Goal: Task Accomplishment & Management: Manage account settings

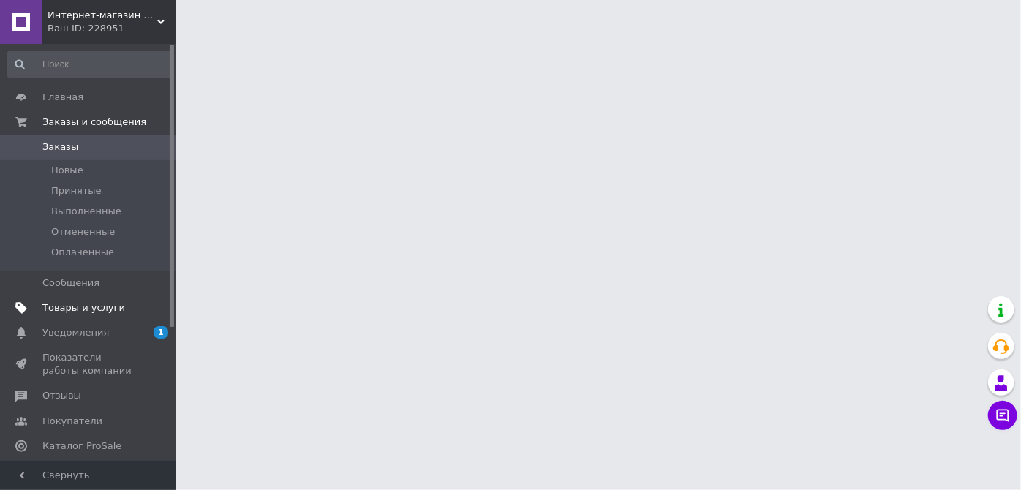
click at [85, 314] on link "Товары и услуги" at bounding box center [90, 307] width 180 height 25
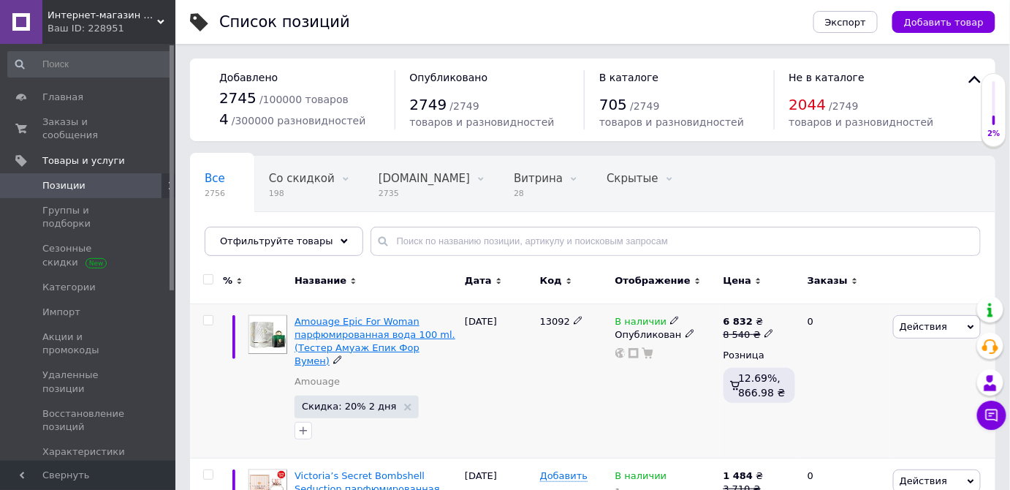
click at [384, 339] on span "Amouage Epic For Woman парфюмированная вода 100 ml. (Тестер Амуаж Епик Фор Вуме…" at bounding box center [375, 341] width 161 height 51
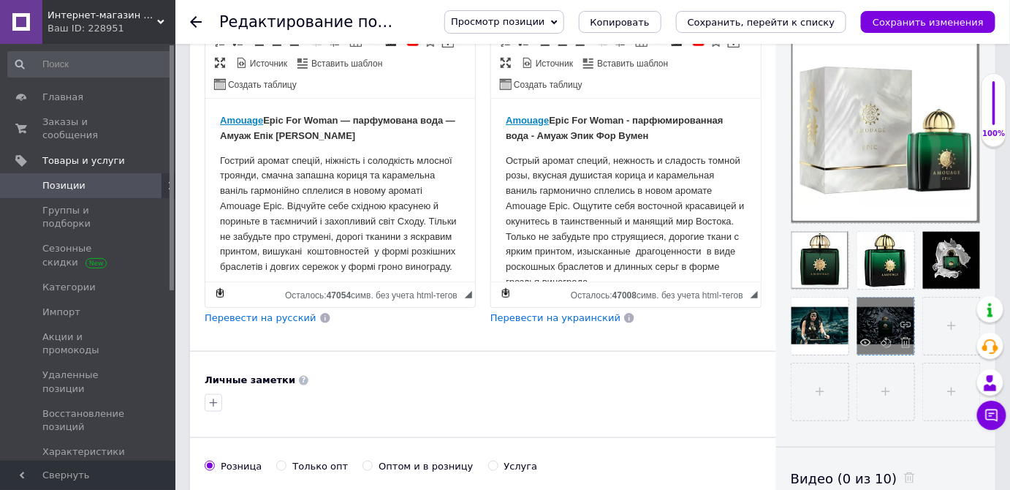
scroll to position [332, 0]
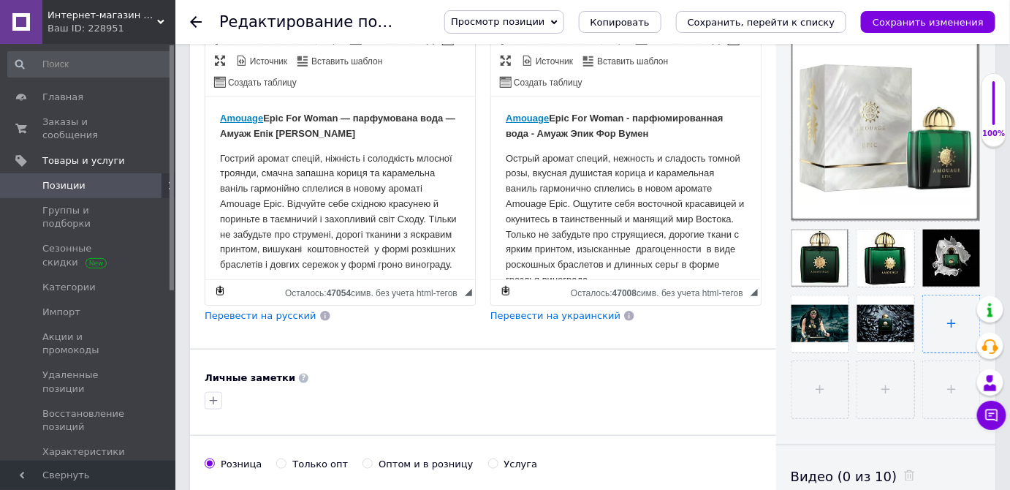
click at [943, 323] on input "file" at bounding box center [951, 323] width 57 height 57
checkbox input "true"
type input "C:\fakepath\46.jpeg"
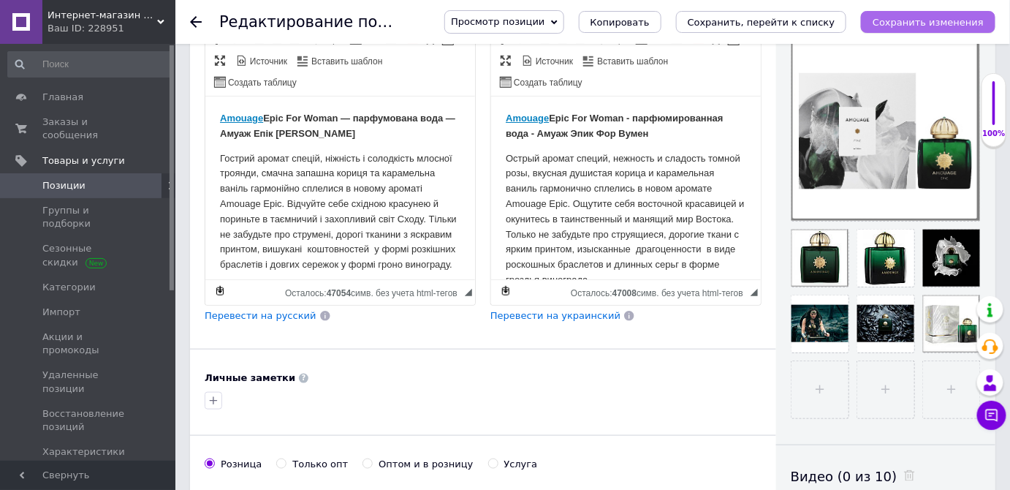
click at [931, 29] on button "Сохранить изменения" at bounding box center [928, 22] width 135 height 22
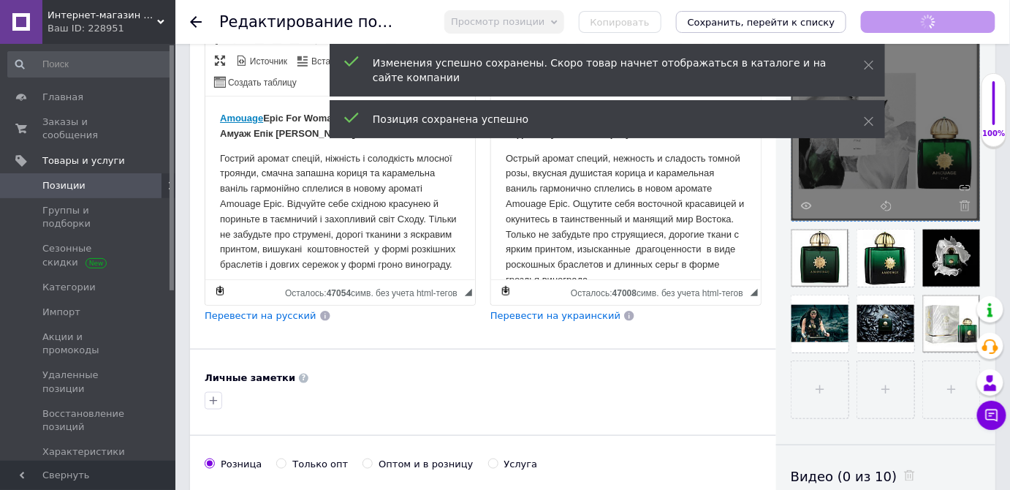
checkbox input "true"
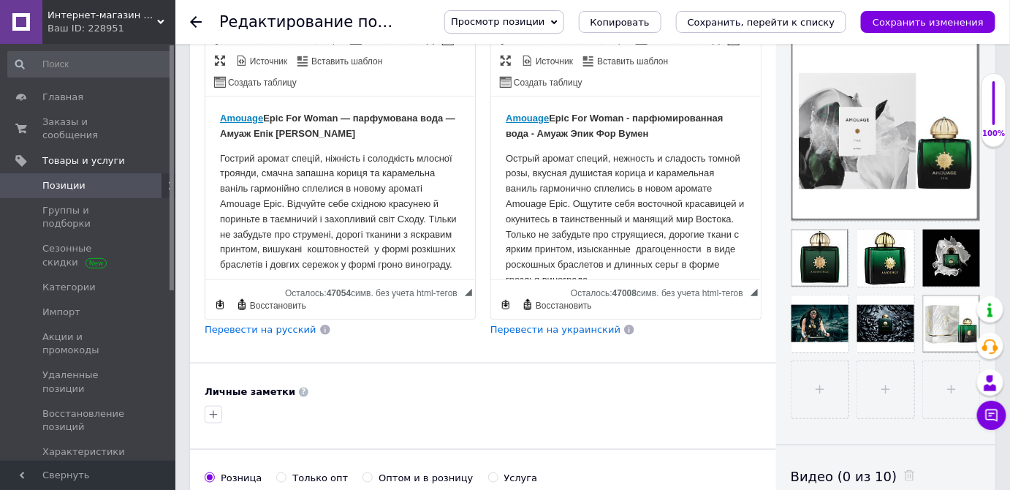
click at [74, 179] on span "Позиции" at bounding box center [63, 185] width 43 height 13
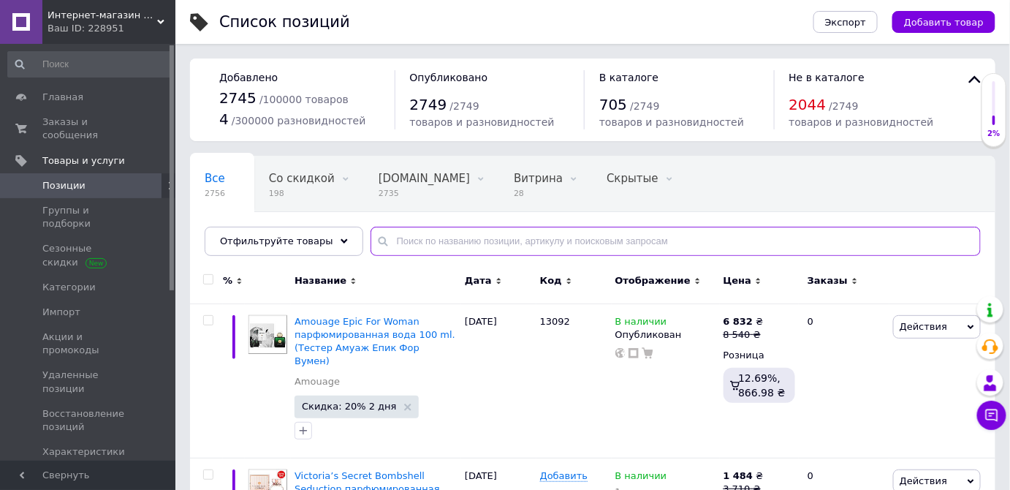
click at [466, 242] on input "text" at bounding box center [676, 241] width 610 height 29
paste input "Amouage Blossom Love"
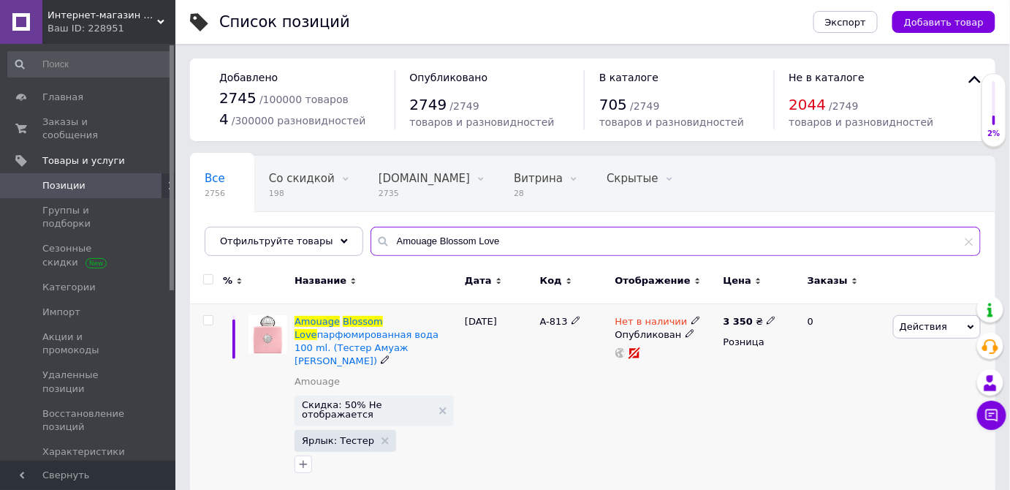
type input "Amouage Blossom Love"
click at [923, 330] on span "Действия" at bounding box center [924, 326] width 48 height 11
click at [594, 386] on div "A-813" at bounding box center [574, 397] width 75 height 188
click at [341, 336] on span "парфюмированная вода 100 ml. (Тестер Амуаж Блоссум Лав)" at bounding box center [367, 347] width 144 height 37
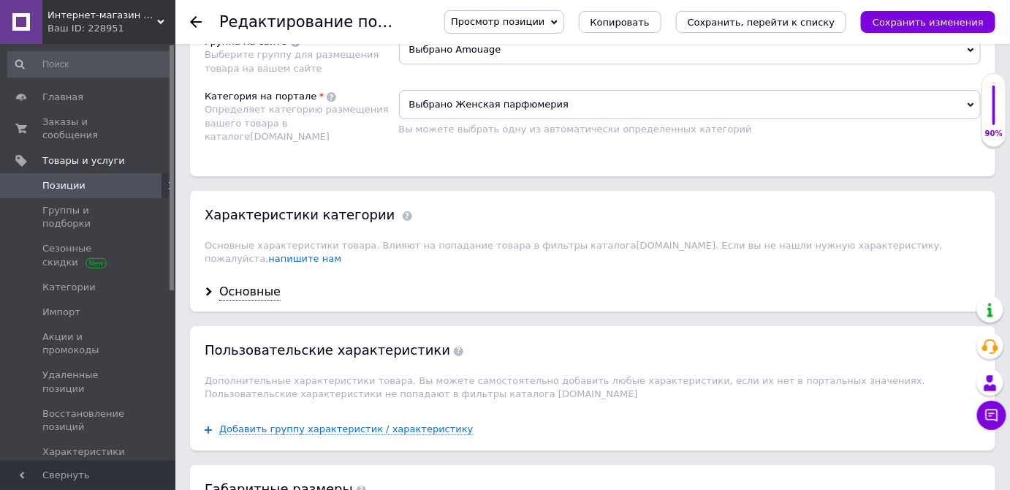
scroll to position [1595, 0]
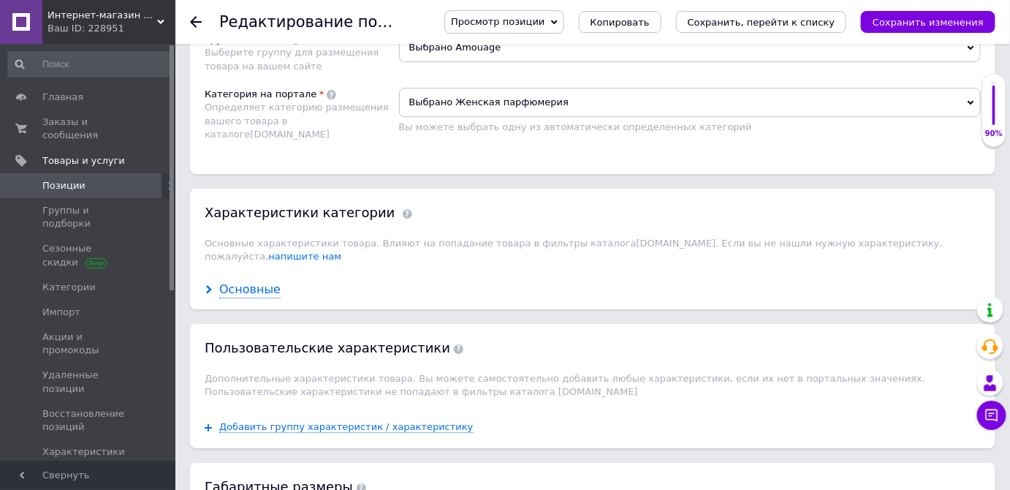
click at [247, 281] on div "Основные" at bounding box center [249, 289] width 61 height 17
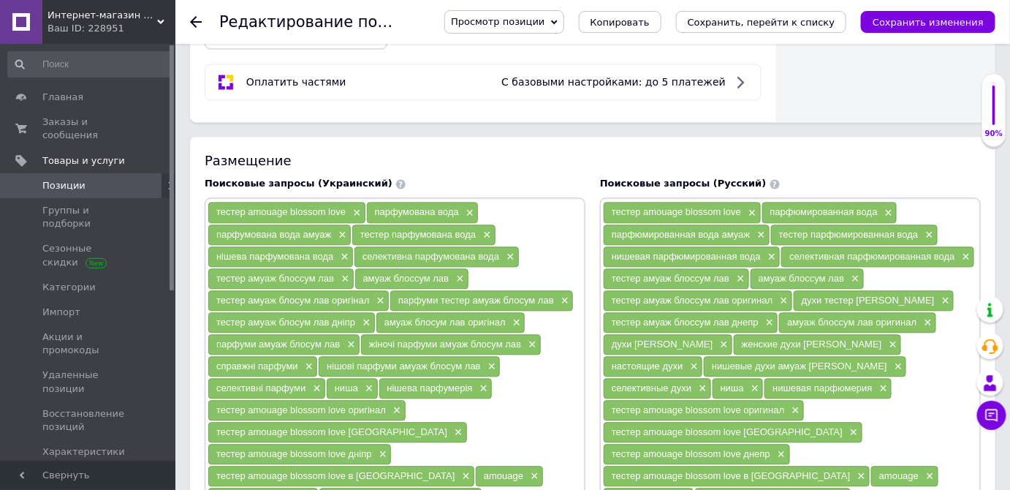
scroll to position [611, 0]
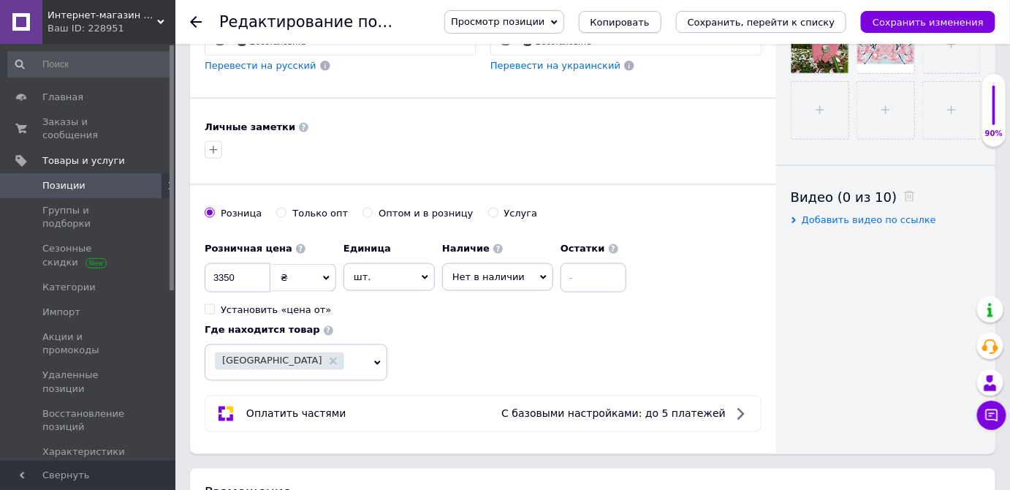
click at [650, 21] on span "Копировать" at bounding box center [620, 22] width 59 height 11
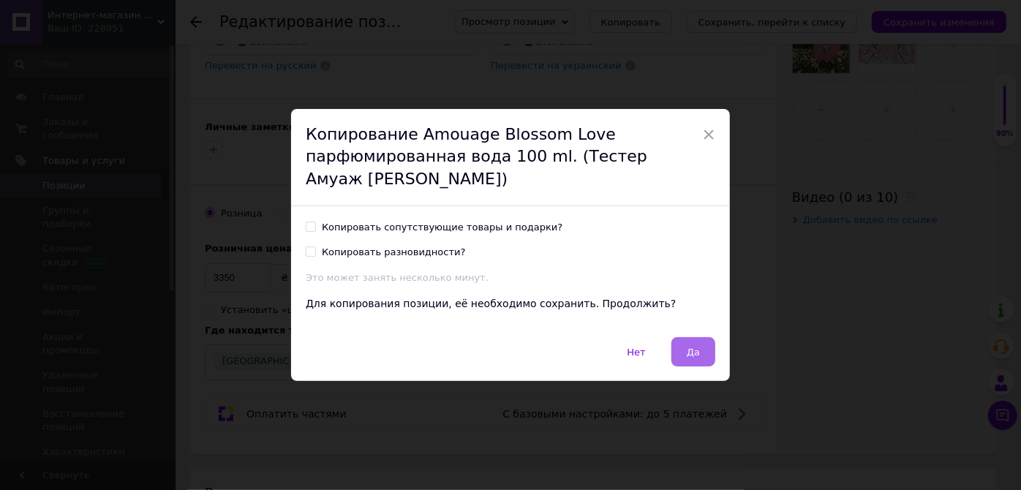
click at [687, 355] on span "Да" at bounding box center [693, 352] width 13 height 11
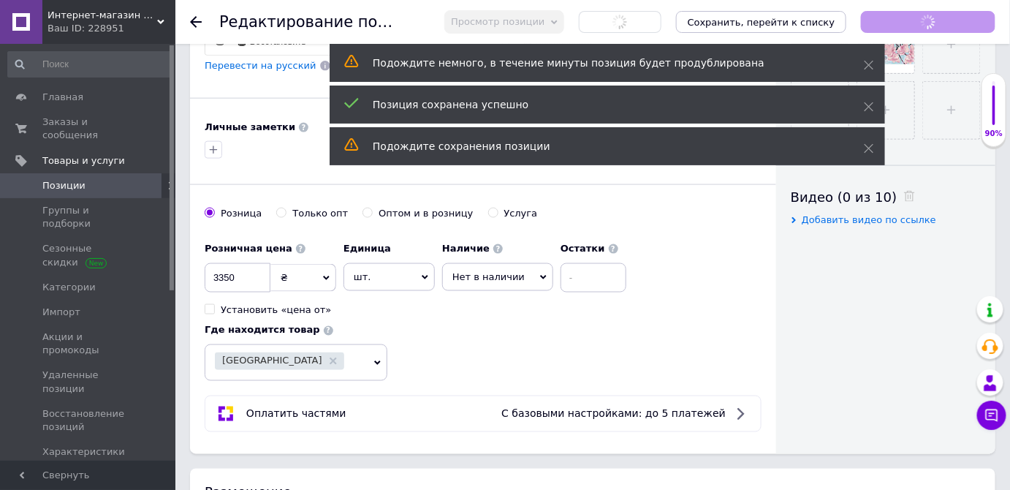
checkbox input "true"
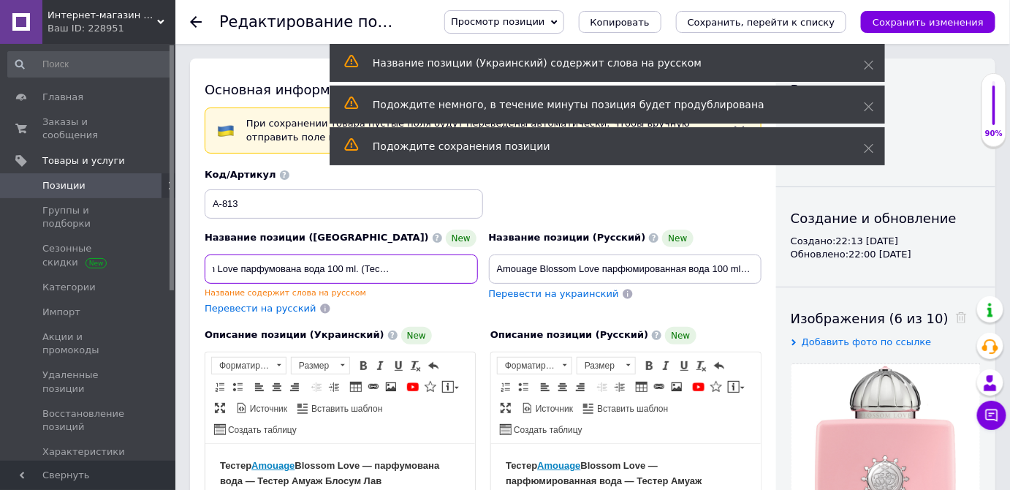
scroll to position [0, 93]
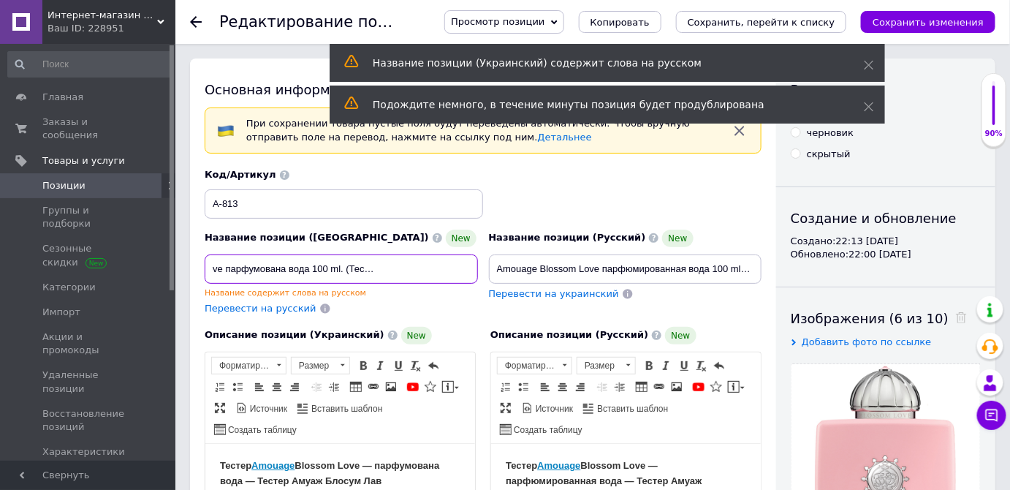
drag, startPoint x: 445, startPoint y: 268, endPoint x: 382, endPoint y: 270, distance: 62.9
click at [382, 270] on input "Amouage Blossom Love парфумована вода 100 ml. (Тестер Амуаж Блосум Лав)" at bounding box center [341, 268] width 273 height 29
checkbox input "true"
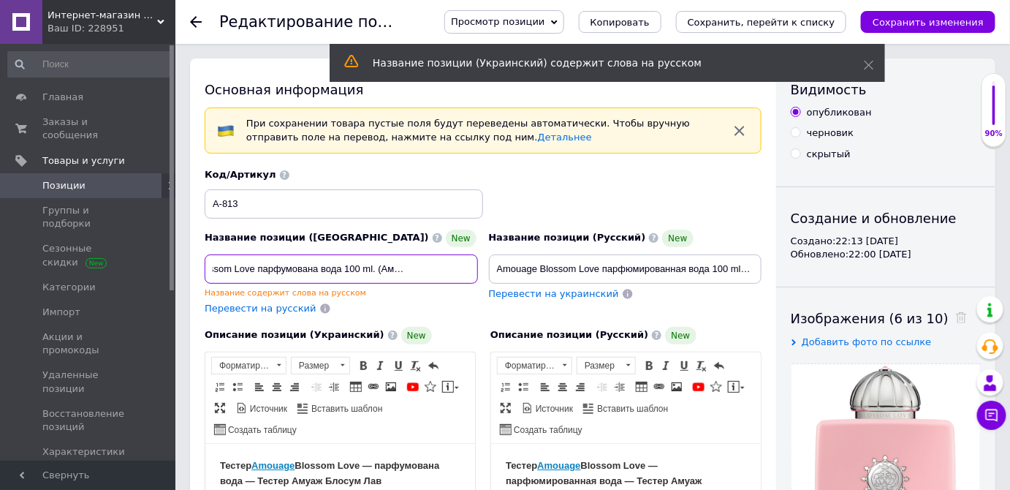
type input "Amouage Blossom Love парфумована вода 100 ml. (Амуаж Блосум Лав)"
checkbox input "true"
type input "Amouage Blossom Love парфумована вода 100 ml. (Амуаж Блосум Лав)"
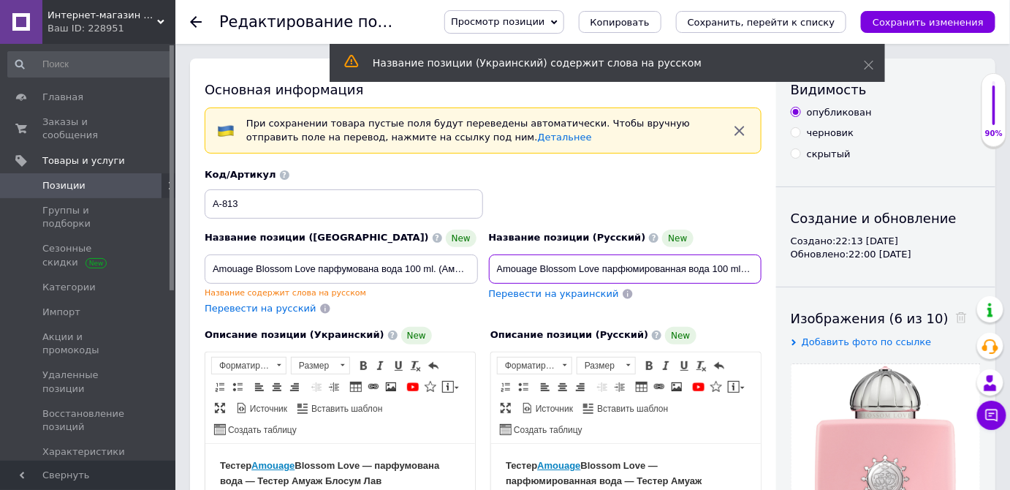
scroll to position [0, 121]
drag, startPoint x: 701, startPoint y: 260, endPoint x: 784, endPoint y: 263, distance: 83.4
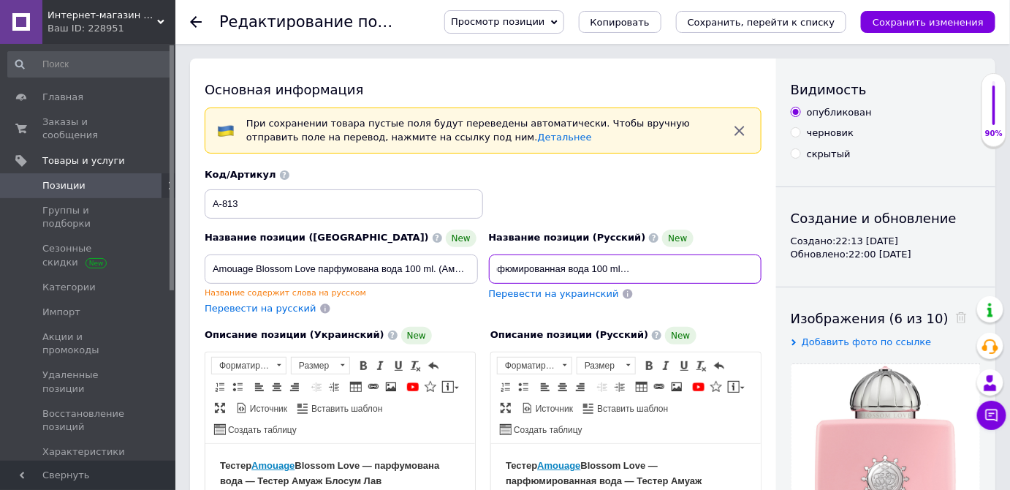
click at [655, 272] on input "Amouage Blossom Love парфюмированная вода 100 ml. (Тестер Амуаж Блоссум Лав)" at bounding box center [625, 268] width 273 height 29
drag, startPoint x: 662, startPoint y: 271, endPoint x: 629, endPoint y: 271, distance: 32.9
click at [629, 271] on input "Amouage Blossom Love парфюмированная вода 100 ml. (Тестер Амуаж Блоссум Лав)" at bounding box center [625, 268] width 273 height 29
checkbox input "true"
type input "Amouage Blossom Love парфюмированная вода 100 ml. (Амуаж Блоссум Лав)"
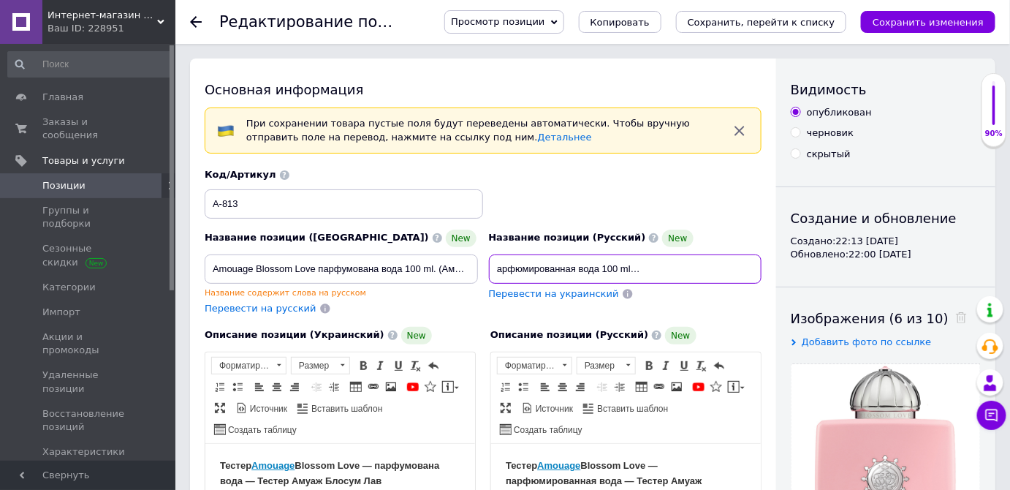
scroll to position [0, 88]
checkbox input "true"
type input "Amouage Blossom Love парфюмированная вода 100 ml. (Амуаж Блоссум Лав)"
click at [540, 295] on span "Перевести на украинский" at bounding box center [554, 293] width 130 height 11
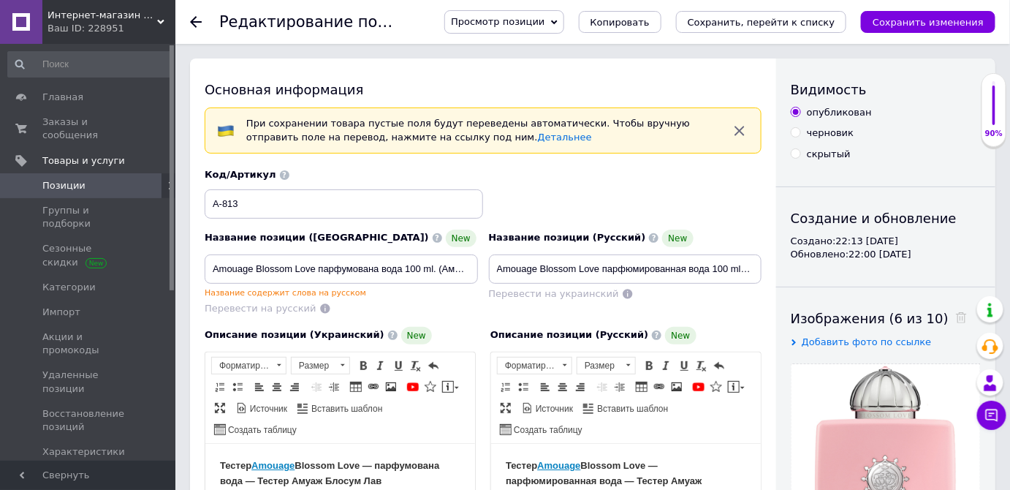
click at [668, 287] on div "Перевести на украинский" at bounding box center [625, 294] width 273 height 14
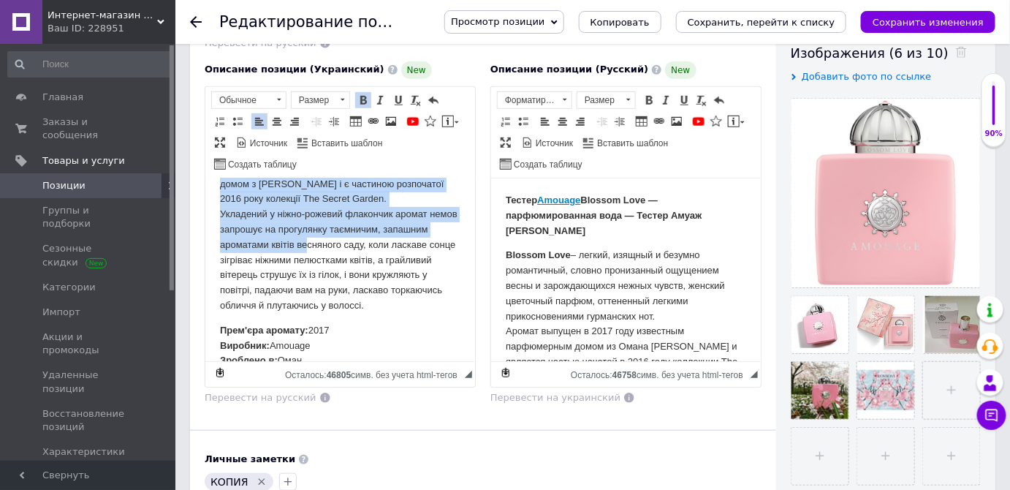
scroll to position [132, 0]
drag, startPoint x: 219, startPoint y: 241, endPoint x: 427, endPoint y: 325, distance: 224.0
click at [427, 313] on p "Blossom Love — легкий, витончений і шалено романтичний, немов пронизаний відчут…" at bounding box center [339, 206] width 241 height 213
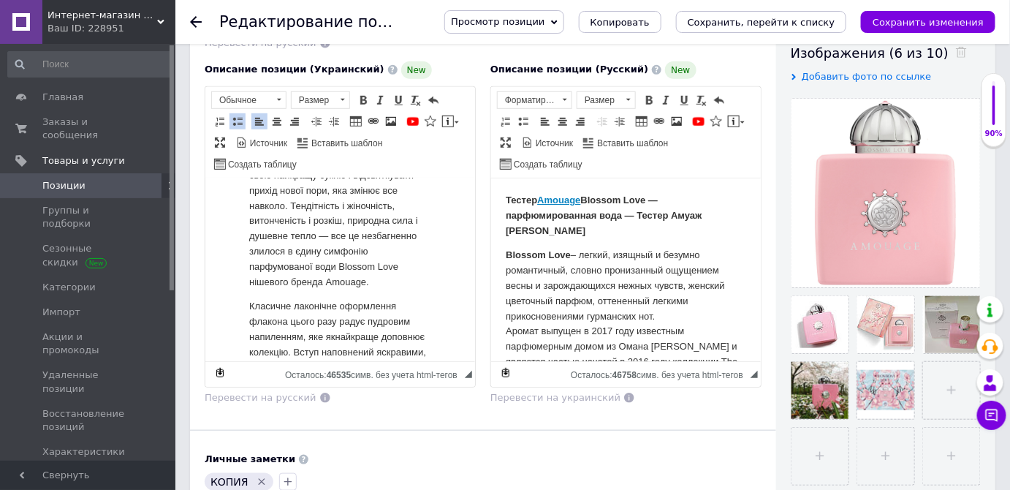
scroll to position [7, 0]
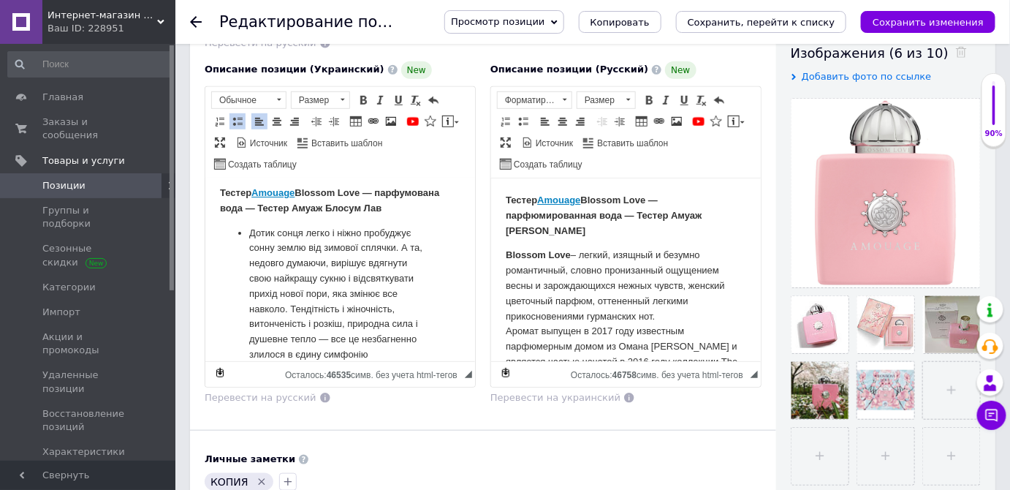
click at [251, 225] on p "Дотик сонця легко і ніжно пробуджує сонну землю від зимової сплячки. А та, недо…" at bounding box center [340, 308] width 182 height 167
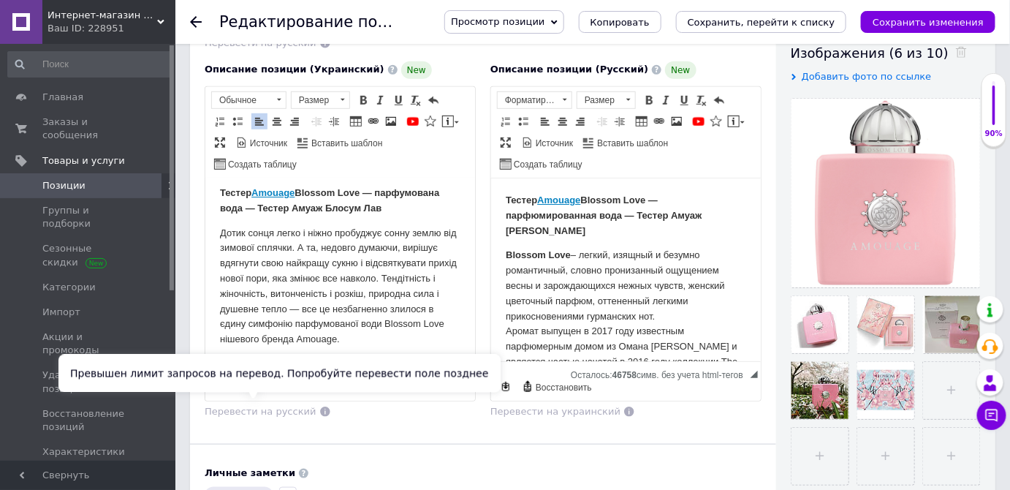
click at [276, 408] on span "Перевести на русский" at bounding box center [261, 411] width 112 height 11
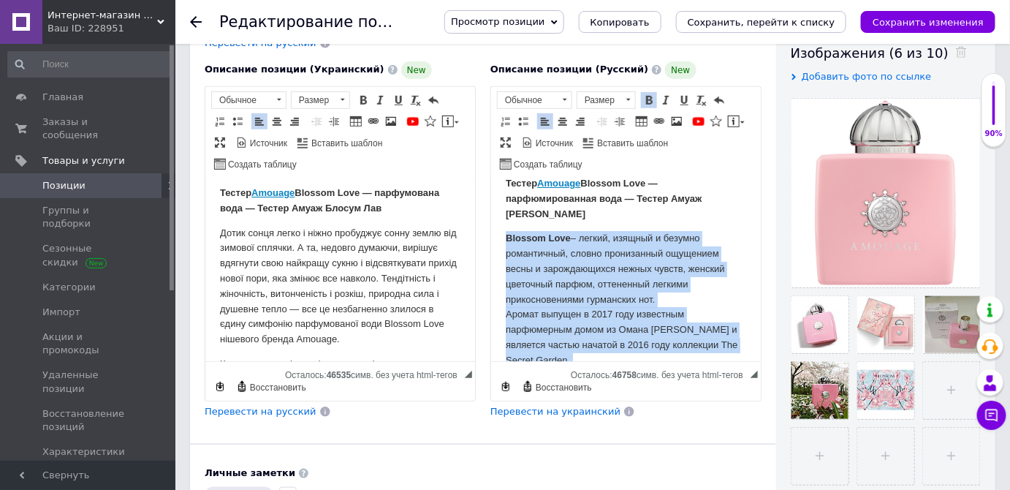
scroll to position [199, 0]
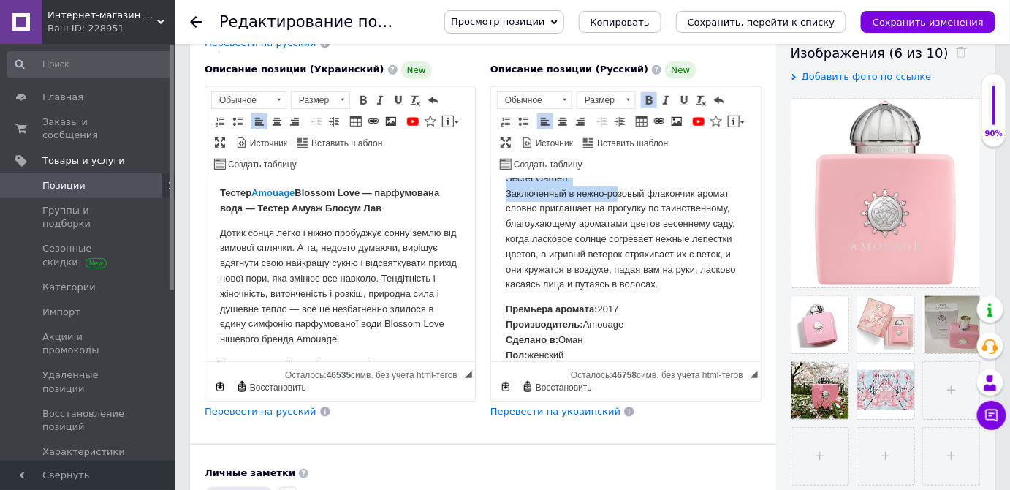
drag, startPoint x: 502, startPoint y: 256, endPoint x: 645, endPoint y: 293, distance: 147.4
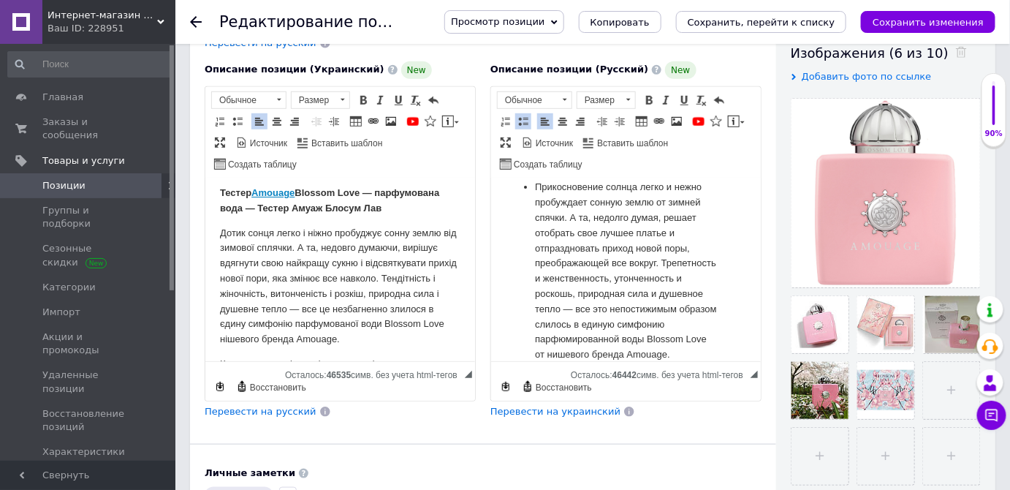
scroll to position [1, 0]
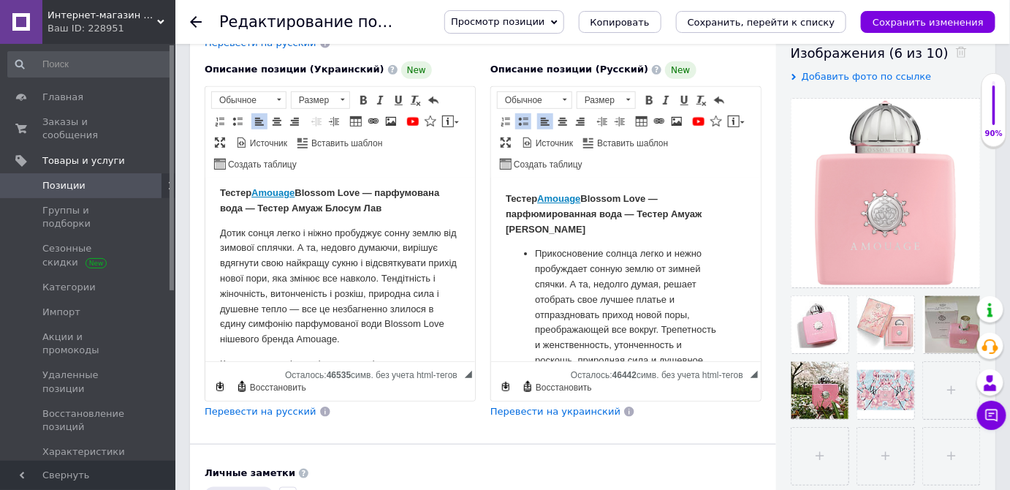
click at [535, 256] on p "Прикосновение солнца легко и нежно пробуждает сонную землю от зимней спячки. А …" at bounding box center [625, 337] width 182 height 183
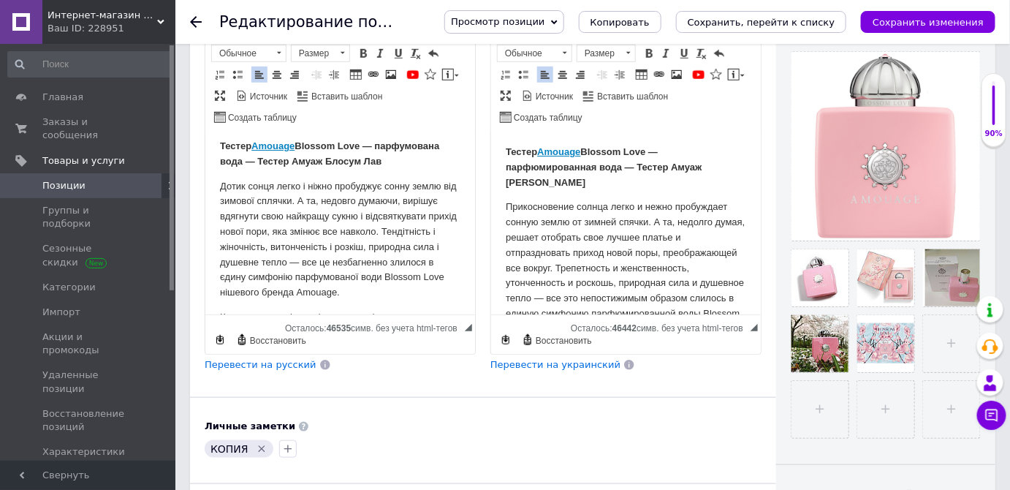
scroll to position [465, 0]
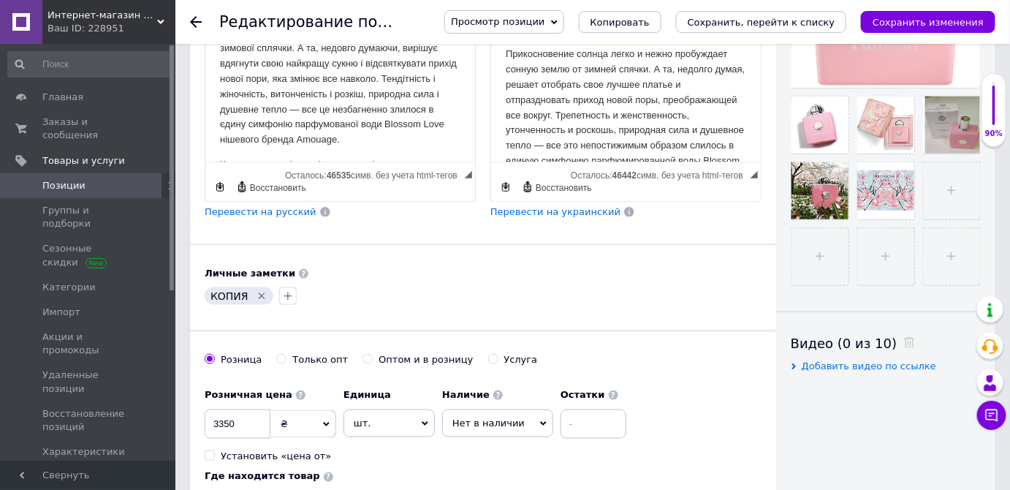
click at [260, 290] on icon "Удалить метку" at bounding box center [262, 296] width 12 height 12
click at [211, 417] on input "3350" at bounding box center [238, 423] width 66 height 29
checkbox input "true"
type input "1350"
checkbox input "true"
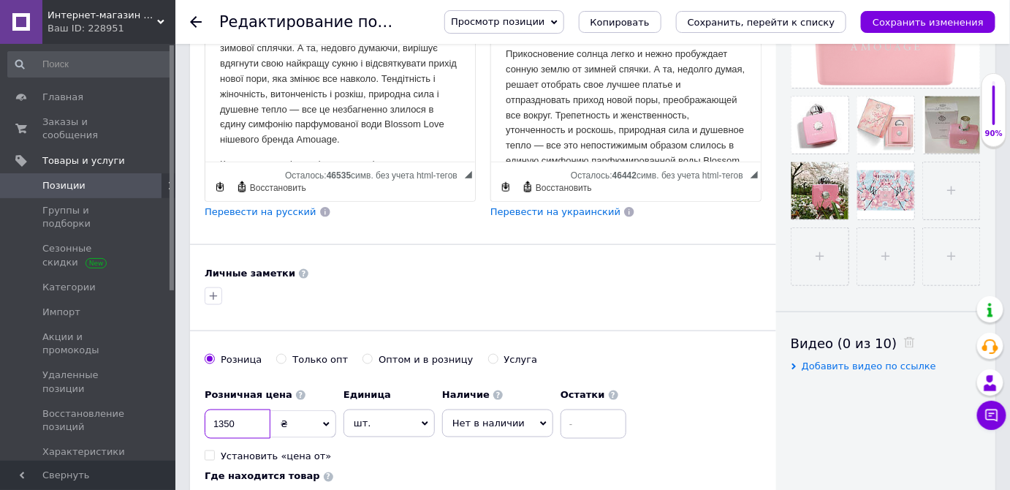
type input "12350"
checkbox input "true"
type input "1250"
checkbox input "true"
type input "12150"
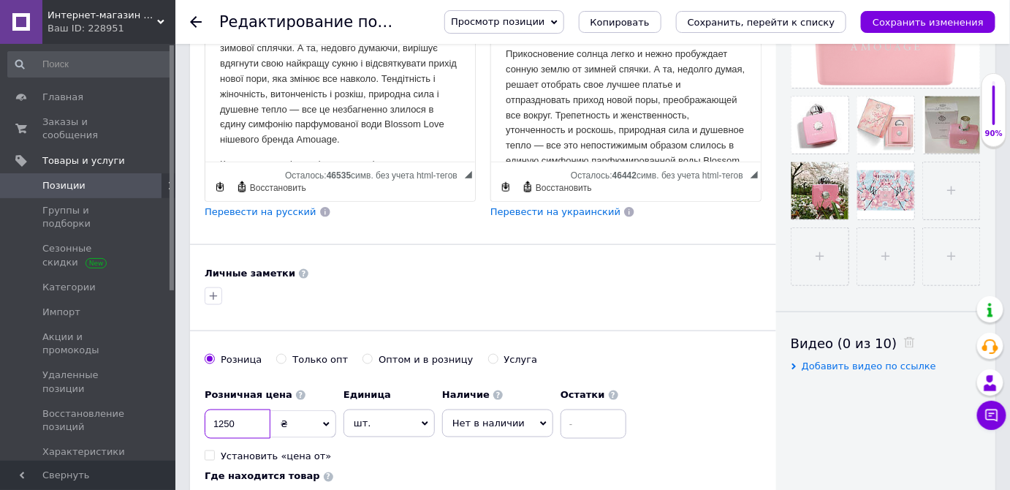
checkbox input "true"
type input "1210"
checkbox input "true"
type input "121"
checkbox input "true"
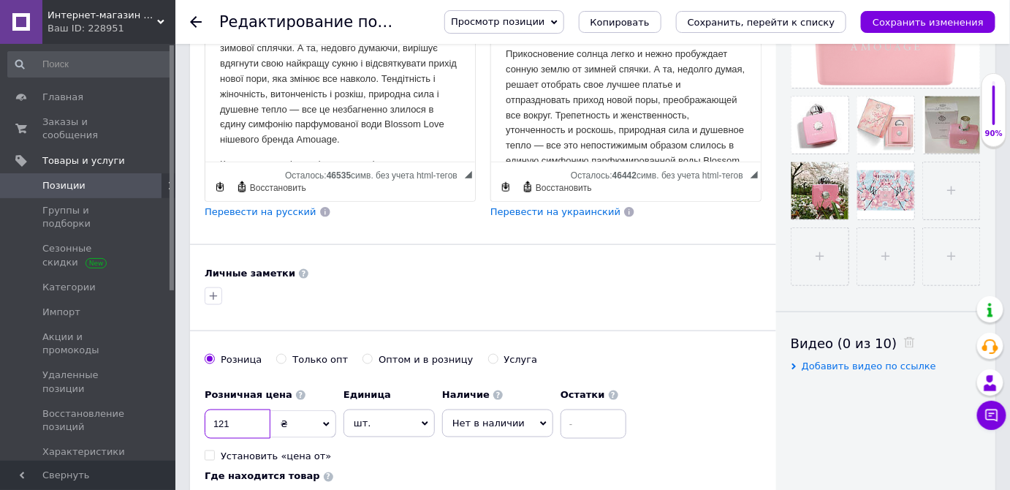
type input "1213"
checkbox input "true"
type input "12135"
checkbox input "true"
type input "12135"
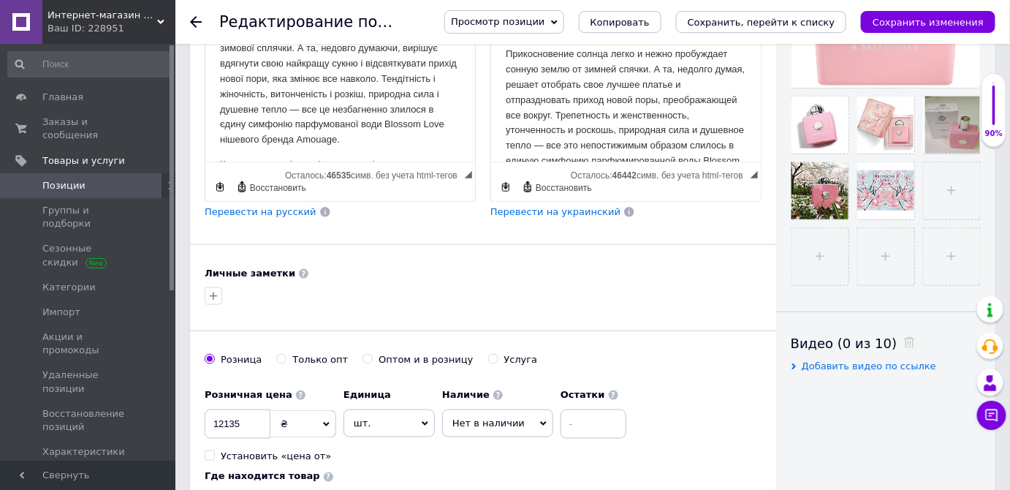
click at [492, 417] on span "Нет в наличии" at bounding box center [489, 422] width 72 height 11
click at [475, 456] on li "В наличии" at bounding box center [498, 453] width 110 height 20
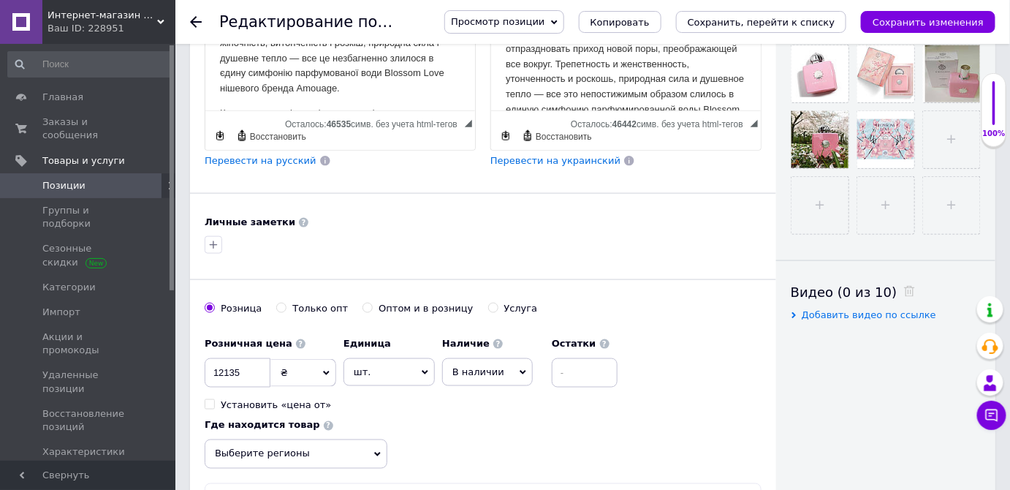
scroll to position [665, 0]
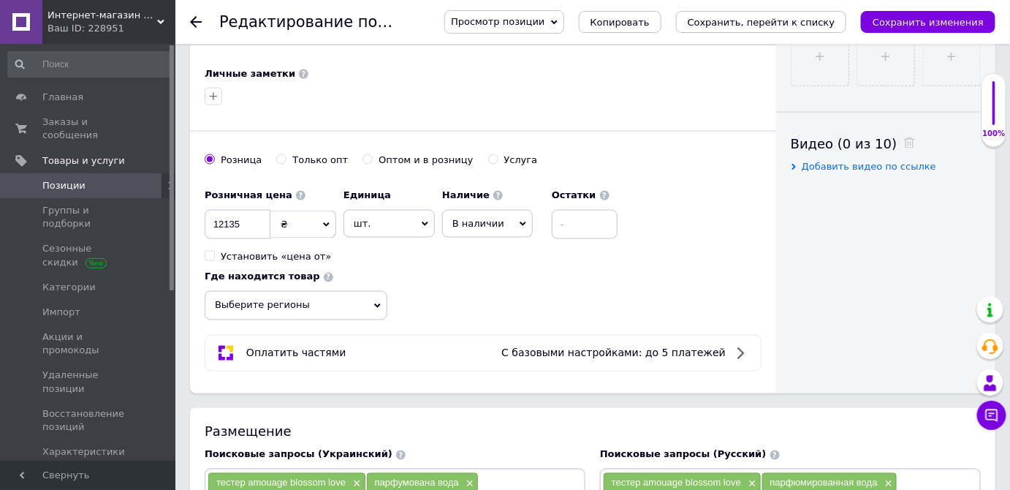
click at [335, 298] on span "Выберите регионы" at bounding box center [296, 305] width 183 height 29
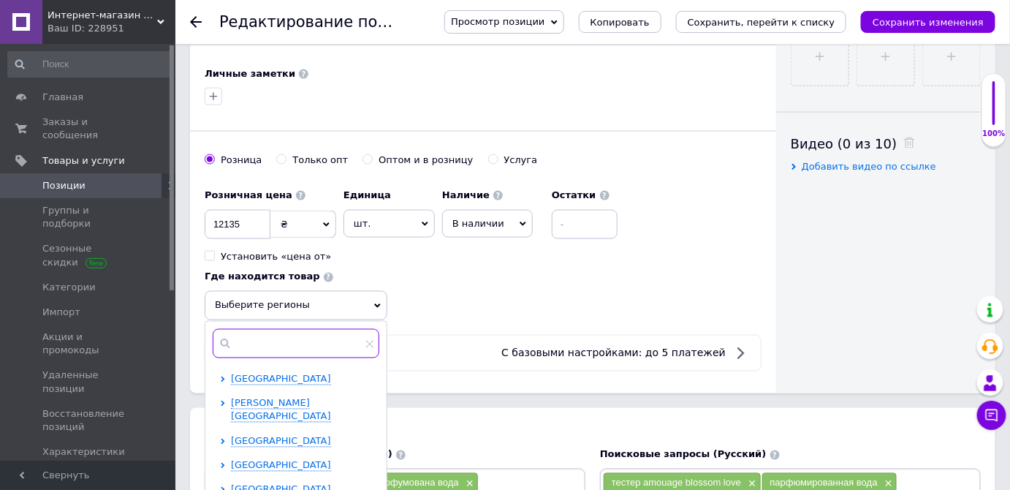
click at [290, 339] on input "text" at bounding box center [296, 343] width 167 height 29
checkbox input "true"
type input "К"
checkbox input "true"
type input "Ки"
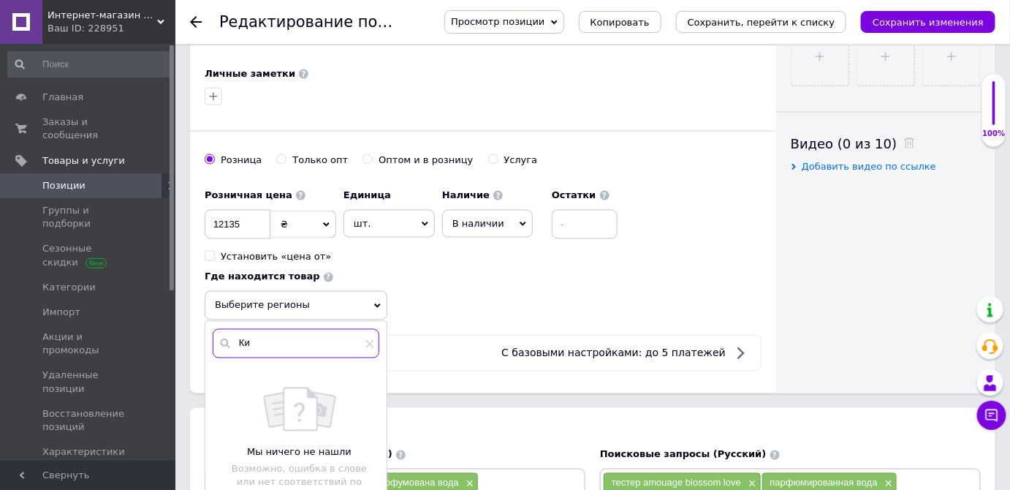
checkbox input "true"
type input "Кие"
checkbox input "true"
type input "Киев"
checkbox input "true"
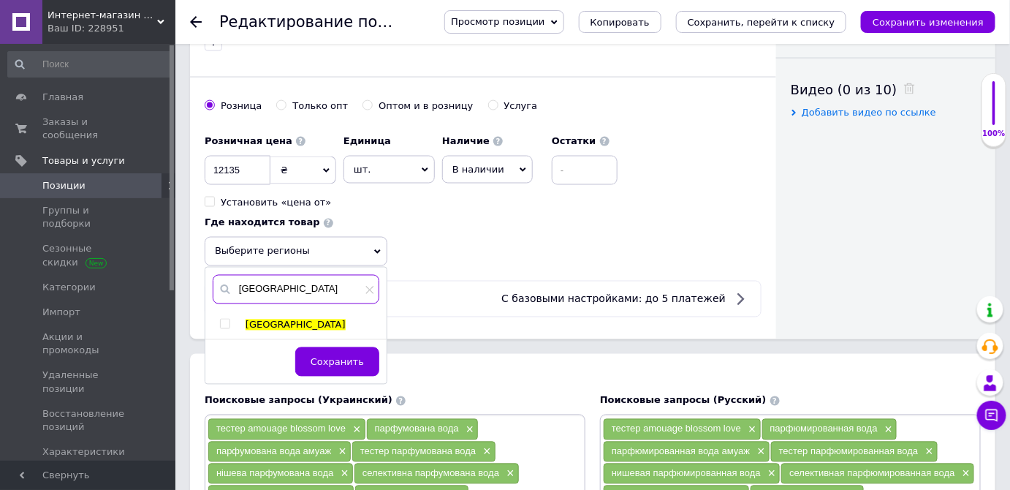
scroll to position [731, 0]
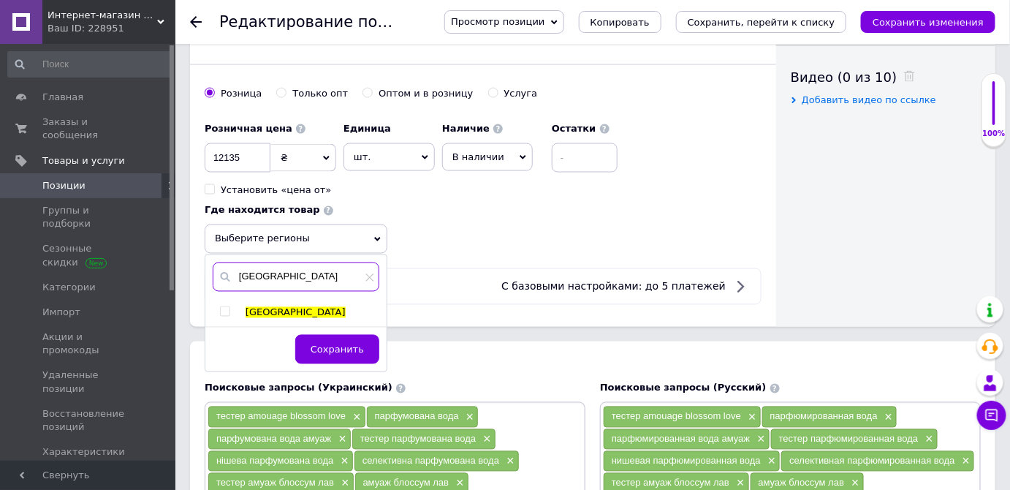
type input "Киев"
click at [260, 307] on span "Киев" at bounding box center [296, 312] width 100 height 11
checkbox input "true"
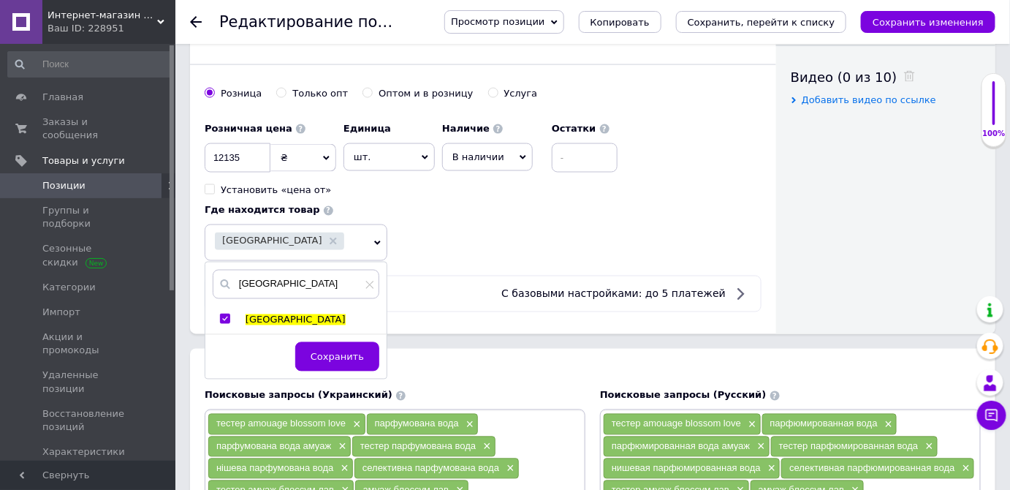
click at [325, 352] on span "Сохранить" at bounding box center [337, 357] width 53 height 11
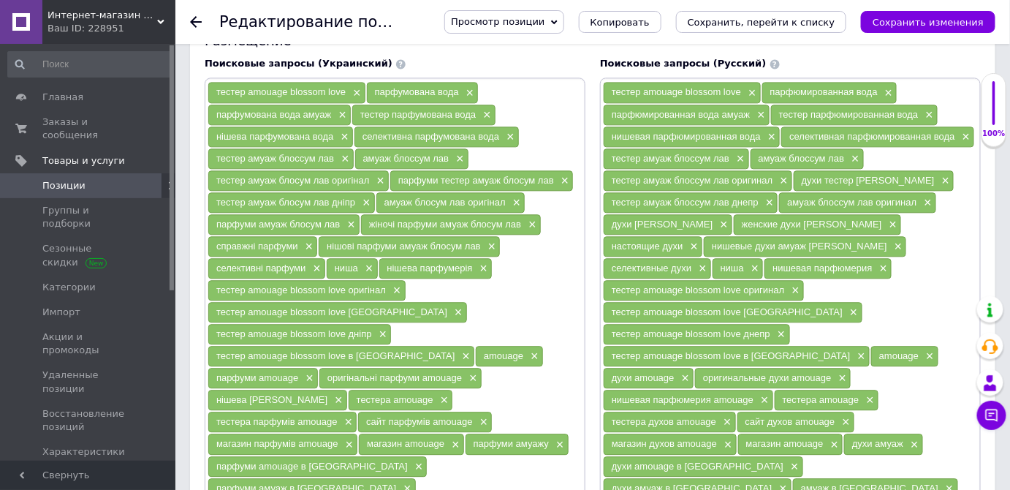
scroll to position [1462, 0]
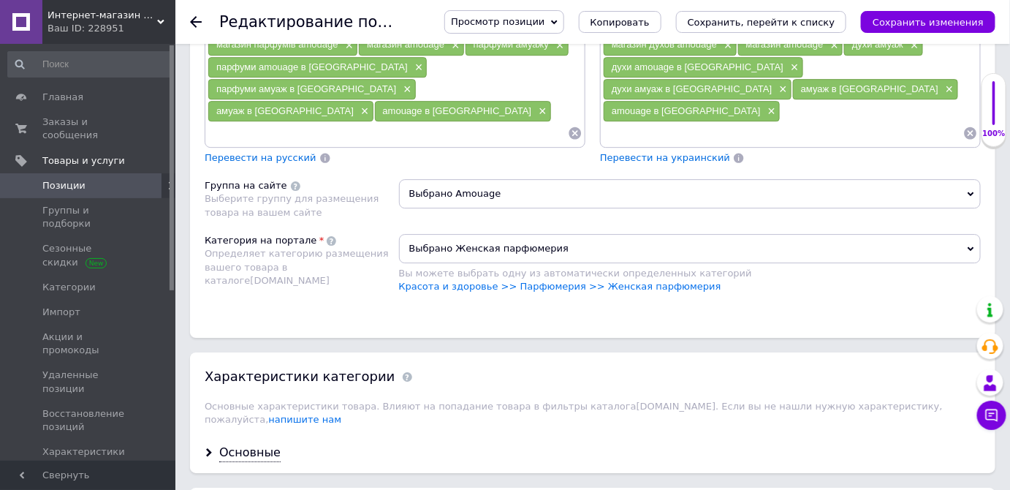
click at [259, 445] on div "Основные" at bounding box center [249, 453] width 61 height 17
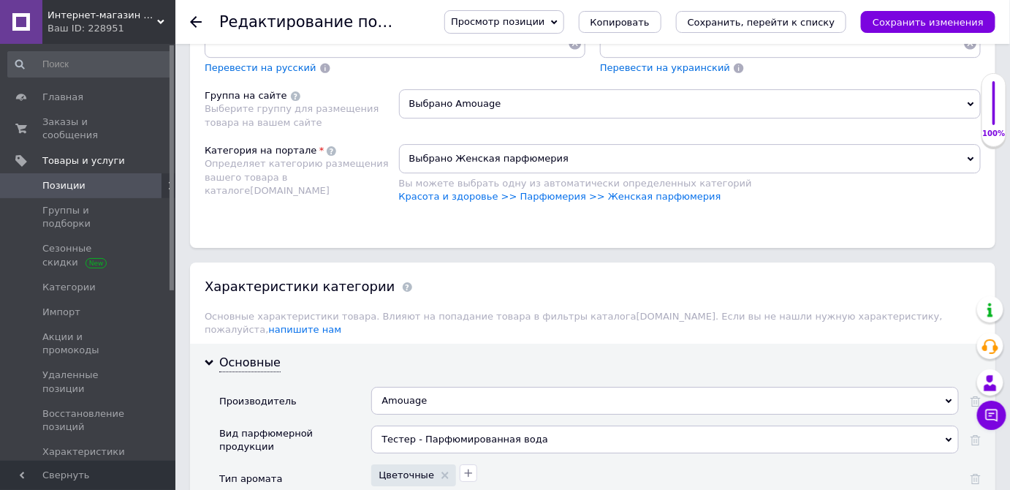
scroll to position [1728, 0]
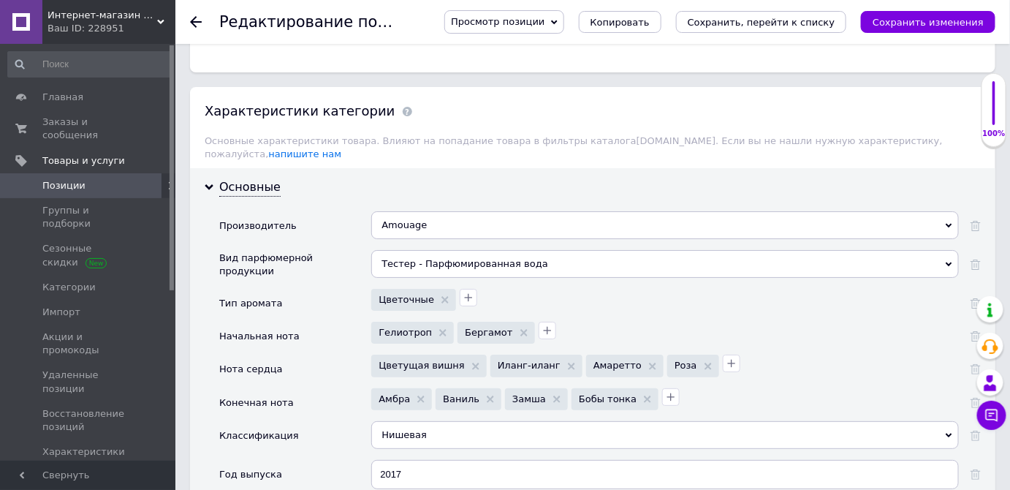
click at [462, 250] on div "Тестер - Парфюмированная вода" at bounding box center [665, 264] width 588 height 28
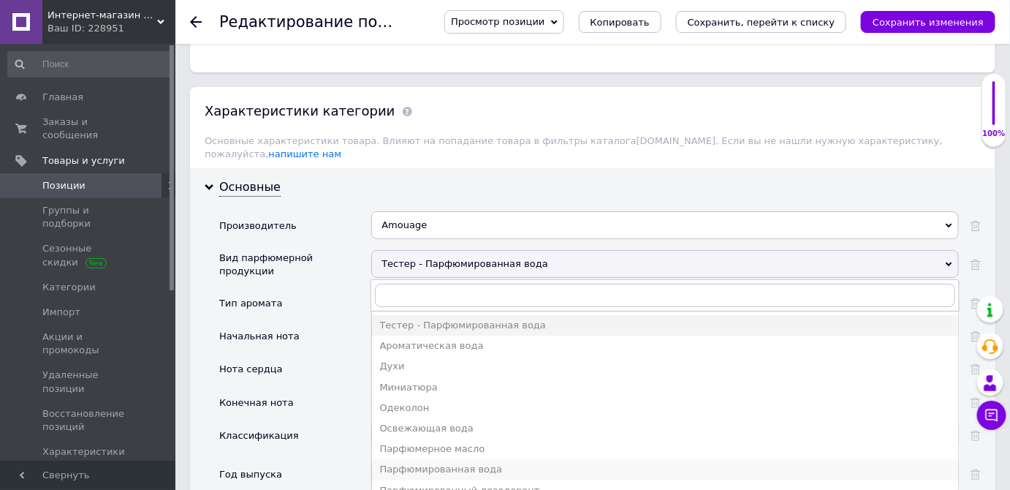
click at [491, 463] on div "Парфюмированная вода" at bounding box center [665, 469] width 572 height 13
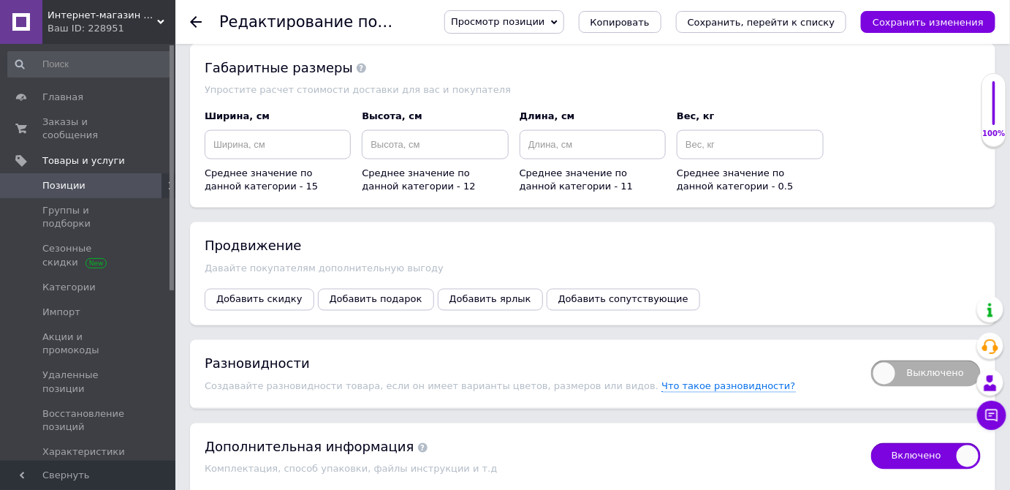
scroll to position [2592, 0]
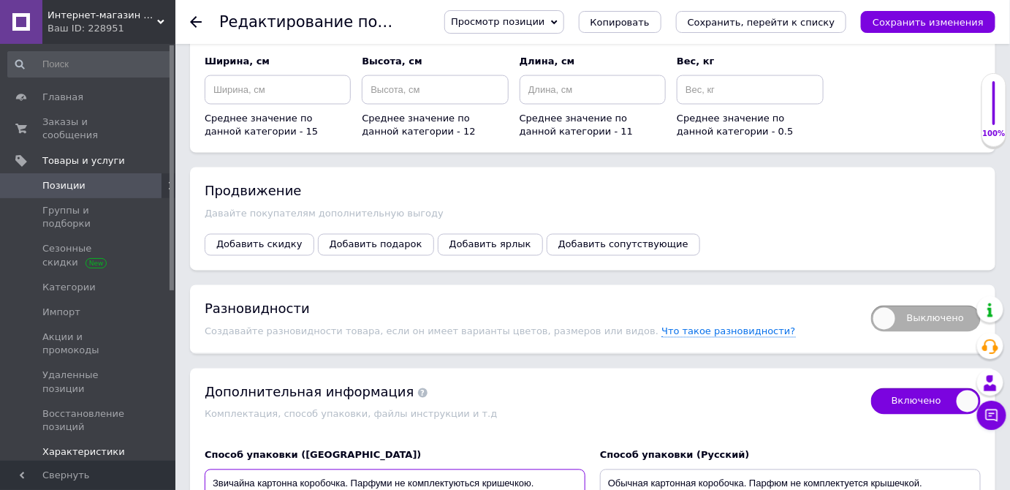
drag, startPoint x: 554, startPoint y: 409, endPoint x: 66, endPoint y: 409, distance: 488.4
checkbox input "true"
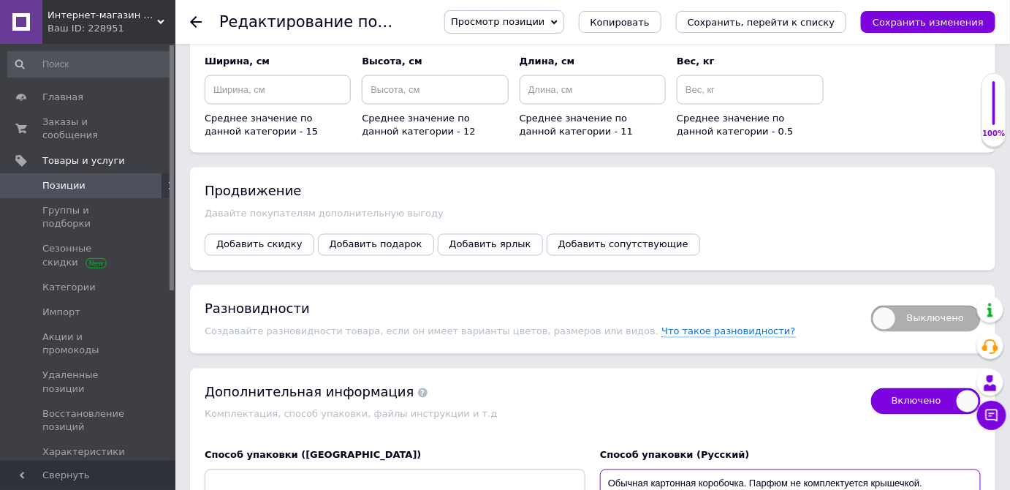
drag, startPoint x: 949, startPoint y: 413, endPoint x: 438, endPoint y: 428, distance: 511.3
checkbox input "true"
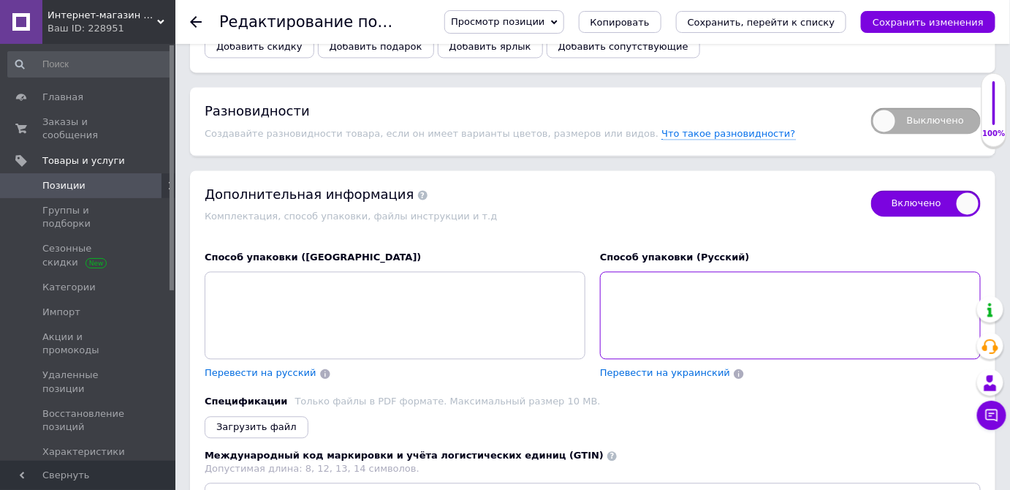
scroll to position [2791, 0]
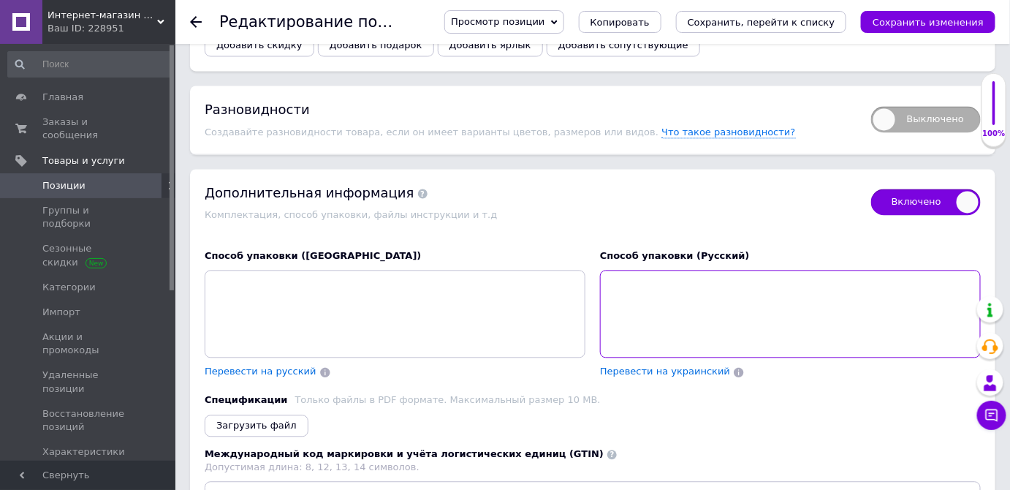
click at [691, 270] on textarea at bounding box center [790, 314] width 381 height 88
checkbox input "true"
type textarea "О"
checkbox input "true"
type textarea "Ори"
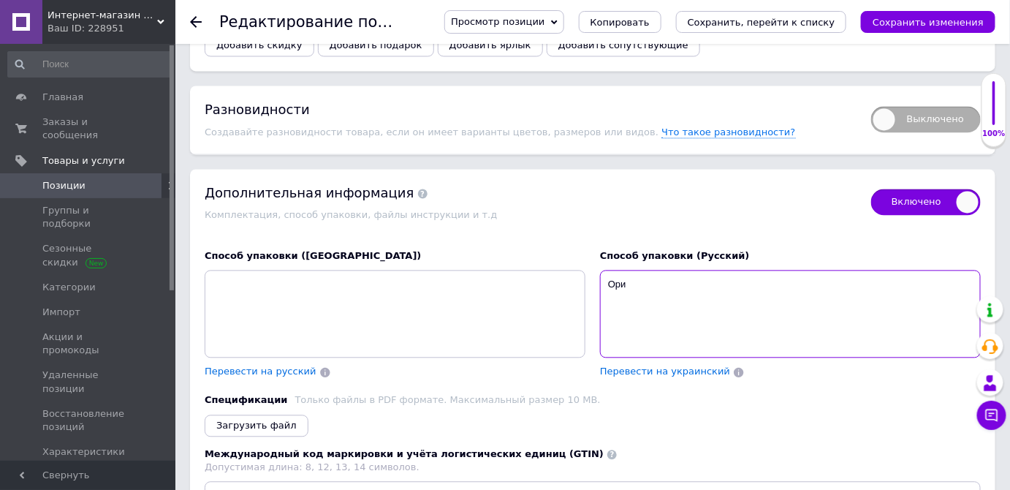
checkbox input "true"
type textarea "Ориг"
checkbox input "true"
type textarea "Оригин"
checkbox input "true"
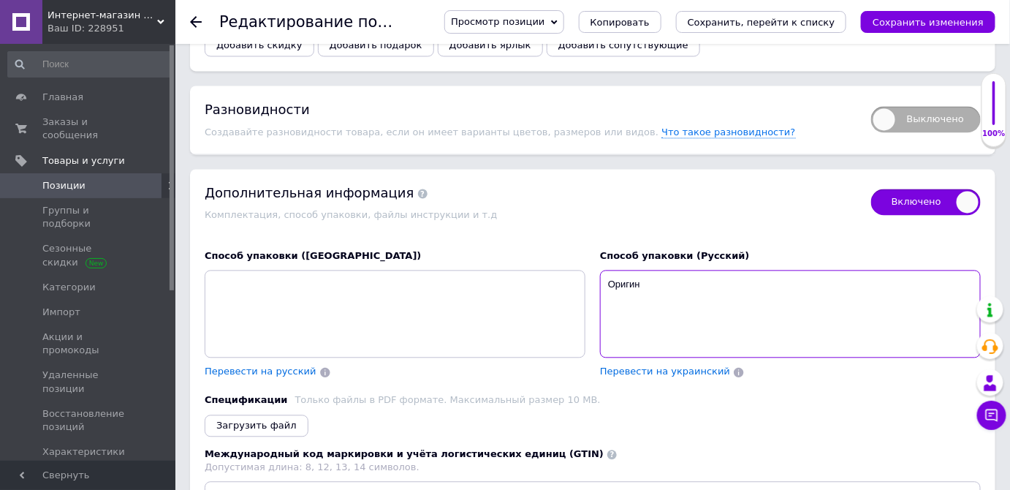
type textarea "Оригина"
checkbox input "true"
type textarea "Оригиналь"
checkbox input "true"
type textarea "Оригинальн"
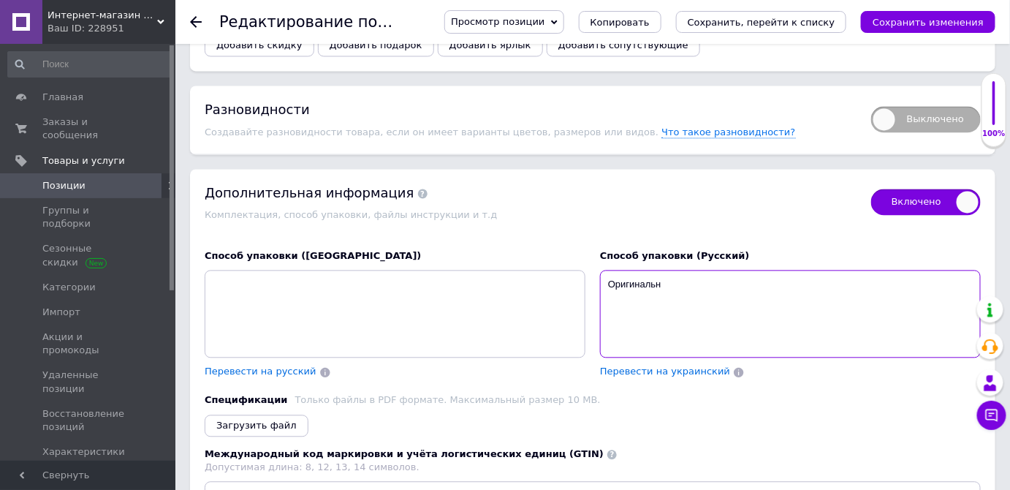
checkbox input "true"
type textarea "Оригинальна"
checkbox input "true"
type textarea "Оригинальная"
checkbox input "true"
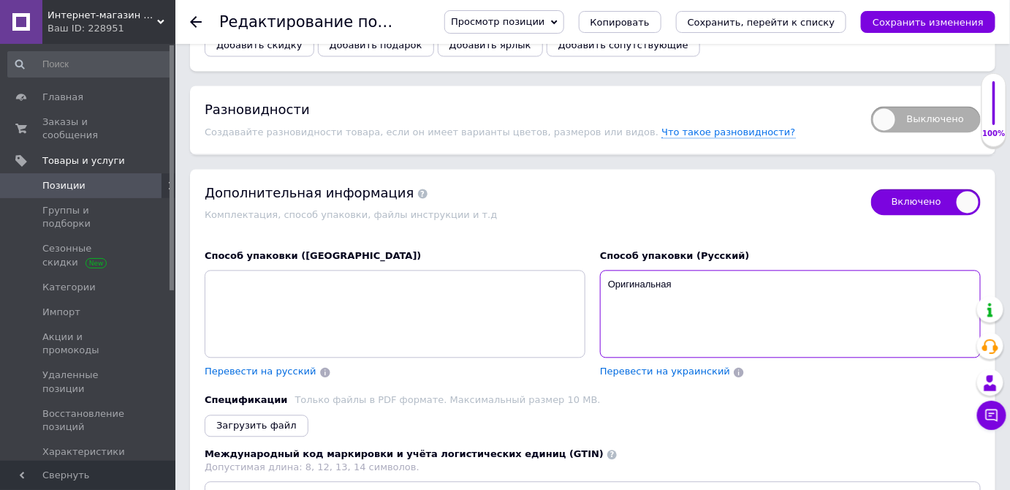
type textarea "Оригинальная"
checkbox input "true"
type textarea "Оригинальная у"
checkbox input "true"
type textarea "Оригинальная уп"
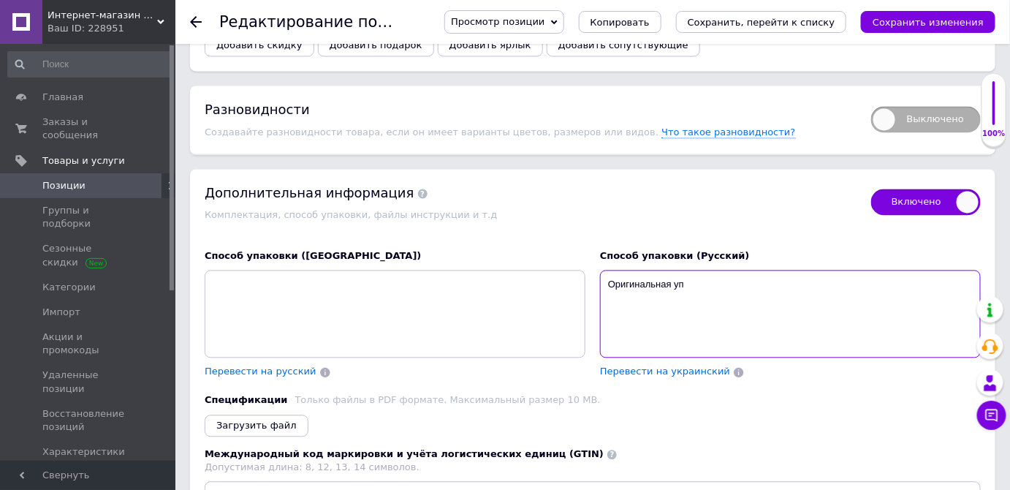
checkbox input "true"
type textarea "Оригинальная упак"
checkbox input "true"
type textarea "Оригинальная упаков"
checkbox input "true"
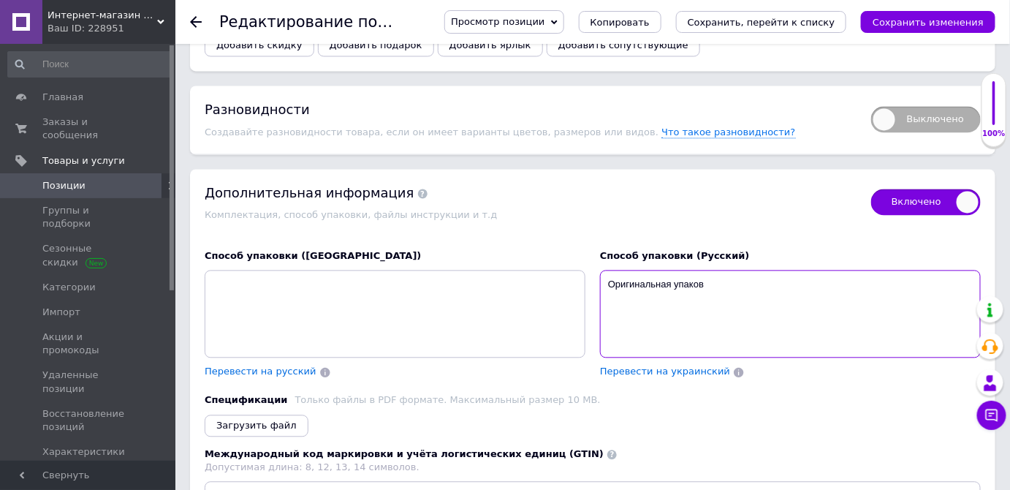
type textarea "Оригинальная упаковк"
checkbox input "true"
type textarea "Оригинальная упаковка"
checkbox input "true"
type textarea "Оригинальная упаковка п"
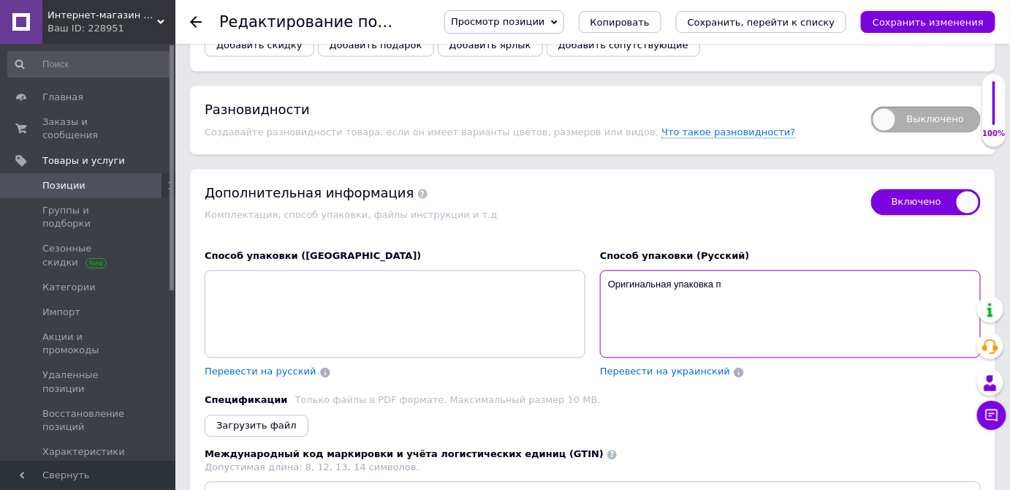
checkbox input "true"
type textarea "Оригинальная упаковка пр"
checkbox input "true"
type textarea "Оригинальная упаковка про"
checkbox input "true"
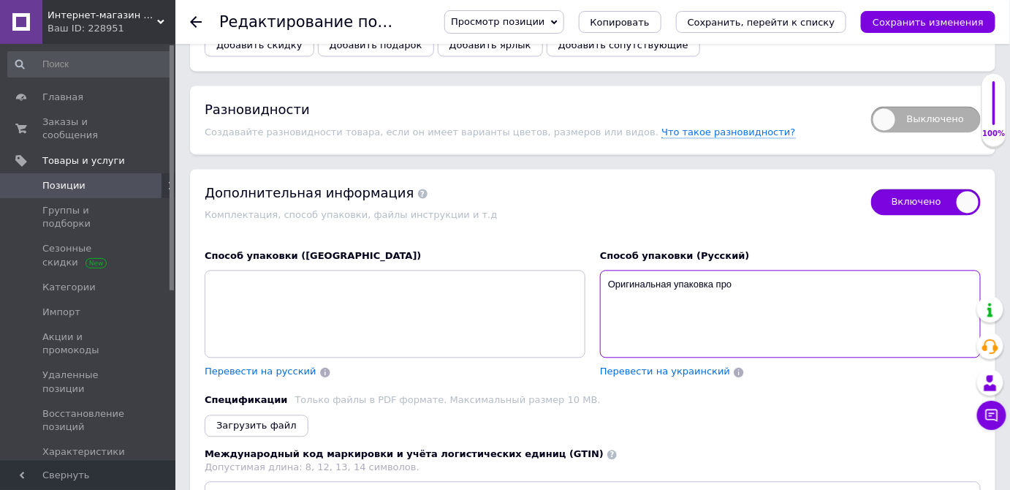
type textarea "Оригинальная упаковка прои"
checkbox input "true"
type textarea "Оригинальная упаковка произ"
checkbox input "true"
type textarea "Оригинальная упаковка произво"
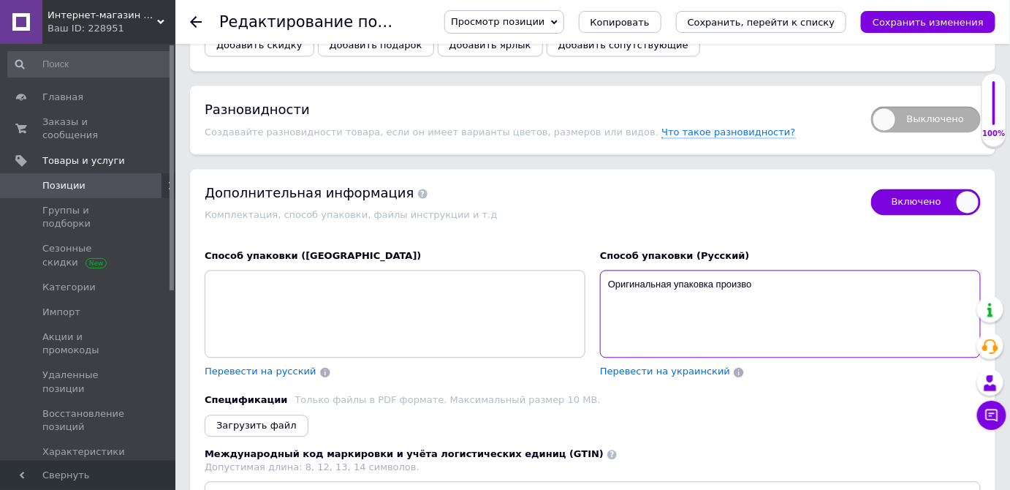
checkbox input "true"
type textarea "Оригинальная упаковка производ"
checkbox input "true"
type textarea "Оригинальная упаковка производи"
checkbox input "true"
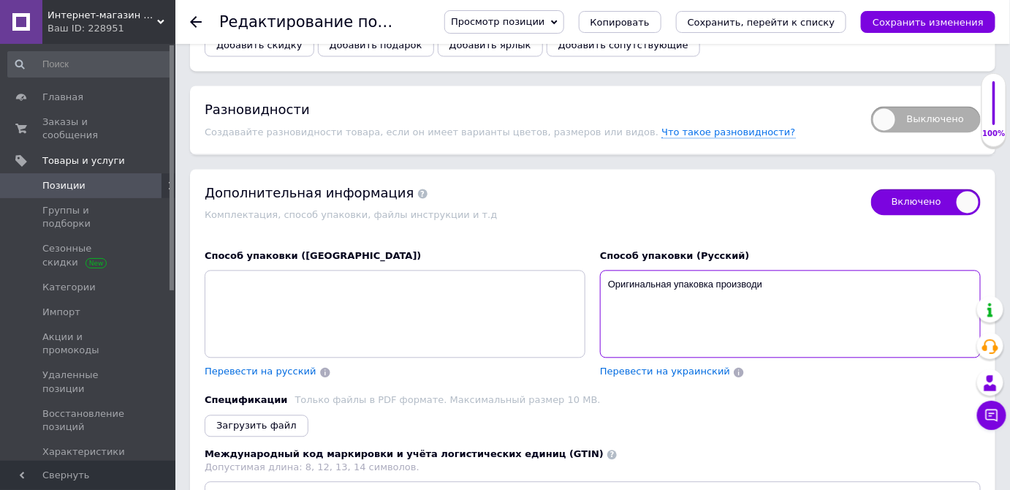
type textarea "Оригинальная упаковка производит"
checkbox input "true"
type textarea "Оригинальная упаковка производите"
checkbox input "true"
type textarea "Оригинальная упаковка производител"
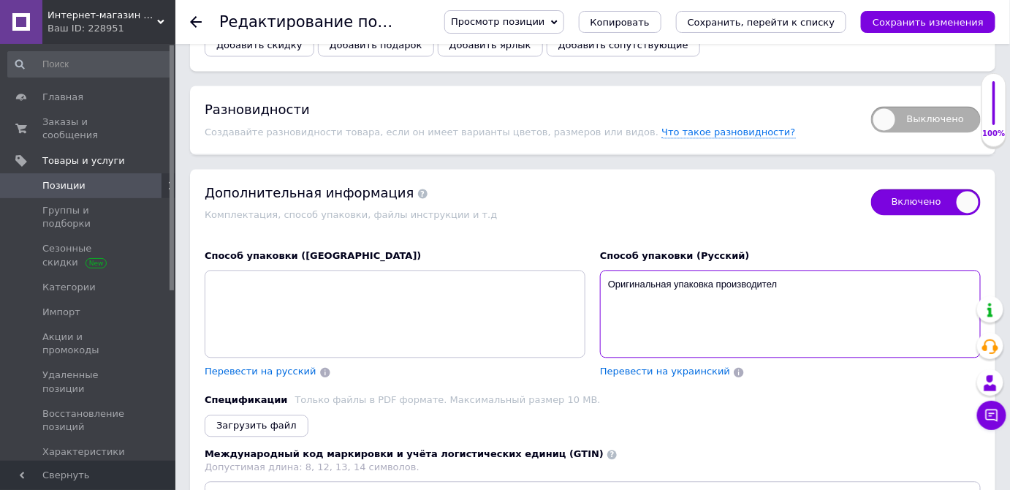
checkbox input "true"
type textarea "Оригинальная упаковка производителя."
checkbox input "true"
type textarea "Оригинальная упаковка производителя."
click at [680, 366] on span "Перевести на украинский" at bounding box center [665, 371] width 130 height 11
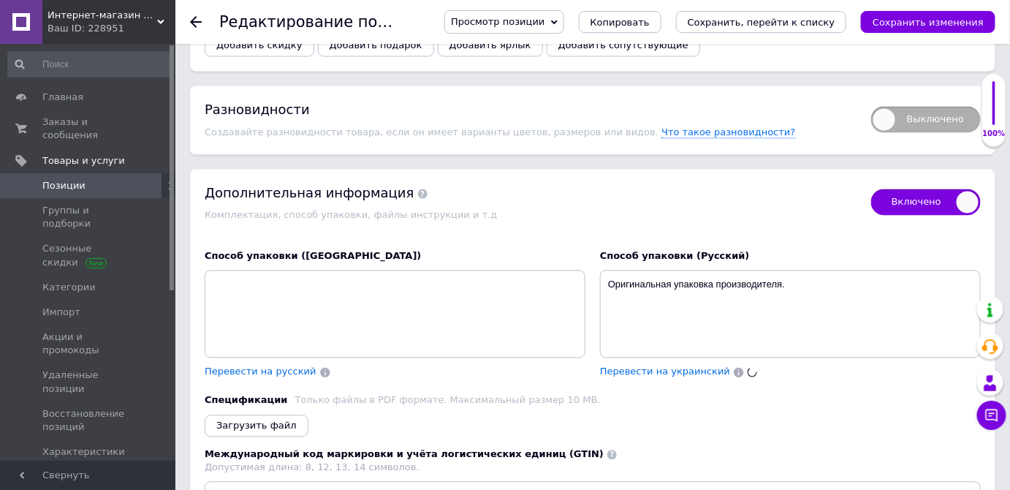
checkbox input "true"
type textarea "Оригінальне паковання виробника."
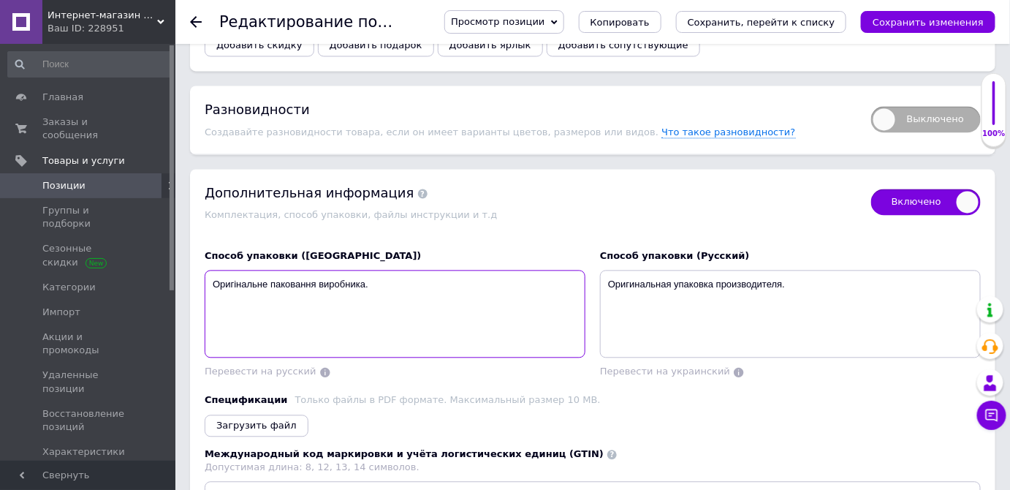
click at [288, 270] on textarea "Оригінальне паковання виробника." at bounding box center [395, 314] width 381 height 88
checkbox input "true"
type textarea "Оригінальне пакування виробника."
click at [409, 270] on textarea "Оригінальне пакування виробника." at bounding box center [395, 314] width 381 height 88
checkbox input "true"
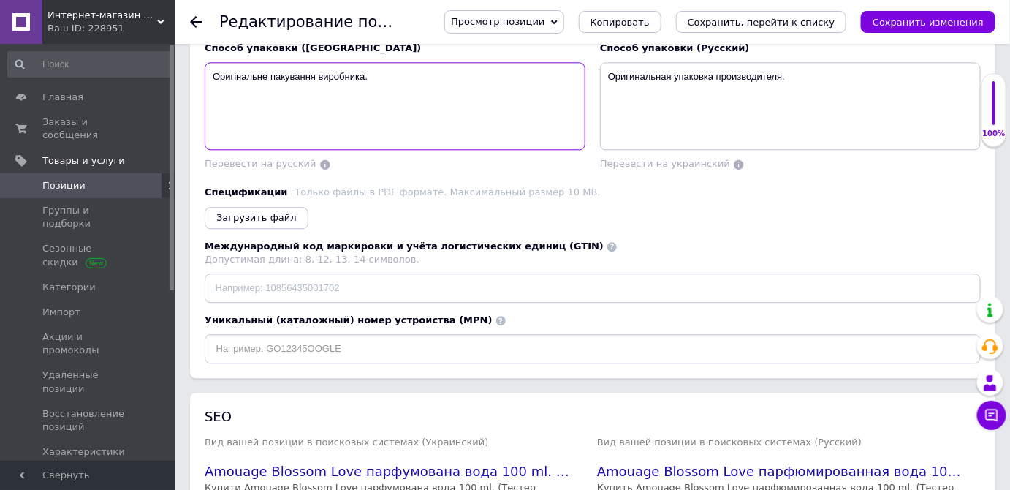
scroll to position [3080, 0]
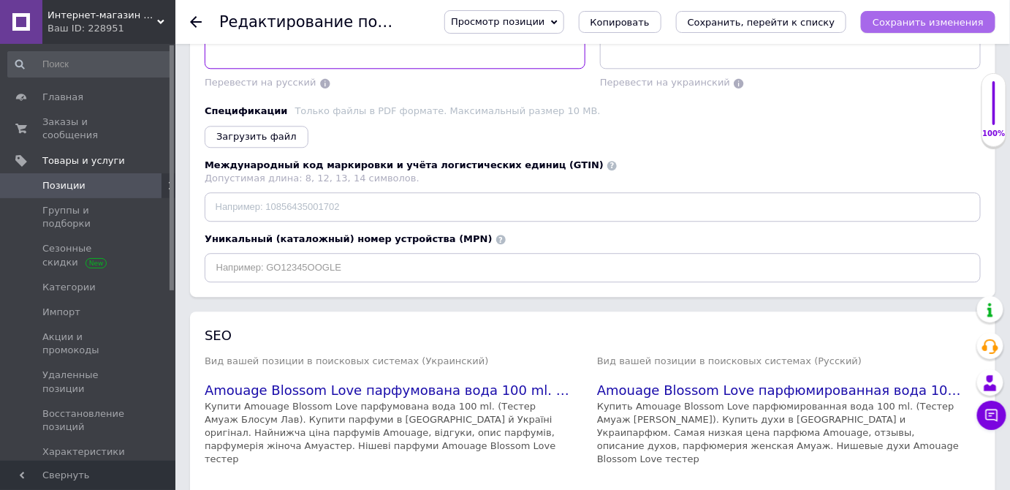
type textarea "Оригінальне пакування виробника."
click at [916, 22] on icon "Сохранить изменения" at bounding box center [928, 22] width 111 height 11
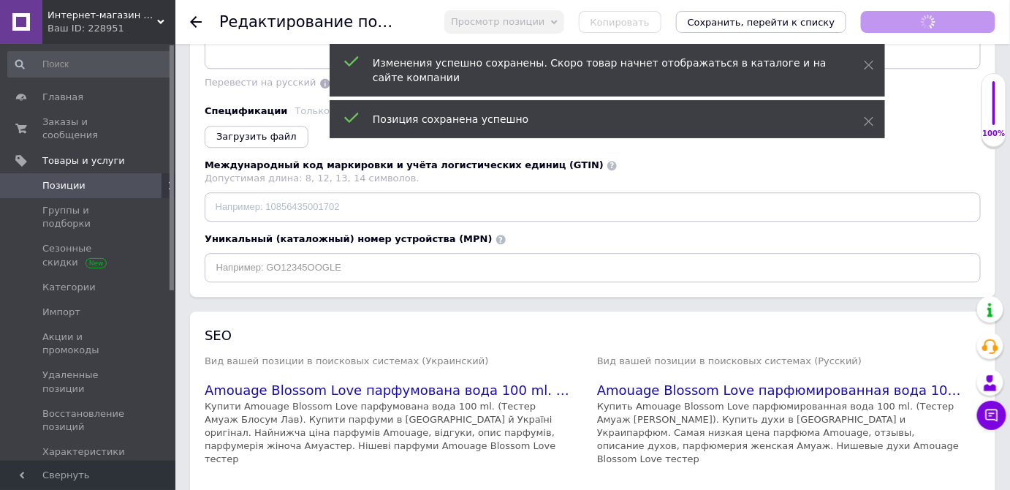
scroll to position [1, 0]
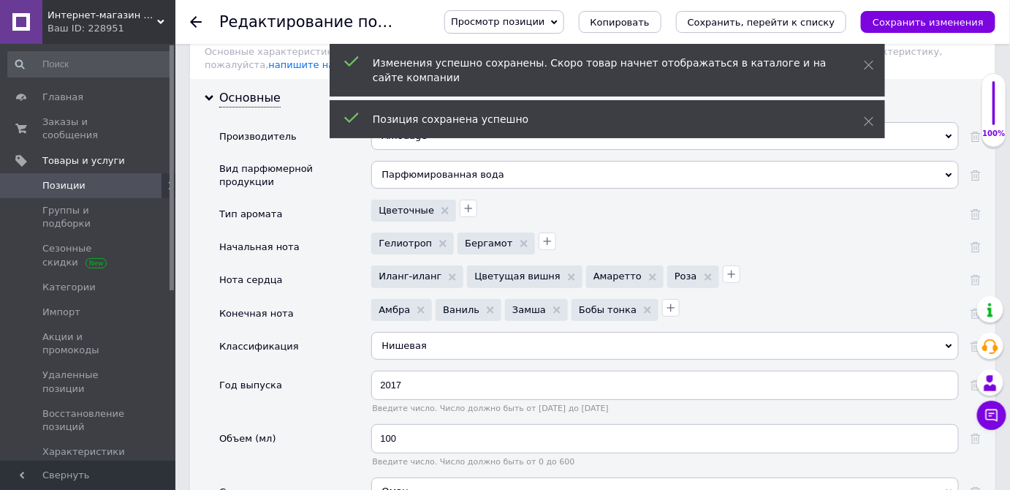
checkbox input "true"
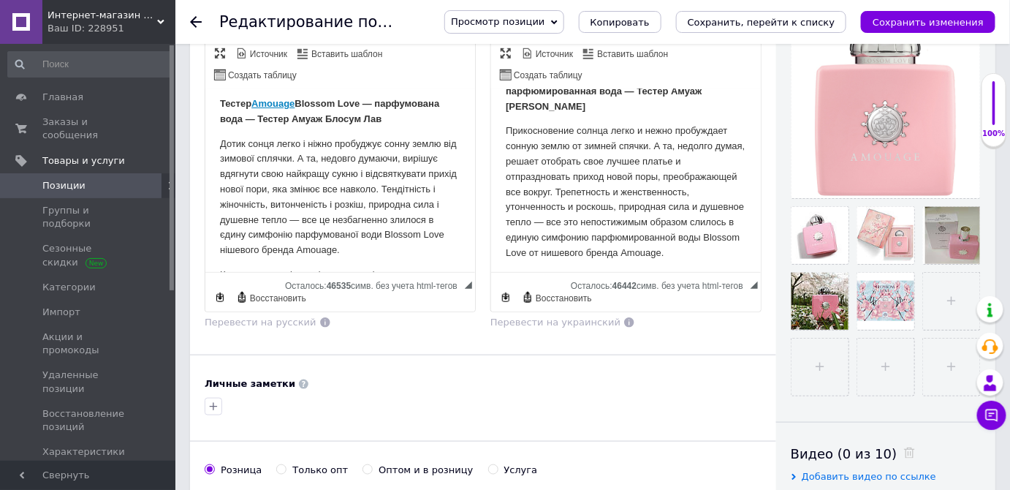
scroll to position [0, 0]
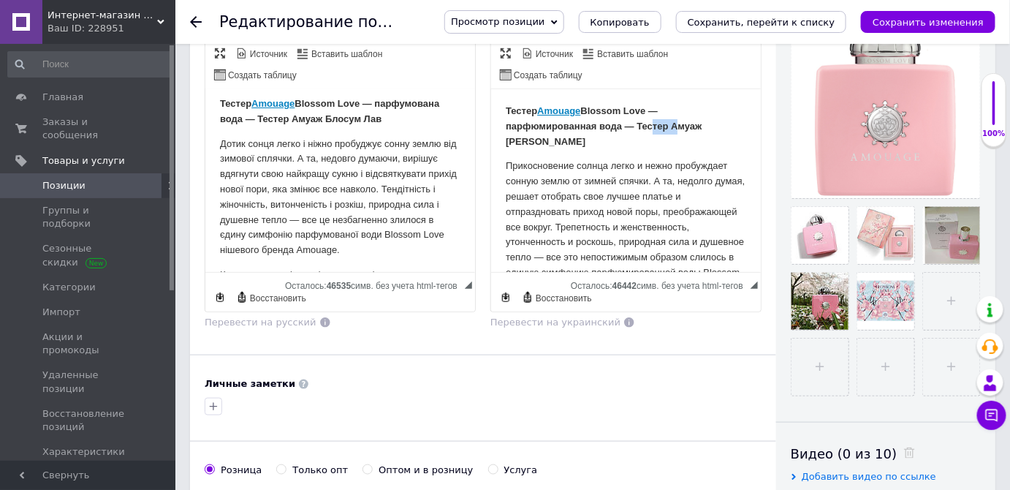
drag, startPoint x: 644, startPoint y: 126, endPoint x: 671, endPoint y: 121, distance: 27.4
click at [671, 121] on strong "Тестер Amouage Blossom Love ― парфюмированная вода ― Тестер Амуаж Блоссум Лав" at bounding box center [603, 126] width 196 height 42
drag, startPoint x: 541, startPoint y: 110, endPoint x: 480, endPoint y: 110, distance: 61.4
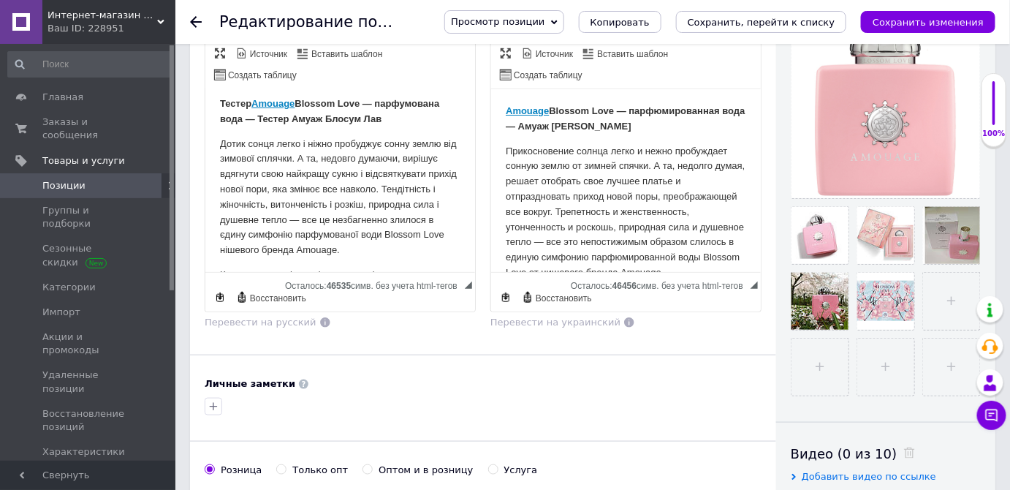
checkbox input "true"
drag, startPoint x: 252, startPoint y: 101, endPoint x: 211, endPoint y: 114, distance: 43.0
drag, startPoint x: 243, startPoint y: 113, endPoint x: 407, endPoint y: 200, distance: 185.4
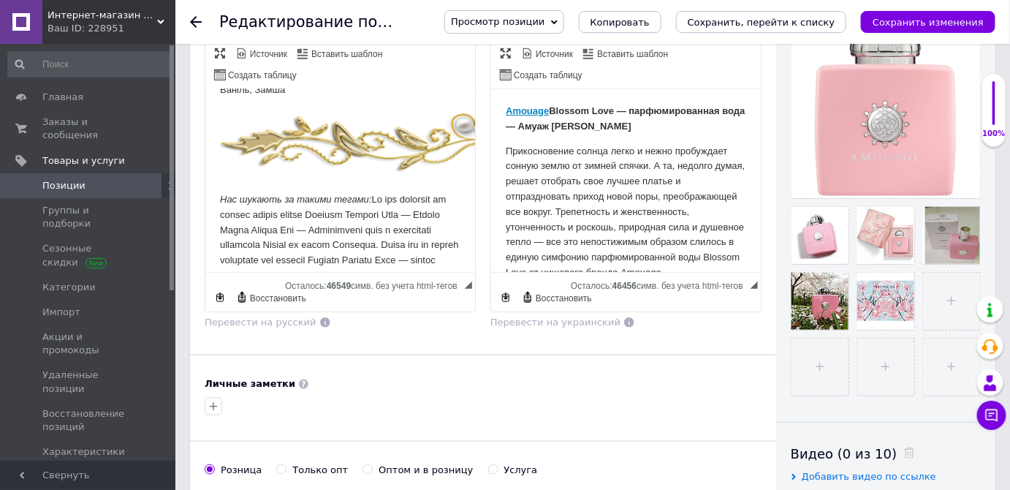
scroll to position [540, 0]
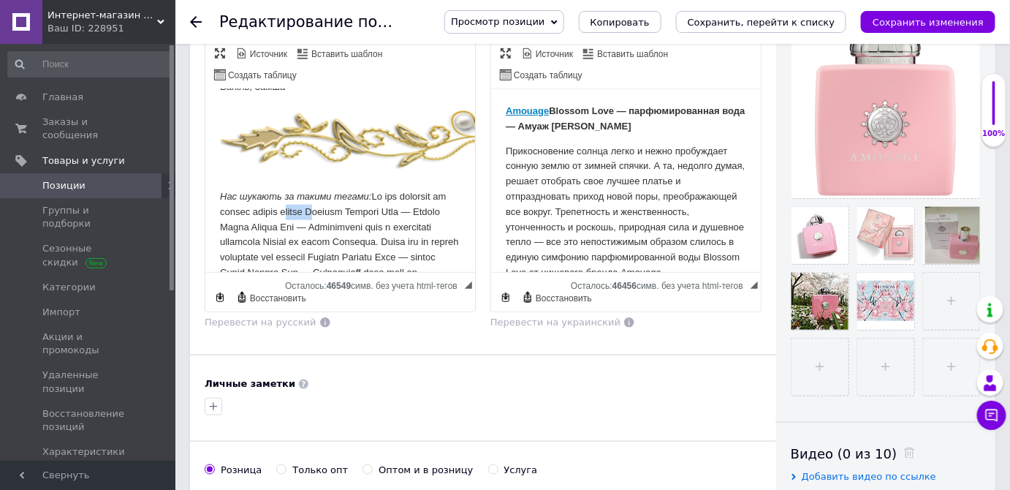
drag, startPoint x: 332, startPoint y: 196, endPoint x: 299, endPoint y: 198, distance: 33.0
click at [298, 198] on p "Нас шукають за такими тегами:" at bounding box center [339, 379] width 241 height 380
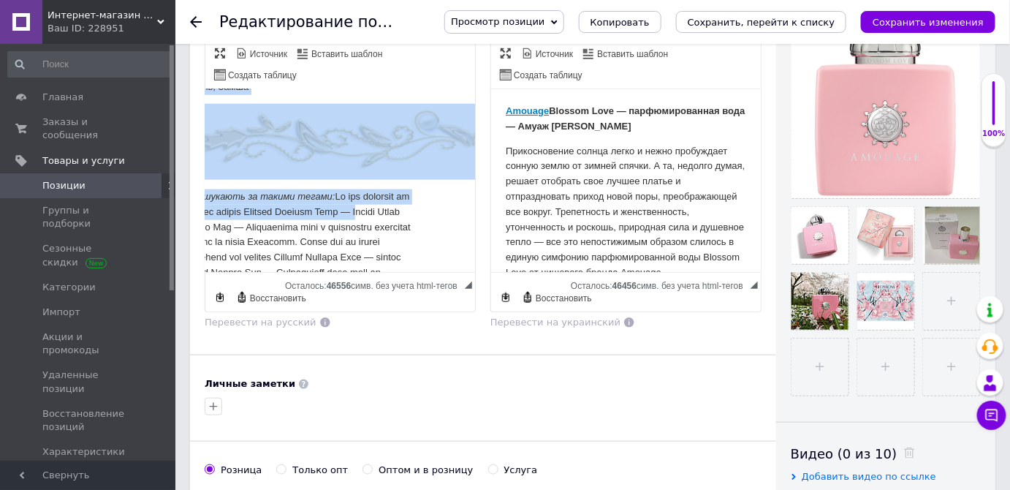
drag, startPoint x: 417, startPoint y: 194, endPoint x: 458, endPoint y: 196, distance: 41.0
click at [438, 196] on html "Amouage Blossom Love — парфумована вода — Амуаж Блосум Лав Дотик сонця легко і …" at bounding box center [303, 235] width 270 height 1373
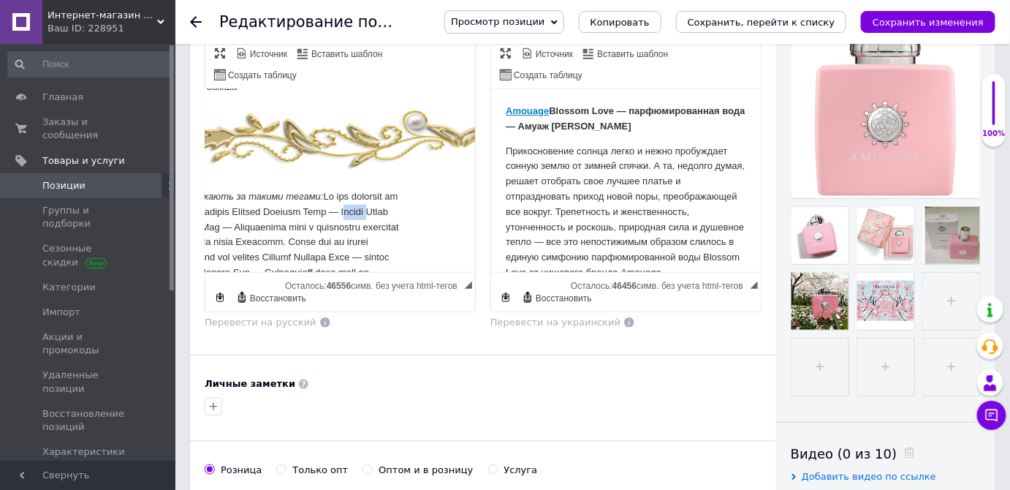
drag, startPoint x: 400, startPoint y: 196, endPoint x: 385, endPoint y: 207, distance: 18.3
click at [368, 196] on p "Нас шукають за такими тегами:" at bounding box center [291, 379] width 241 height 380
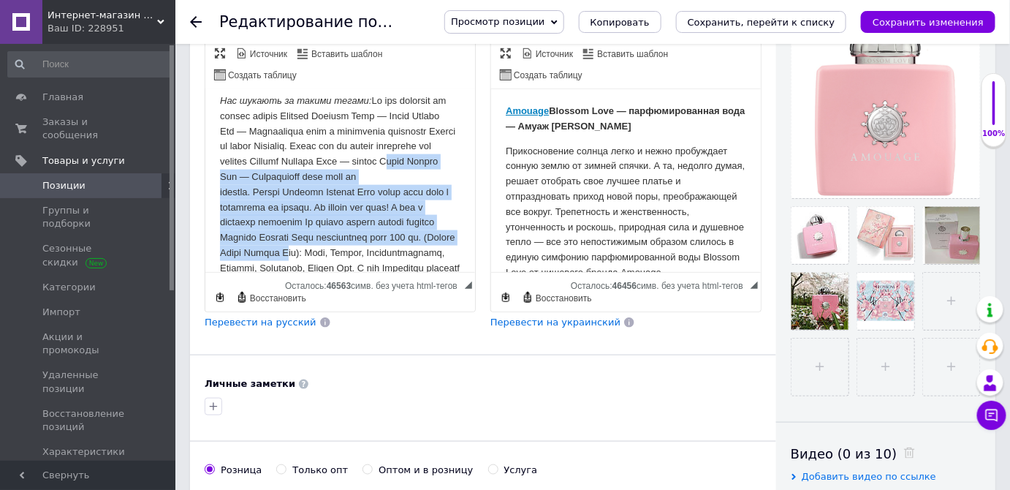
scroll to position [645, 0]
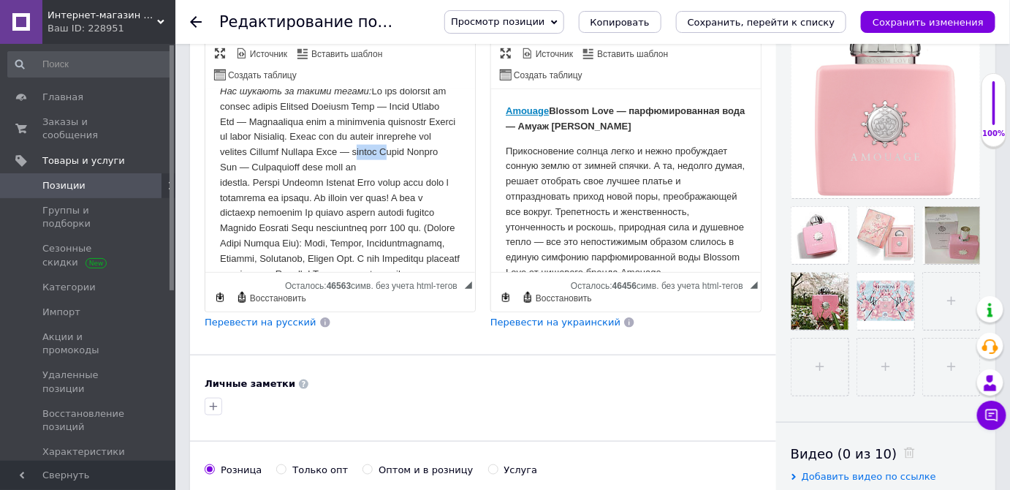
drag, startPoint x: 287, startPoint y: 255, endPoint x: 265, endPoint y: 157, distance: 100.4
click at [255, 148] on p "Нас шукають за такими тегами:" at bounding box center [339, 273] width 241 height 380
drag, startPoint x: 346, startPoint y: 132, endPoint x: 318, endPoint y: 132, distance: 27.8
click at [318, 132] on p "Нас шукають за такими тегами:" at bounding box center [339, 265] width 241 height 365
drag, startPoint x: 292, startPoint y: 222, endPoint x: 279, endPoint y: 224, distance: 13.3
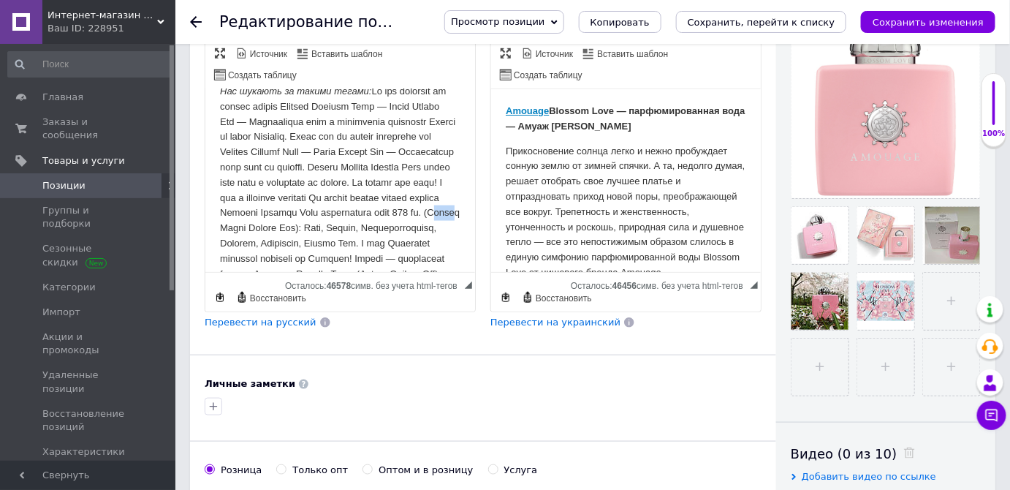
click at [279, 224] on p "Нас шукають за такими тегами:" at bounding box center [339, 265] width 241 height 365
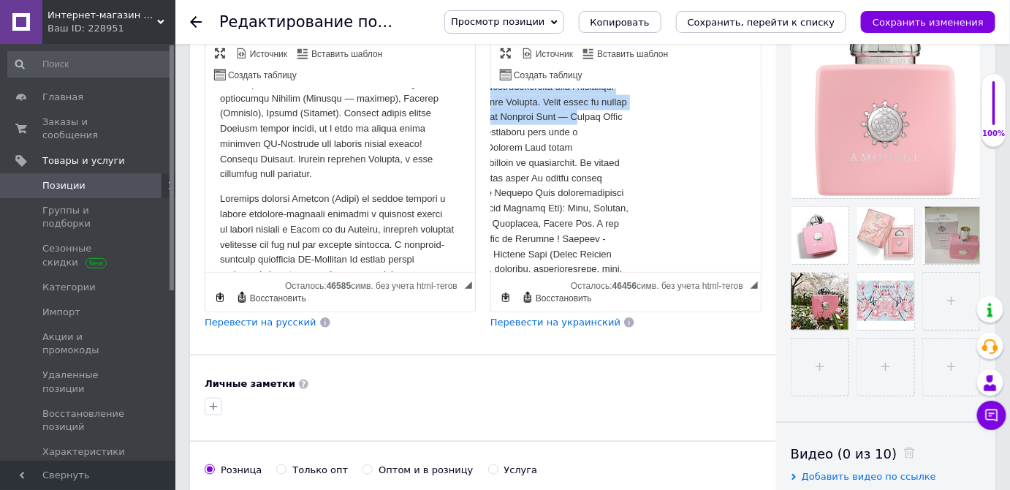
scroll to position [665, 132]
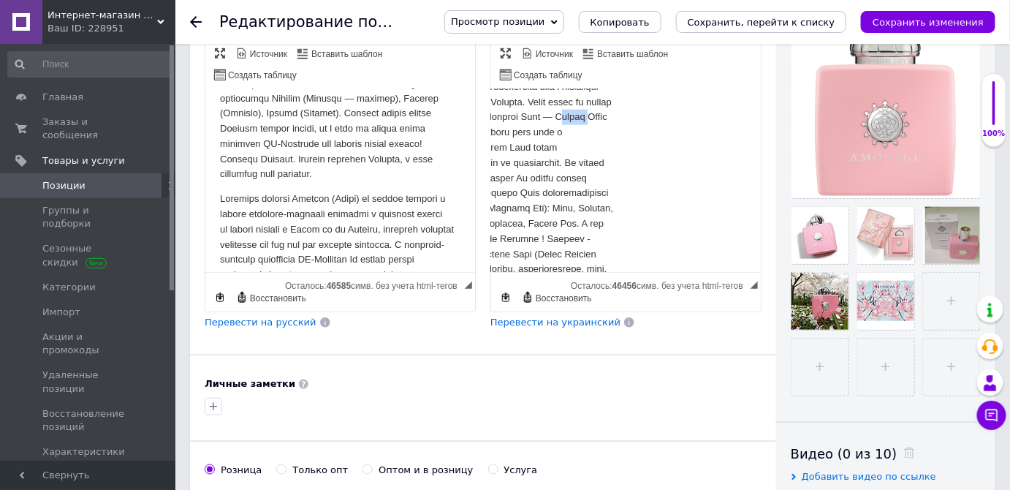
drag, startPoint x: 701, startPoint y: 189, endPoint x: 600, endPoint y: 193, distance: 101.7
click at [600, 193] on p "Нас ищут по таким тегам:" at bounding box center [493, 238] width 241 height 380
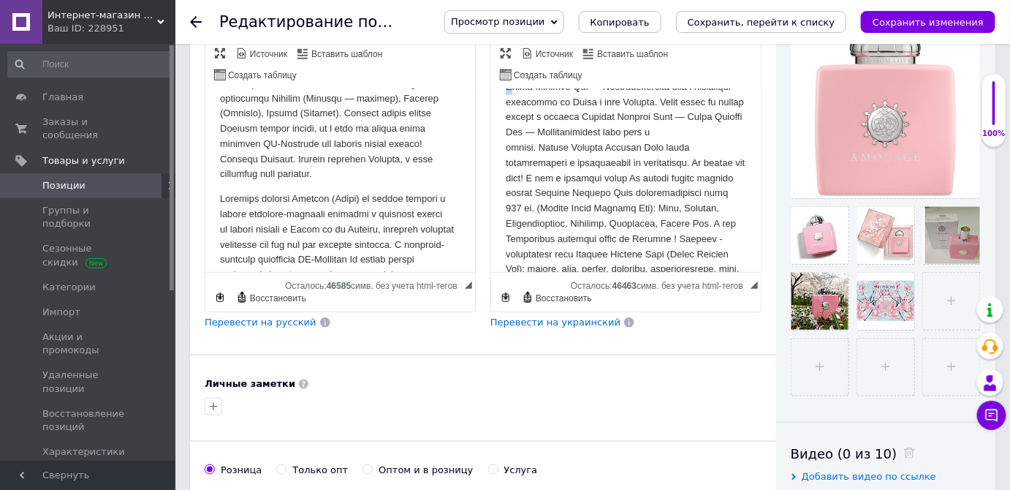
drag, startPoint x: 538, startPoint y: 144, endPoint x: 506, endPoint y: 145, distance: 32.2
click at [506, 145] on p "Нас ищут по таким тегам:" at bounding box center [625, 238] width 241 height 380
drag, startPoint x: 619, startPoint y: 132, endPoint x: 586, endPoint y: 135, distance: 33.7
click at [586, 135] on p "Нас ищут по таким тегам:" at bounding box center [625, 238] width 241 height 380
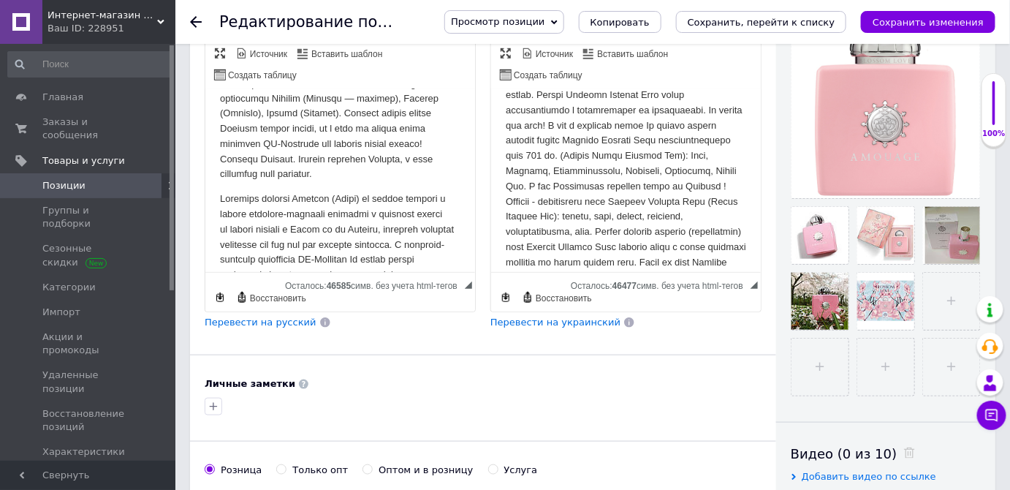
scroll to position [731, 0]
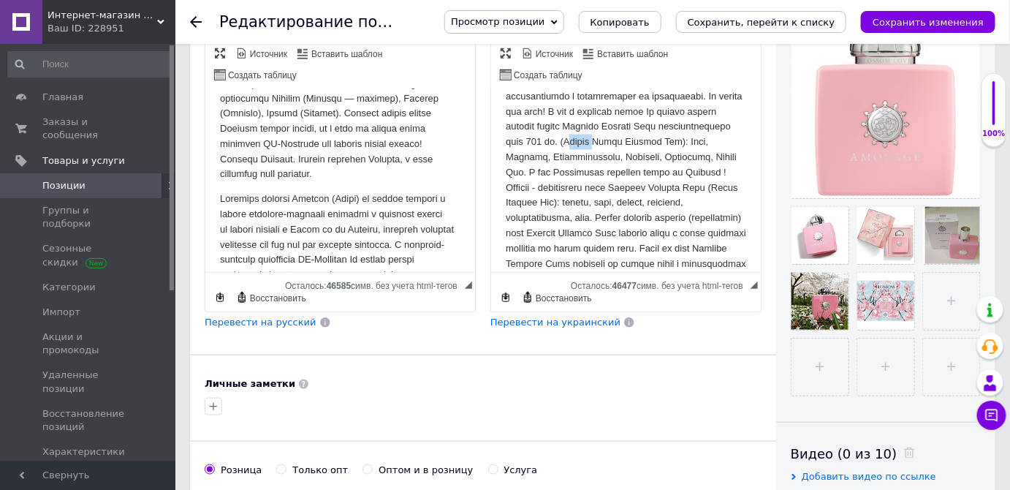
drag, startPoint x: 674, startPoint y: 216, endPoint x: 716, endPoint y: 219, distance: 41.8
click at [716, 219] on p "Нас ищут по таким тегам:" at bounding box center [625, 172] width 241 height 380
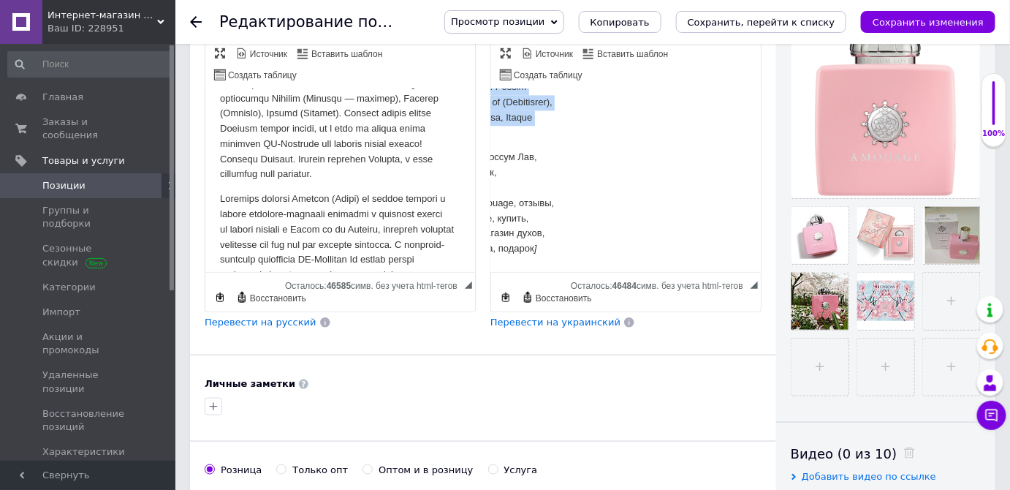
scroll to position [1336, 202]
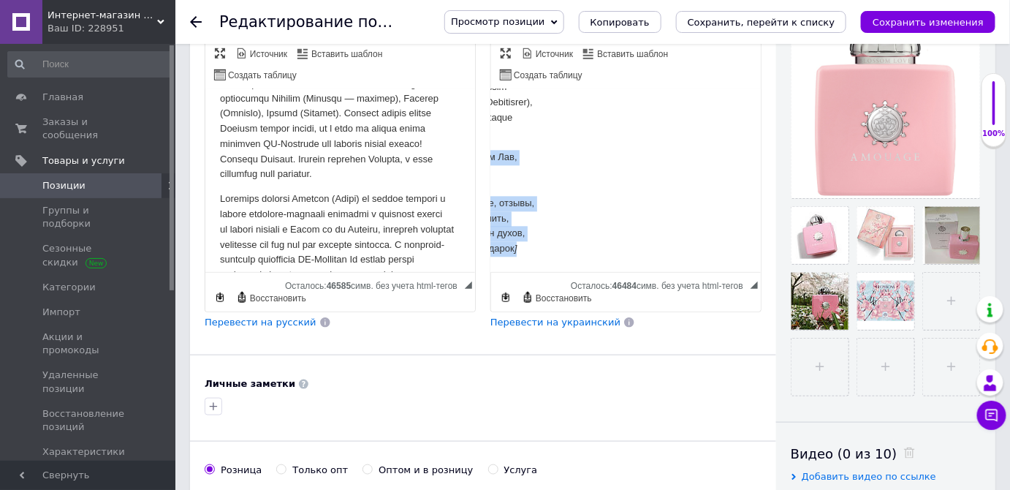
drag, startPoint x: 505, startPoint y: 147, endPoint x: 545, endPoint y: 246, distance: 106.6
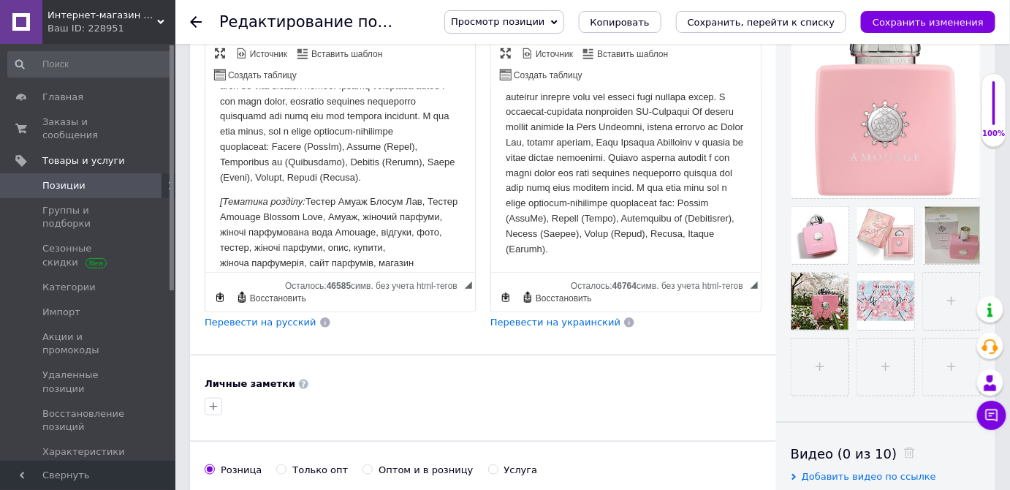
scroll to position [1244, 0]
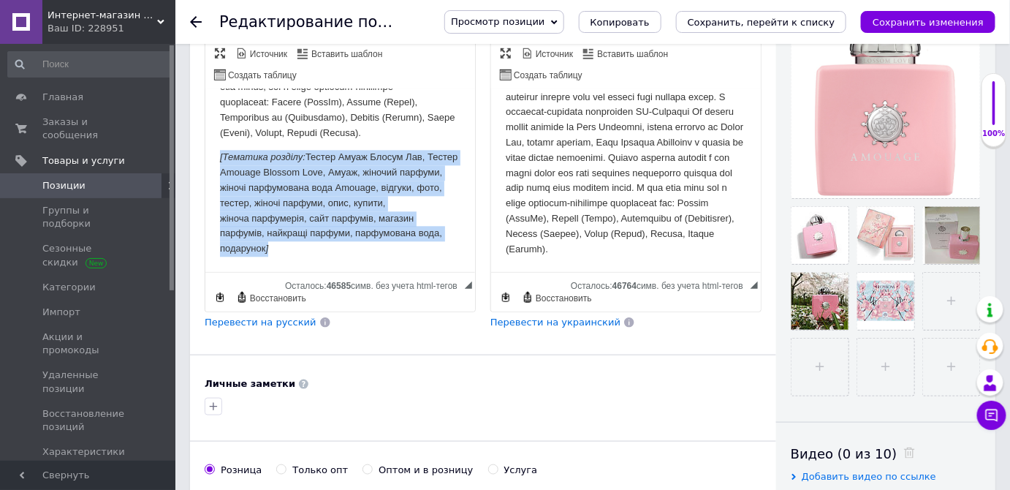
drag, startPoint x: 217, startPoint y: 132, endPoint x: 357, endPoint y: 241, distance: 177.1
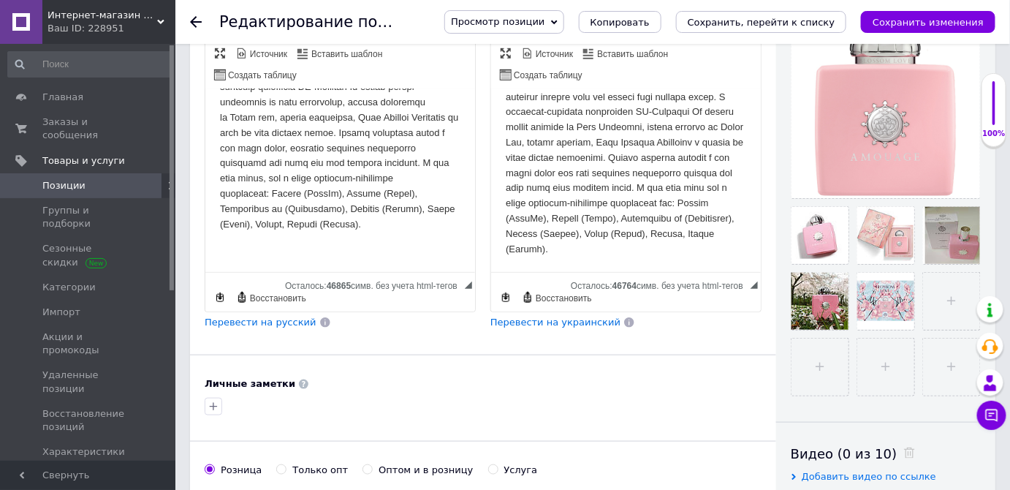
scroll to position [1114, 0]
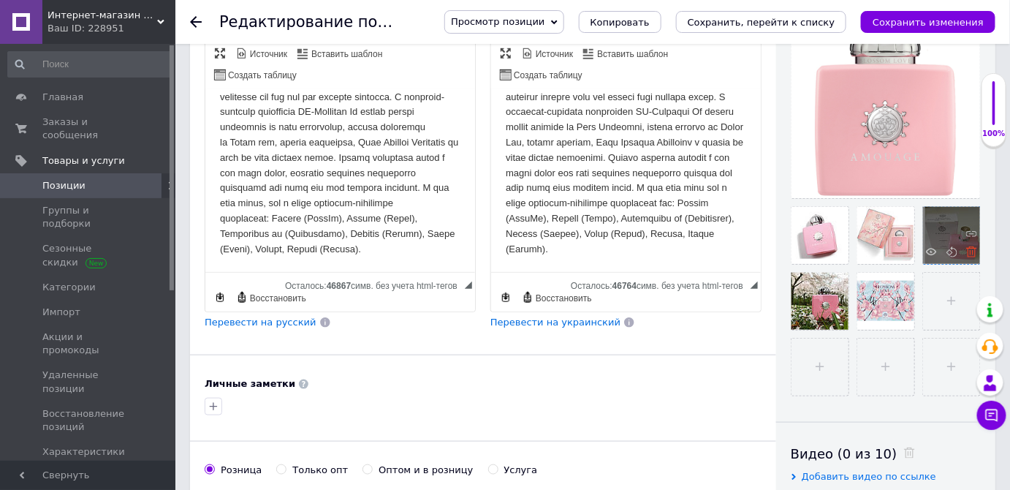
click at [971, 254] on icon at bounding box center [972, 251] width 11 height 11
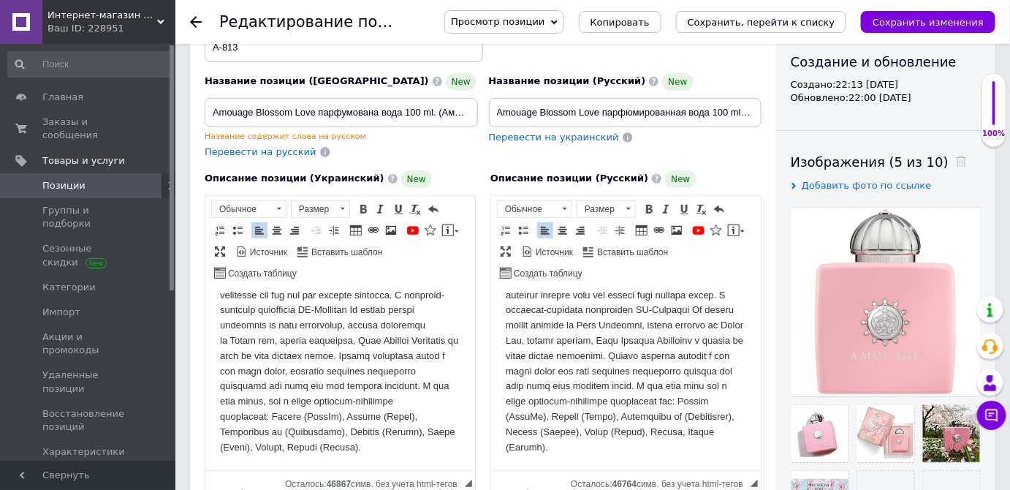
scroll to position [0, 0]
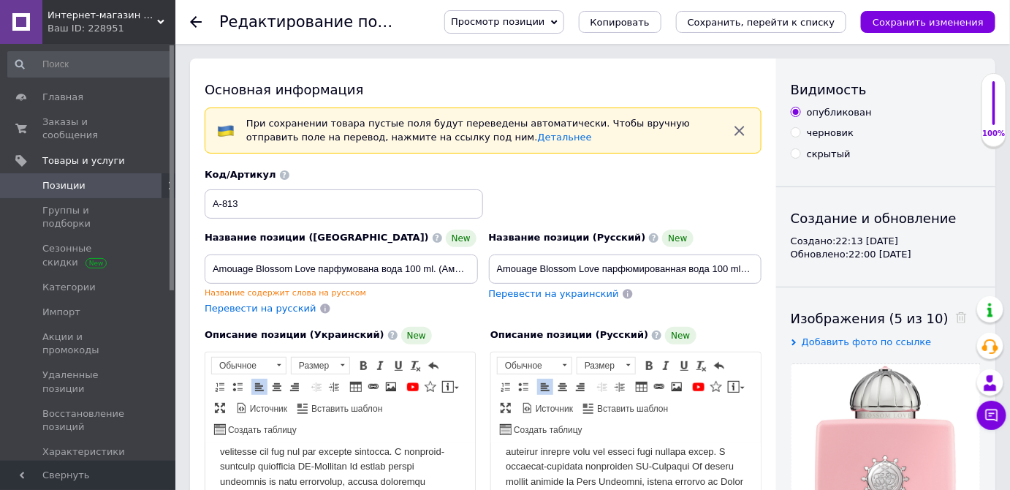
drag, startPoint x: 267, startPoint y: 218, endPoint x: 263, endPoint y: 211, distance: 8.2
click at [265, 217] on div "Код/Артикул A-813" at bounding box center [484, 193] width 568 height 61
drag, startPoint x: 254, startPoint y: 205, endPoint x: 171, endPoint y: 203, distance: 82.7
checkbox input "true"
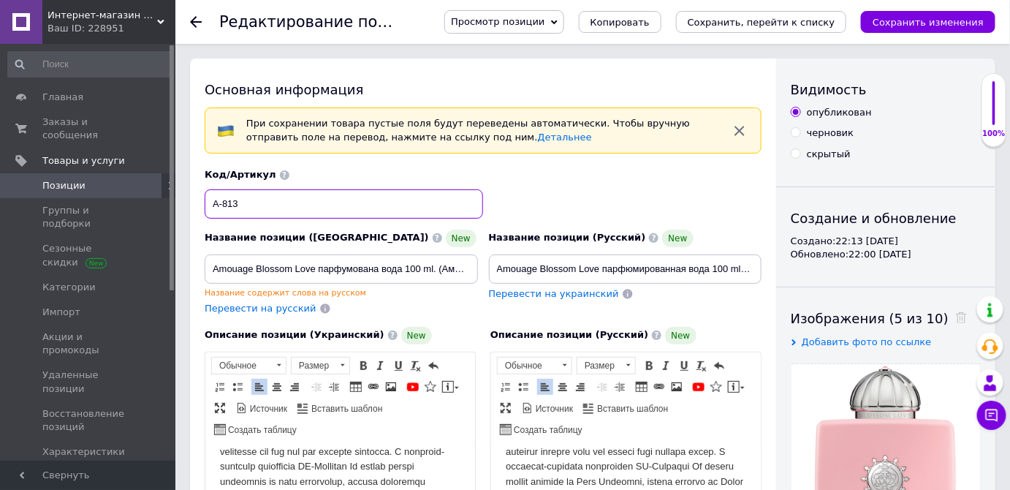
paste input "13092"
type input "13092"
checkbox input "true"
type input "1309"
checkbox input "true"
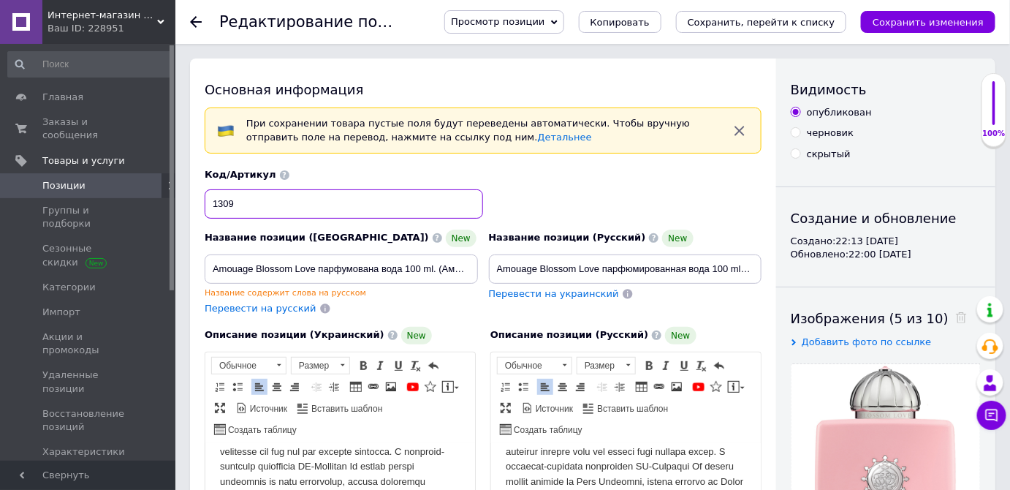
type input "13093"
checkbox input "true"
type input "13093"
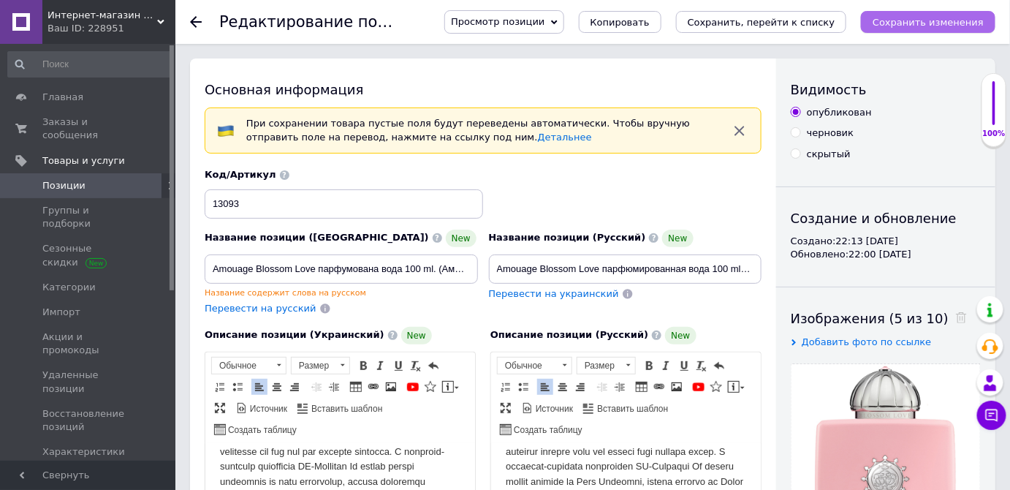
click at [951, 17] on icon "Сохранить изменения" at bounding box center [928, 22] width 111 height 11
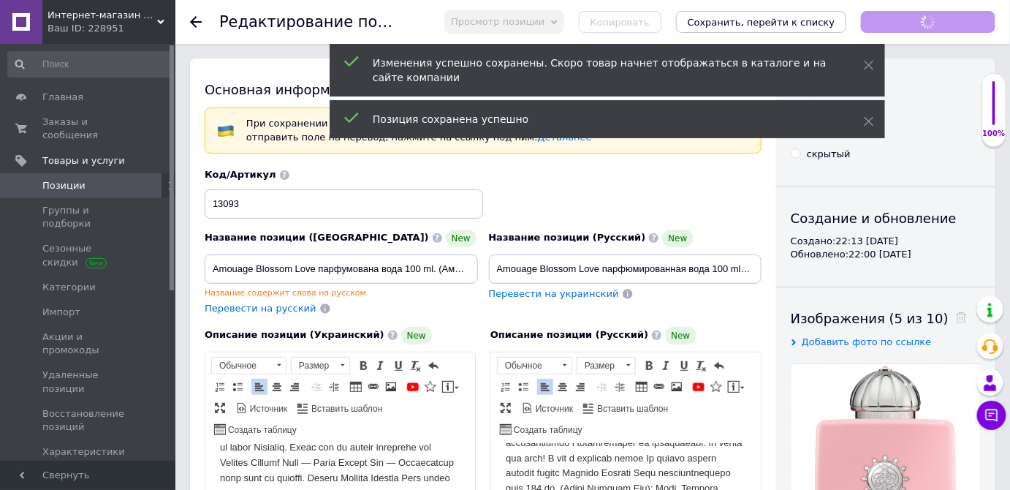
scroll to position [739, 0]
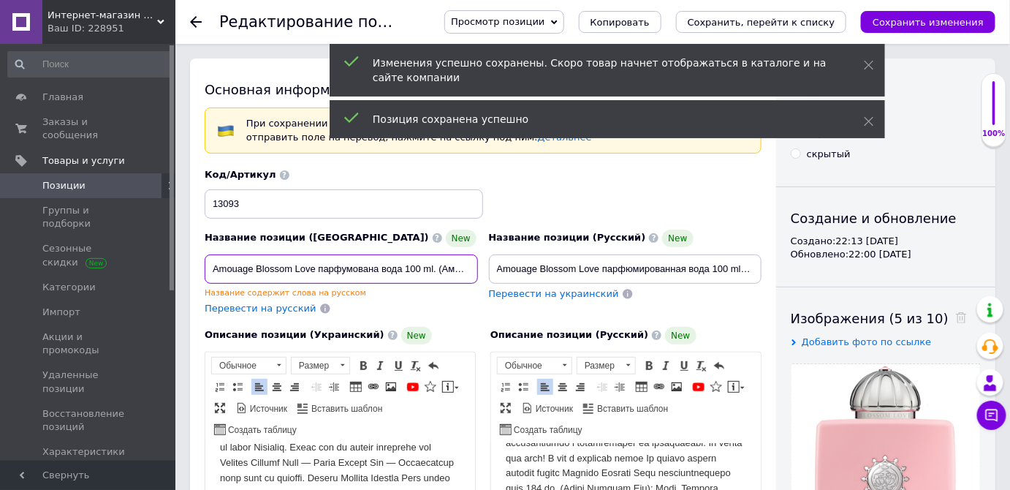
drag, startPoint x: 315, startPoint y: 268, endPoint x: 181, endPoint y: 257, distance: 134.2
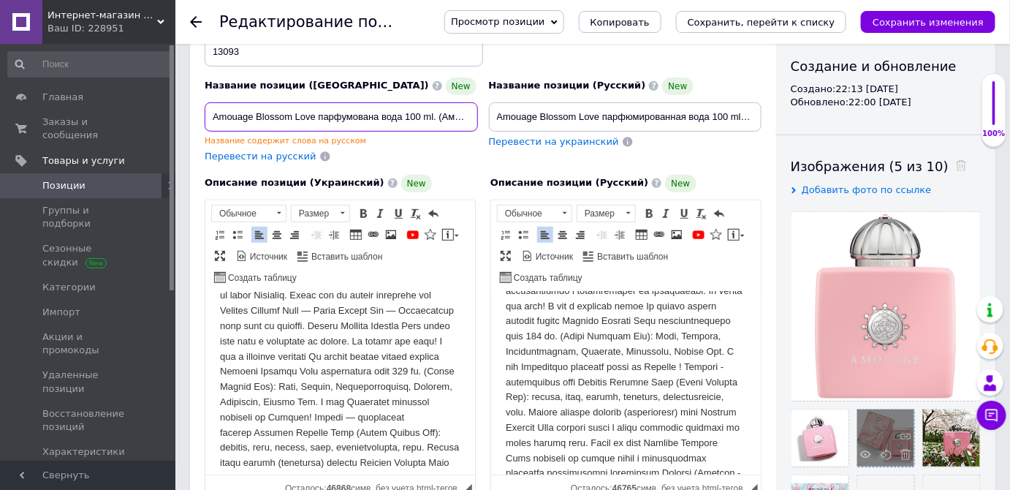
scroll to position [265, 0]
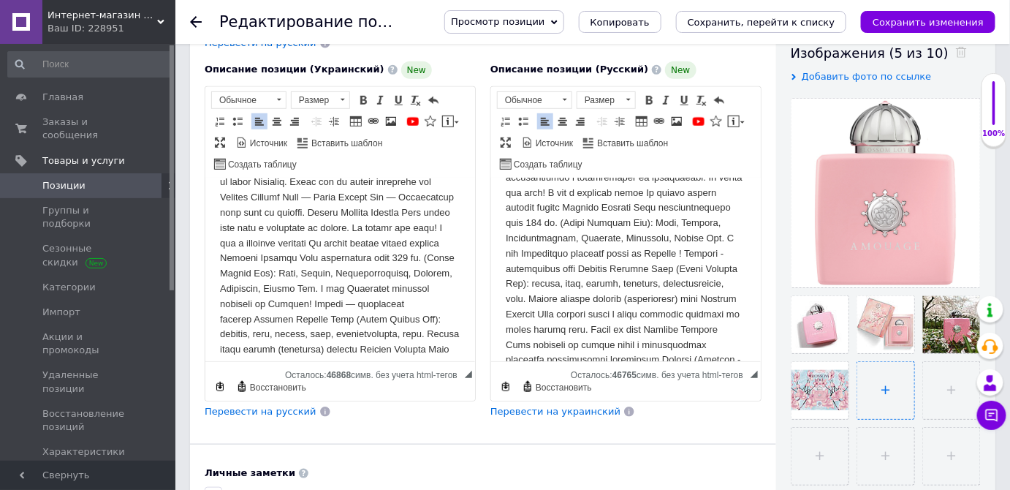
click at [894, 394] on input "file" at bounding box center [886, 390] width 57 height 57
checkbox input "true"
type input "C:\fakepath\85.jpeg"
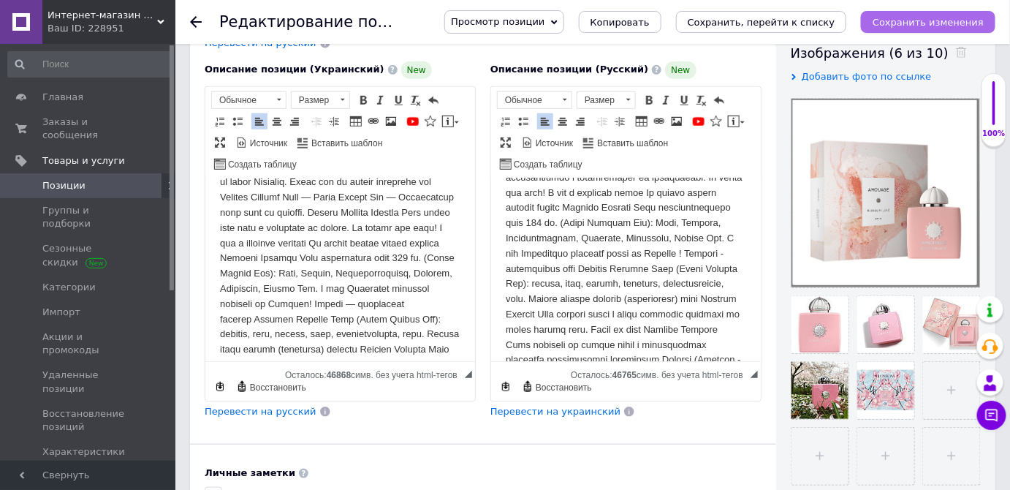
click at [930, 14] on button "Сохранить изменения" at bounding box center [928, 22] width 135 height 22
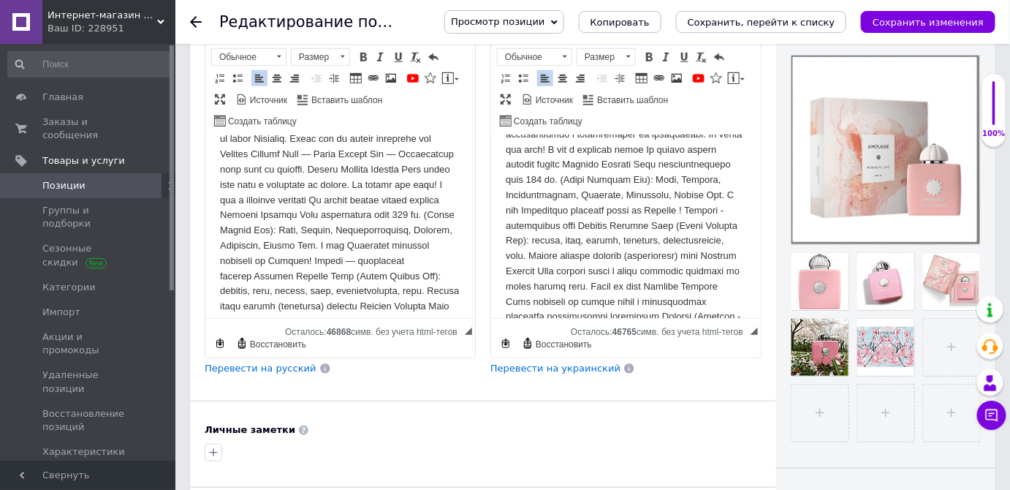
scroll to position [532, 0]
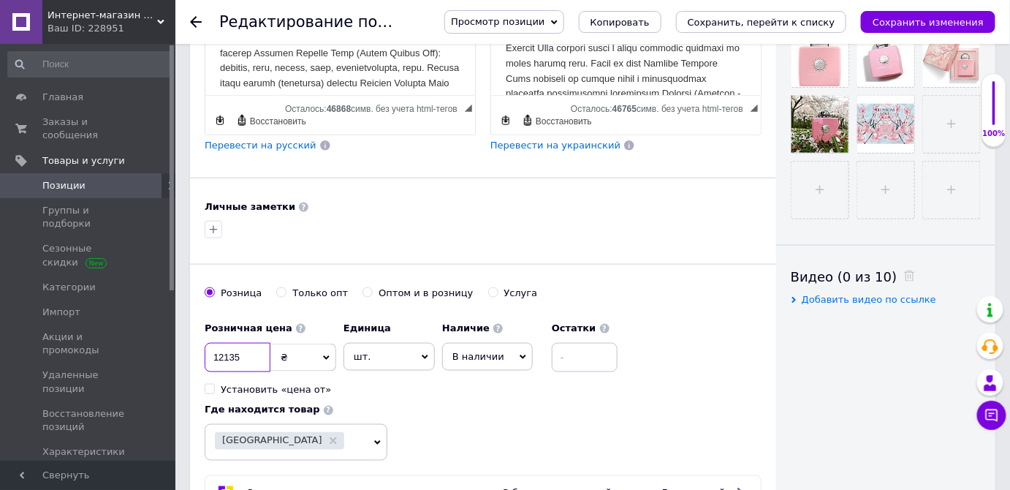
click at [226, 355] on input "12135" at bounding box center [238, 357] width 66 height 29
checkbox input "true"
type input "14135"
checkbox input "true"
type input "1135"
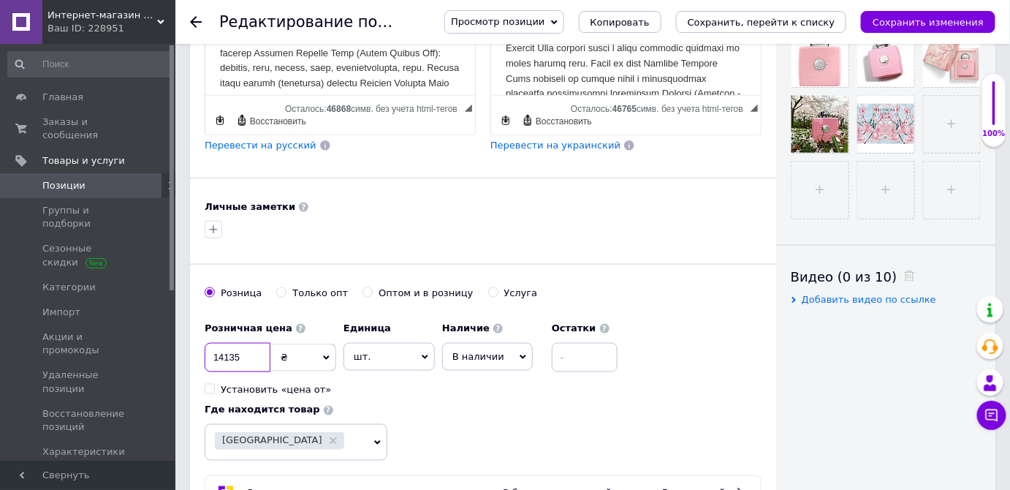
checkbox input "true"
type input "13135"
checkbox input "true"
type input "13135"
click at [973, 18] on icon "Сохранить изменения" at bounding box center [928, 22] width 111 height 11
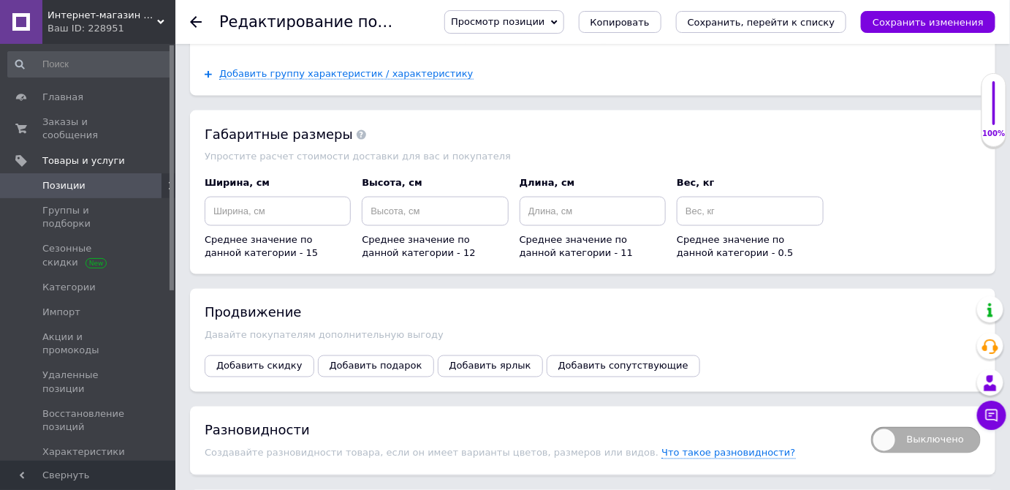
scroll to position [2525, 0]
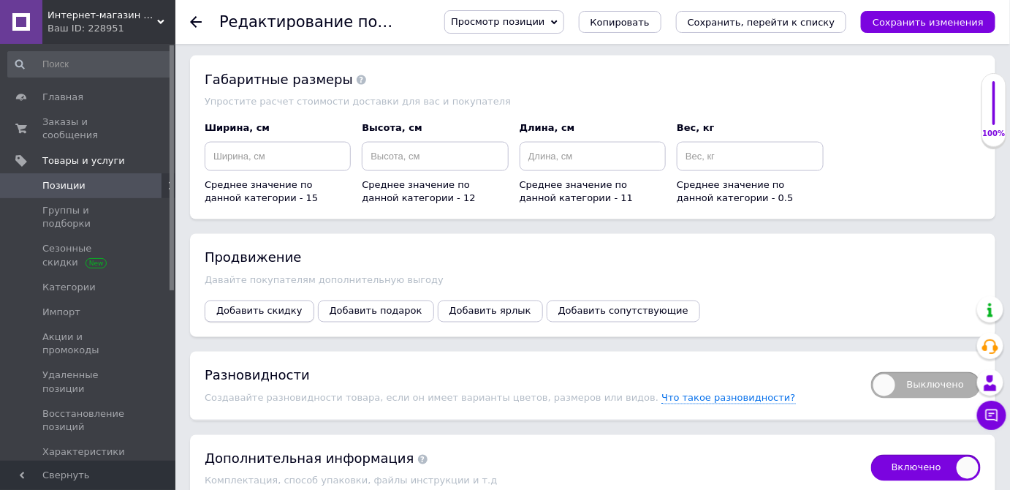
click at [268, 300] on button "Добавить скидку" at bounding box center [260, 311] width 110 height 22
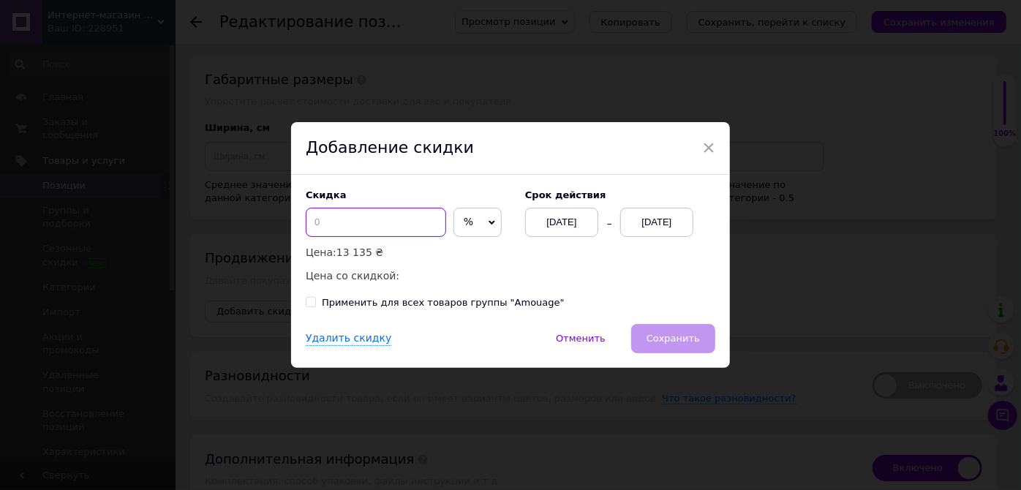
click at [360, 220] on input at bounding box center [376, 222] width 140 height 29
checkbox input "true"
type input "2"
checkbox input "true"
type input "20"
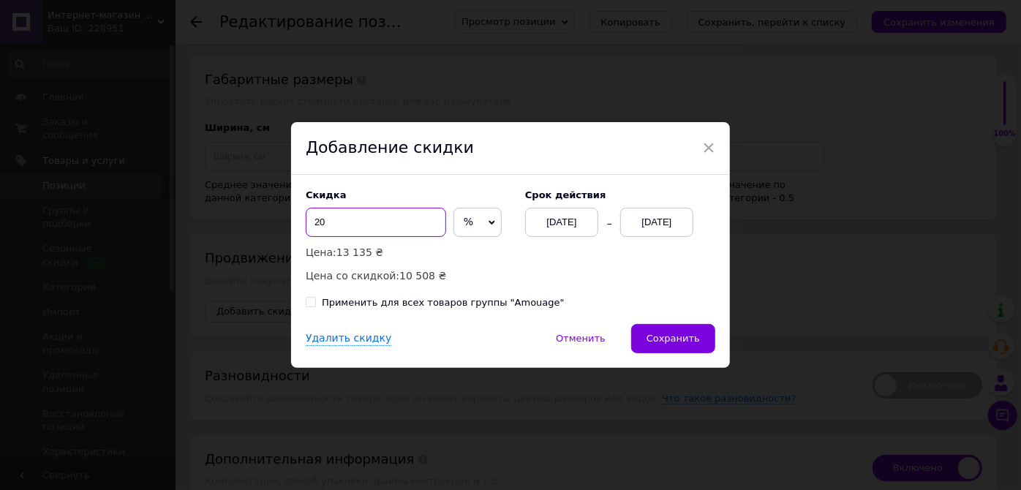
drag, startPoint x: 344, startPoint y: 227, endPoint x: 309, endPoint y: 232, distance: 36.1
click at [309, 232] on input "20" at bounding box center [376, 222] width 140 height 29
checkbox input "true"
type input "2"
checkbox input "true"
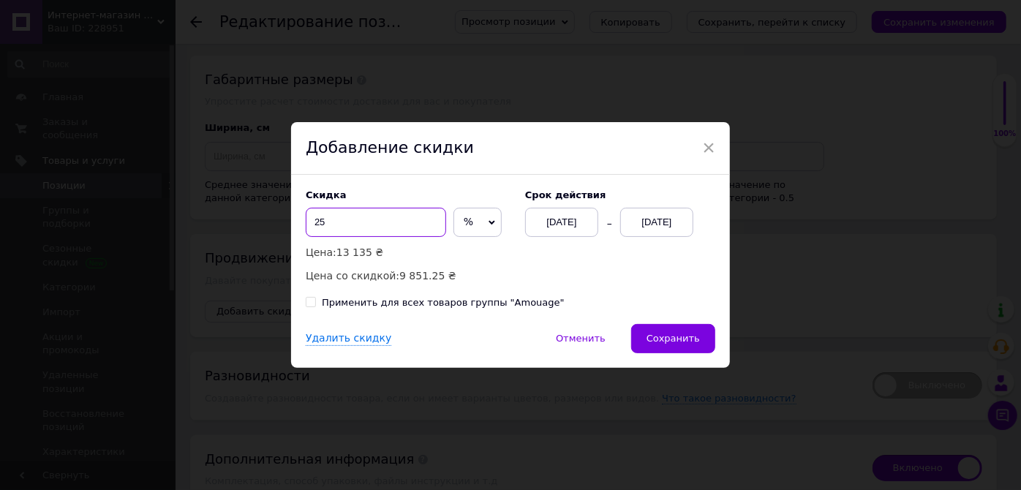
type input "25"
click at [647, 227] on div "12.10.2025" at bounding box center [656, 222] width 73 height 29
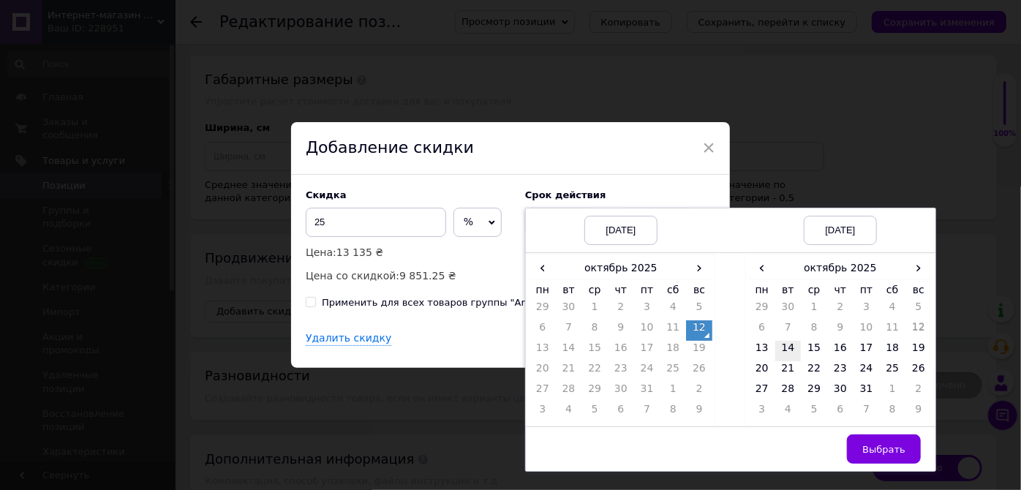
click at [787, 350] on td "14" at bounding box center [788, 351] width 26 height 20
click at [885, 453] on span "Выбрать" at bounding box center [883, 449] width 43 height 11
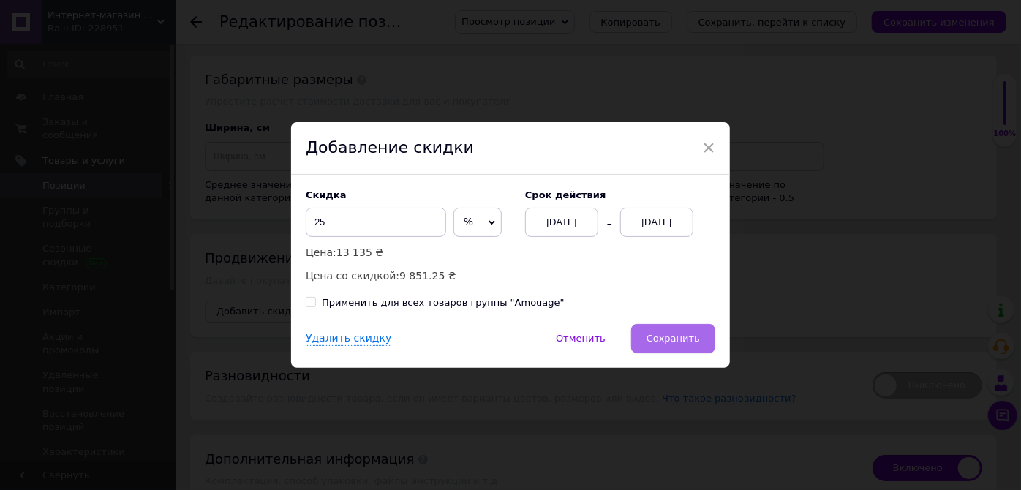
click at [678, 341] on span "Сохранить" at bounding box center [672, 338] width 53 height 11
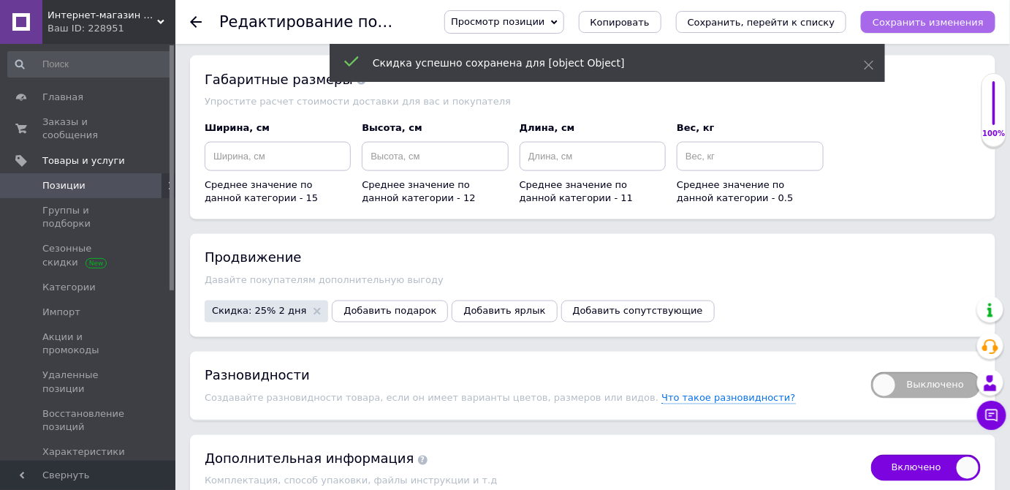
click at [923, 23] on icon "Сохранить изменения" at bounding box center [928, 22] width 111 height 11
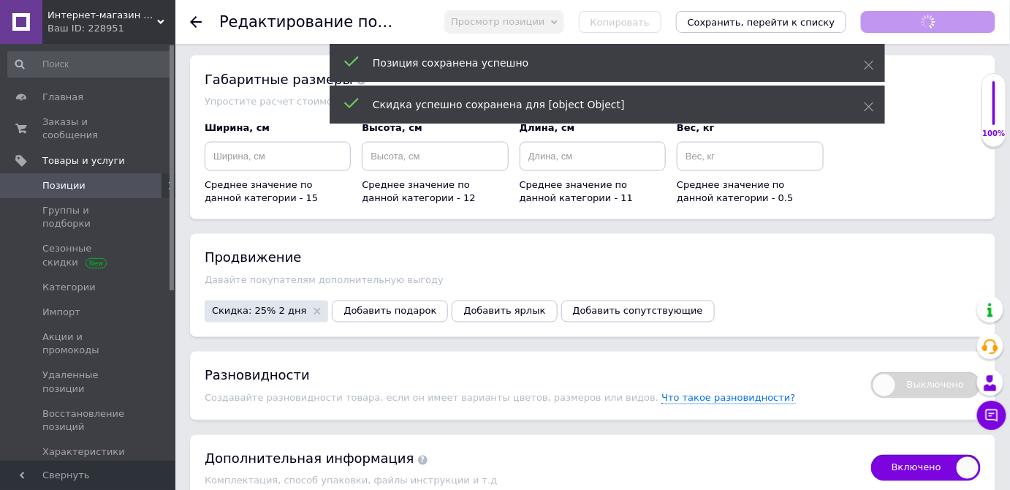
checkbox input "true"
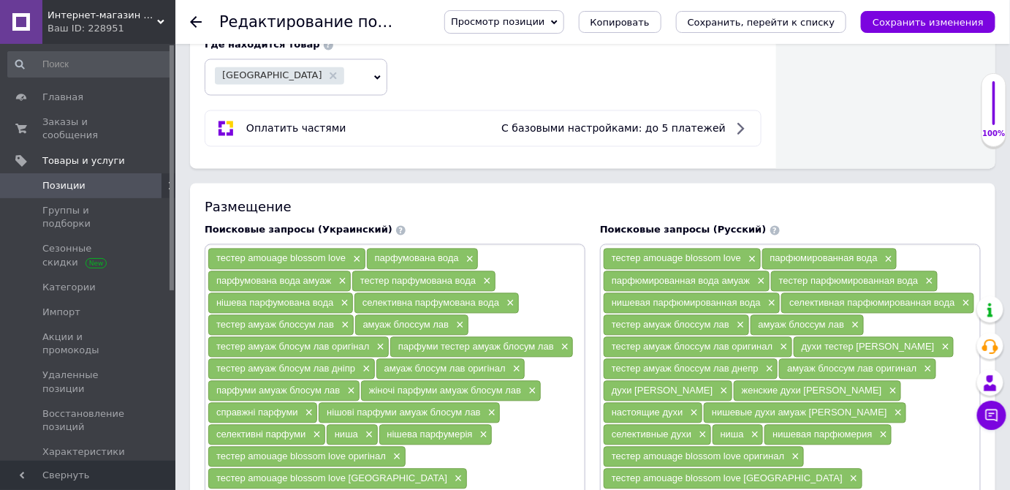
scroll to position [731, 0]
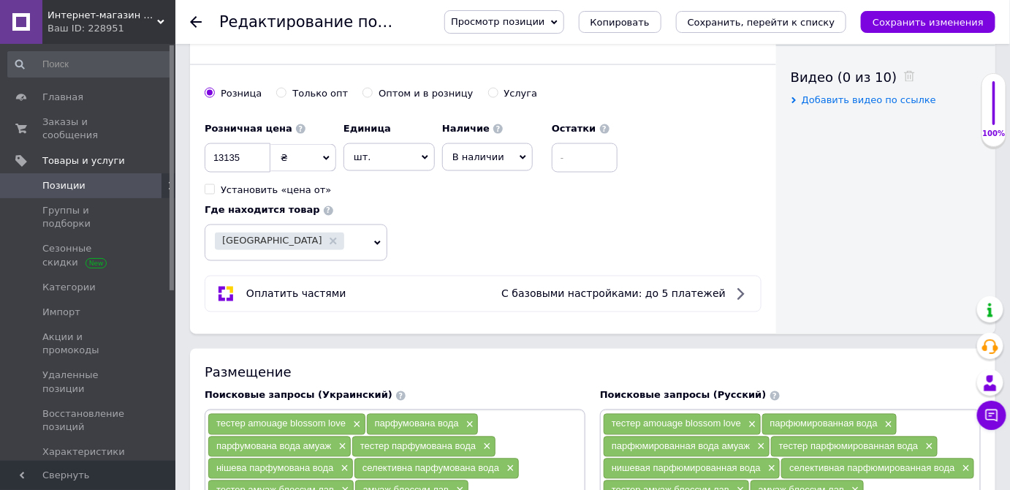
click at [94, 179] on span "Позиции" at bounding box center [88, 185] width 93 height 13
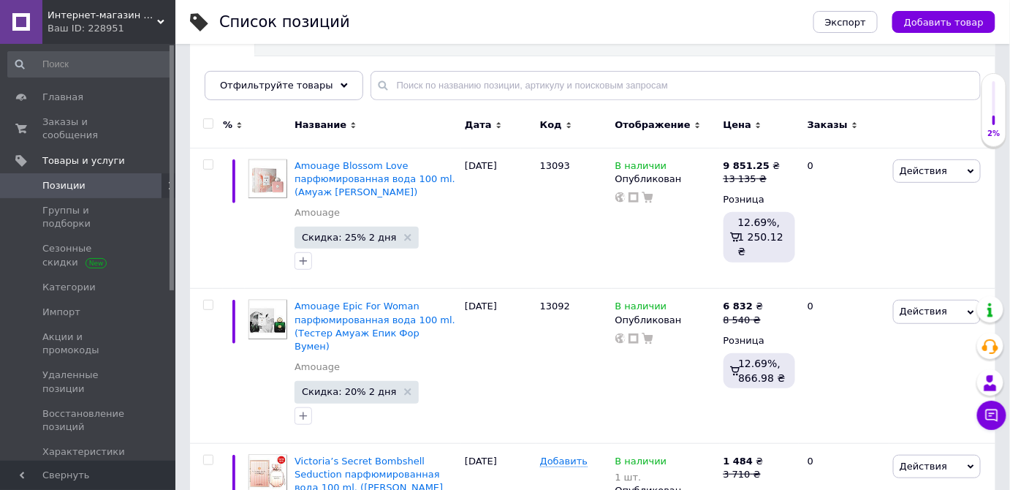
scroll to position [199, 0]
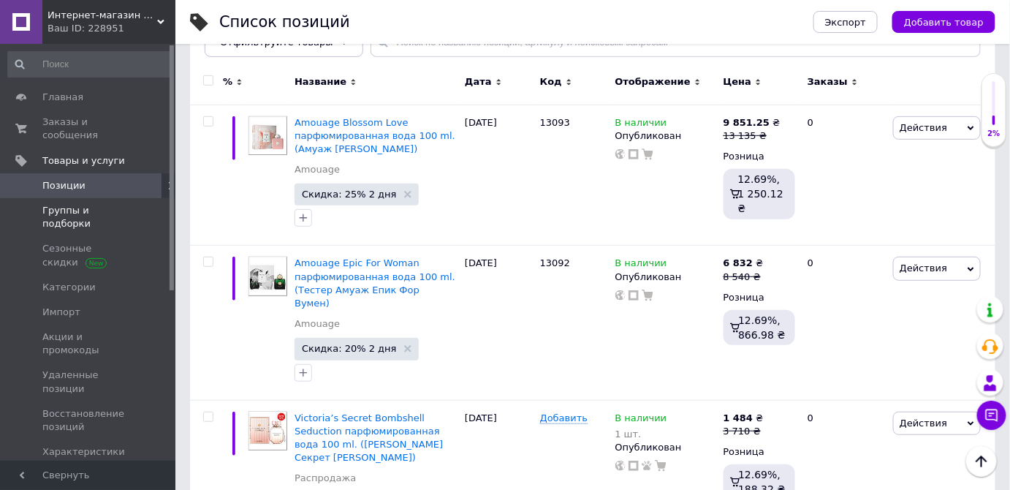
click at [60, 204] on span "Группы и подборки" at bounding box center [88, 217] width 93 height 26
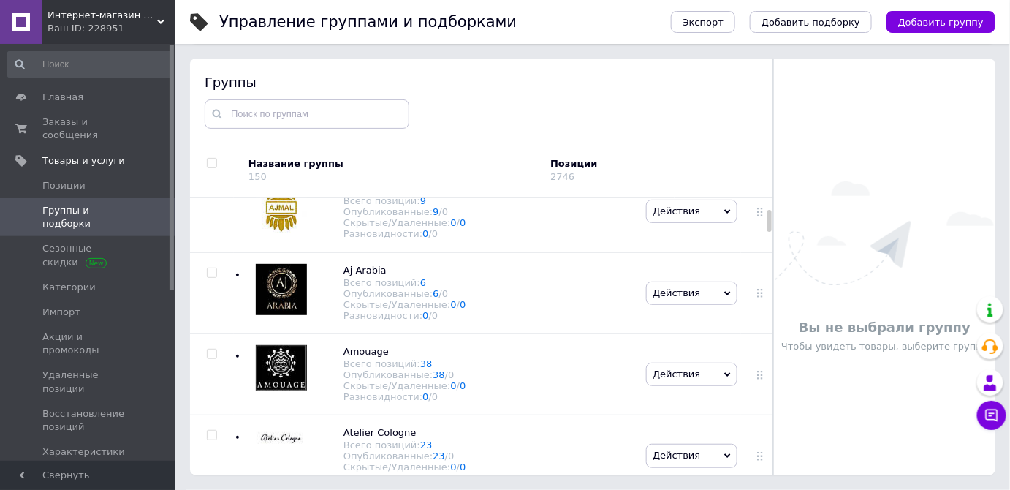
scroll to position [598, 0]
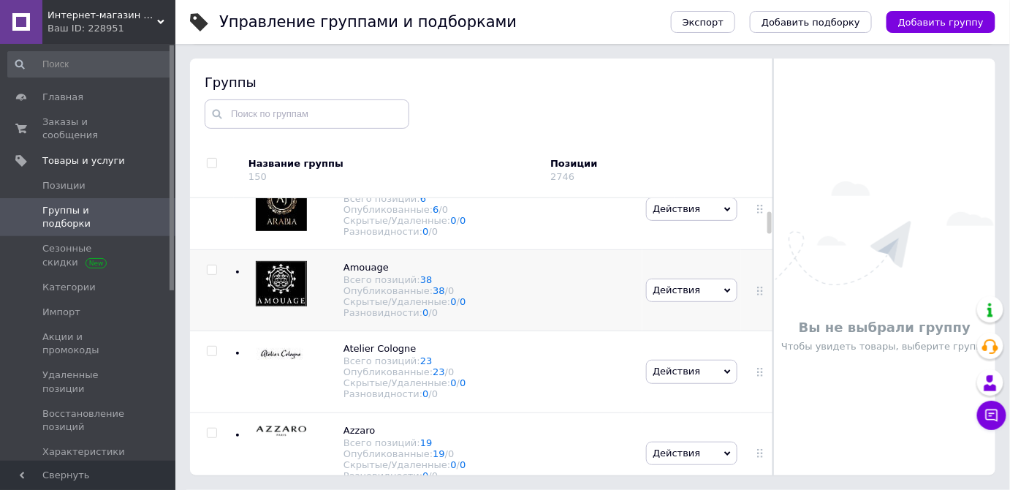
click at [213, 275] on input "checkbox" at bounding box center [212, 270] width 10 height 10
checkbox input "true"
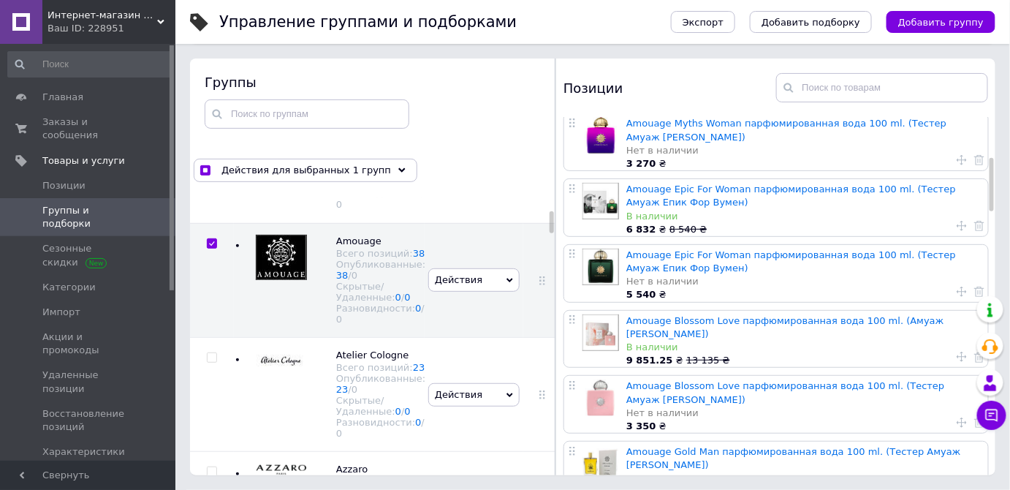
scroll to position [265, 0]
click at [82, 179] on span "Позиции" at bounding box center [88, 185] width 93 height 13
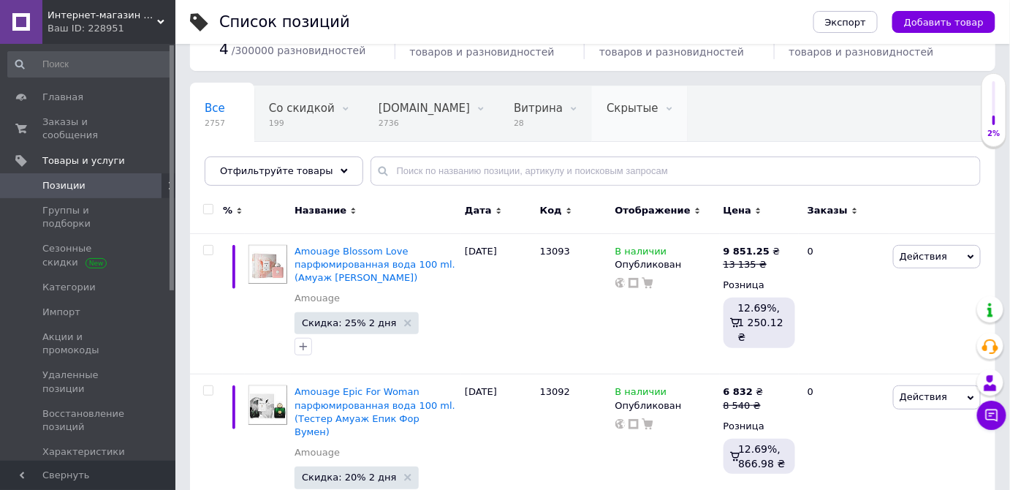
scroll to position [132, 0]
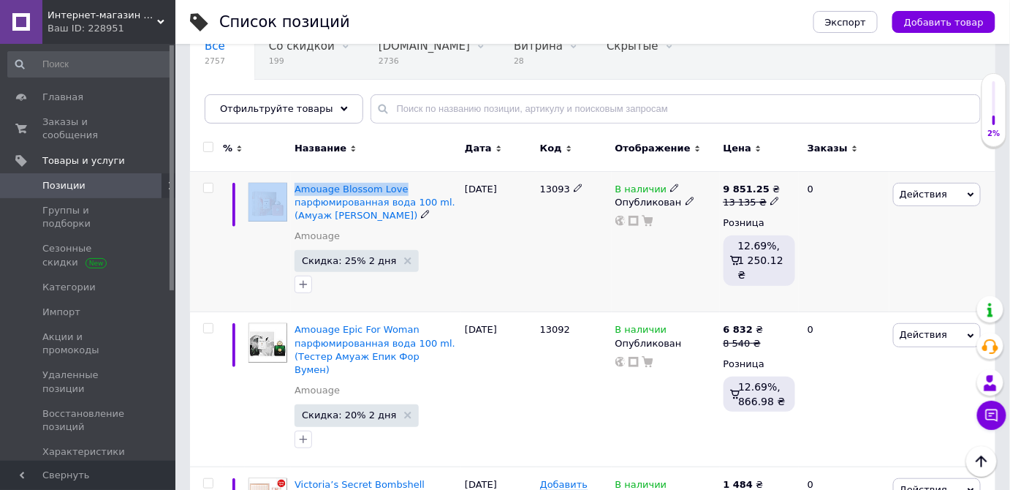
drag, startPoint x: 288, startPoint y: 186, endPoint x: 401, endPoint y: 192, distance: 113.5
click at [401, 192] on div "Amouage Blossom Love парфюмированная вода 100 ml. (Амуаж Блоссум Лав) Amouage С…" at bounding box center [593, 241] width 806 height 141
copy div "Amouage Blossom Love"
click at [577, 186] on use at bounding box center [578, 188] width 8 height 8
drag, startPoint x: 571, startPoint y: 192, endPoint x: 526, endPoint y: 188, distance: 45.5
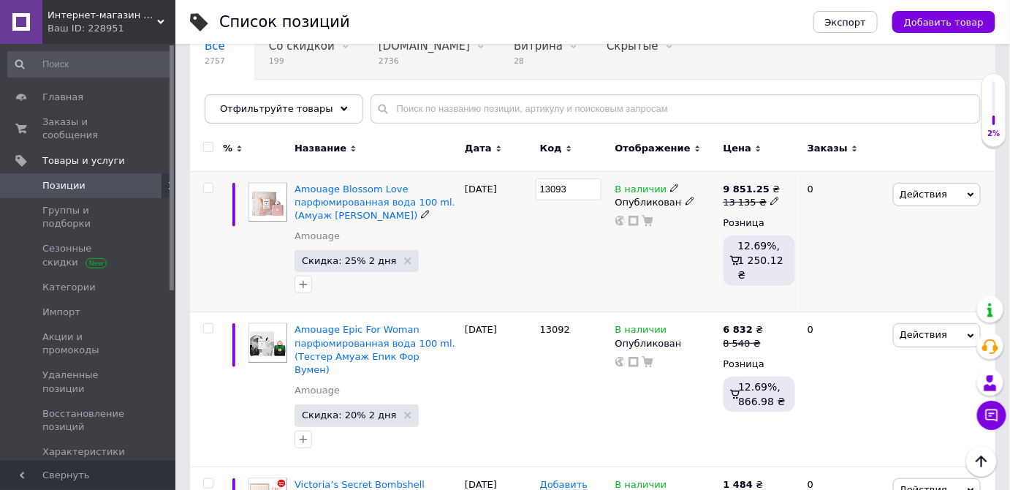
click at [526, 188] on div "Amouage Blossom Love парфюмированная вода 100 ml. (Амуаж Блоссум Лав) Amouage С…" at bounding box center [593, 241] width 806 height 141
click at [365, 206] on span "Amouage Blossom Love парфюмированная вода 100 ml. (Амуаж Блоссум Лав)" at bounding box center [375, 202] width 161 height 37
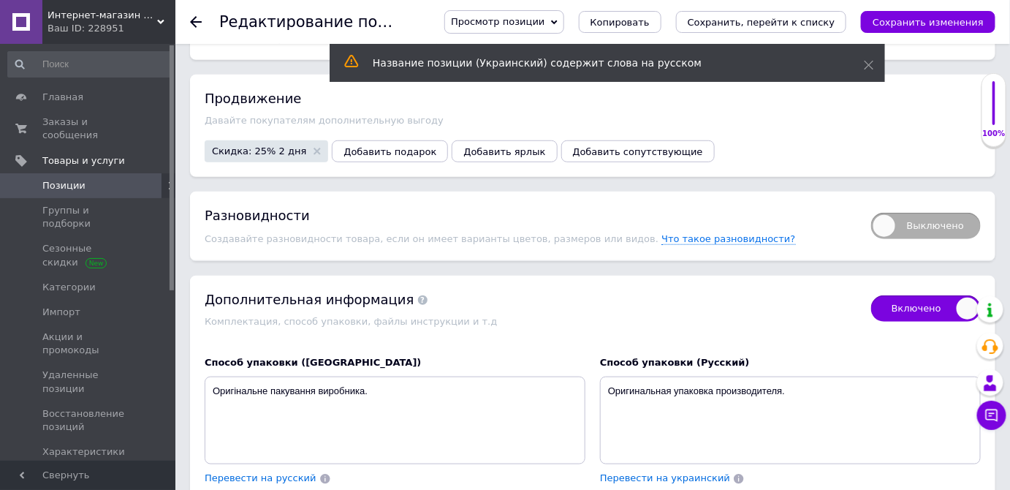
scroll to position [2275, 0]
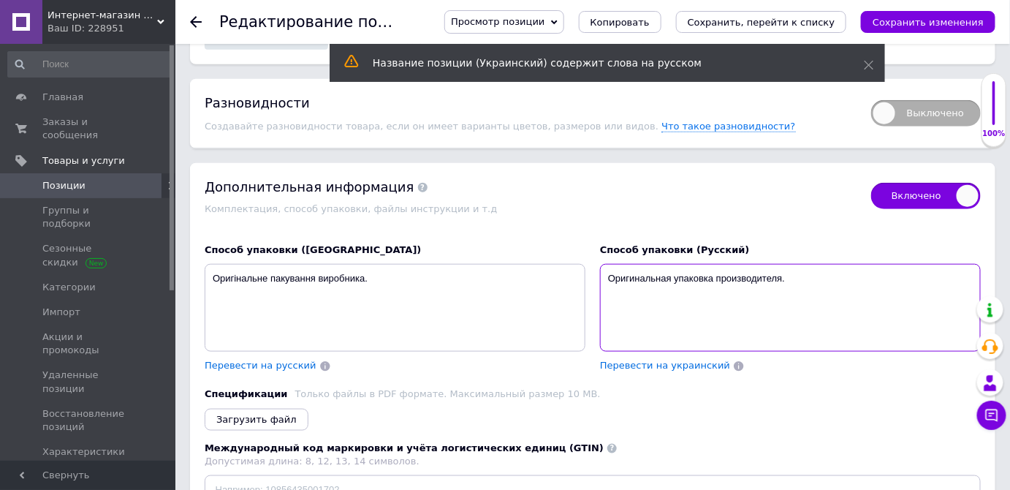
drag, startPoint x: 809, startPoint y: 216, endPoint x: 572, endPoint y: 212, distance: 236.9
click at [572, 236] on div "Способ упаковки (Украинский) Оригінальне пакування виробника. Перевести на русс…" at bounding box center [592, 308] width 791 height 144
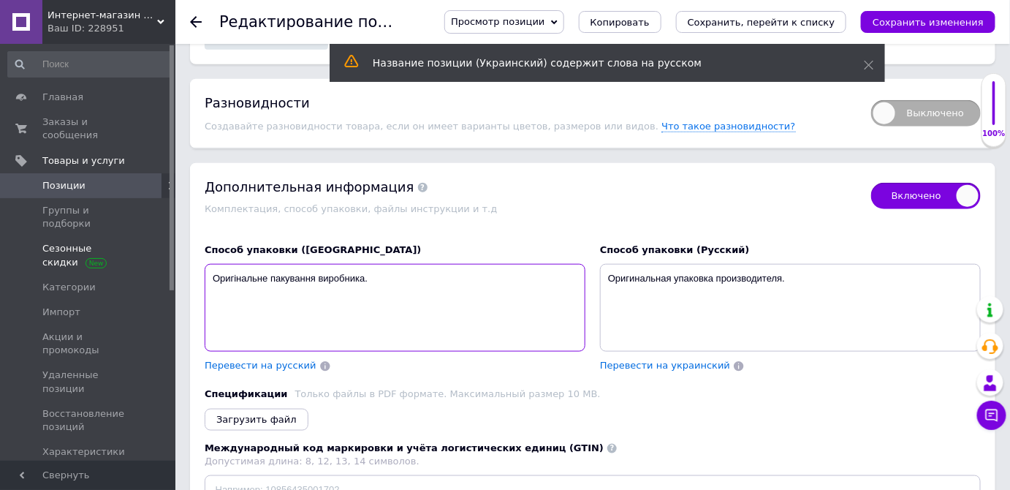
drag, startPoint x: 324, startPoint y: 216, endPoint x: 167, endPoint y: 214, distance: 156.5
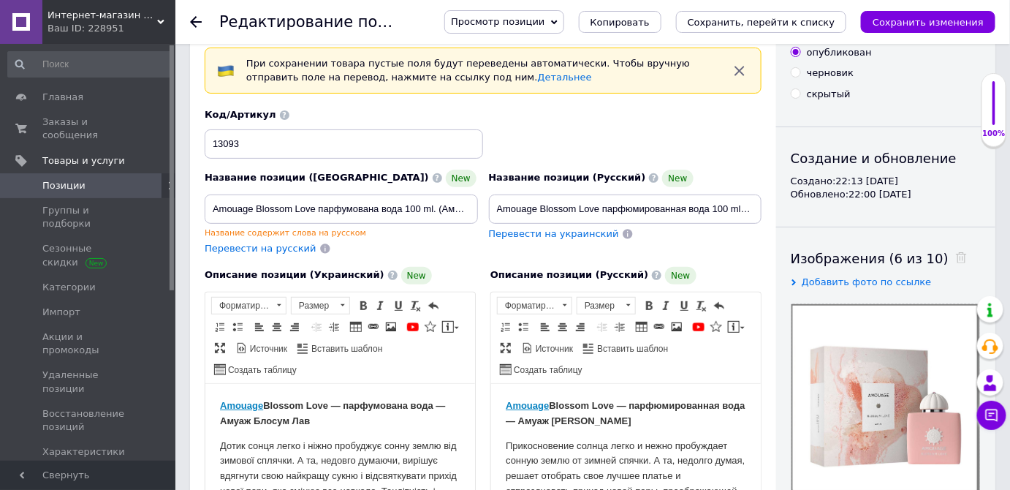
scroll to position [0, 0]
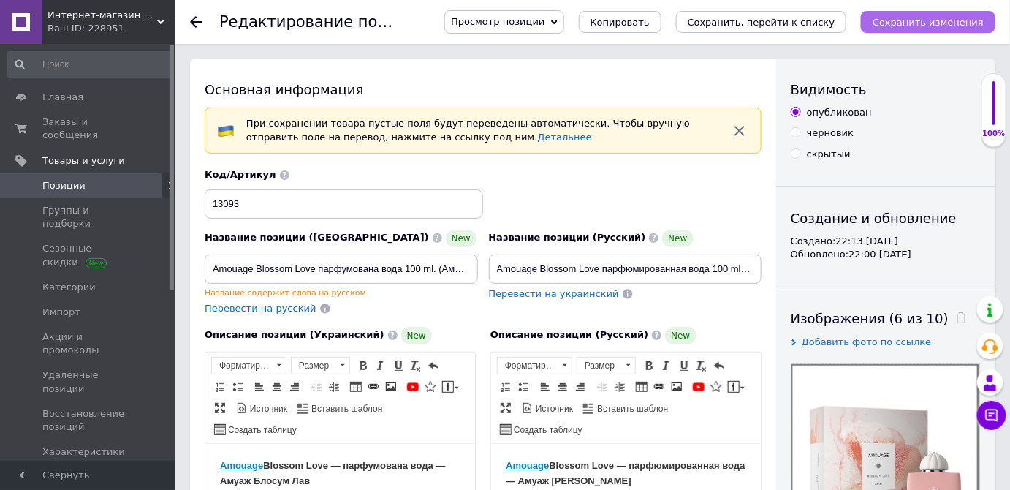
click at [945, 26] on icon "Сохранить изменения" at bounding box center [928, 22] width 111 height 11
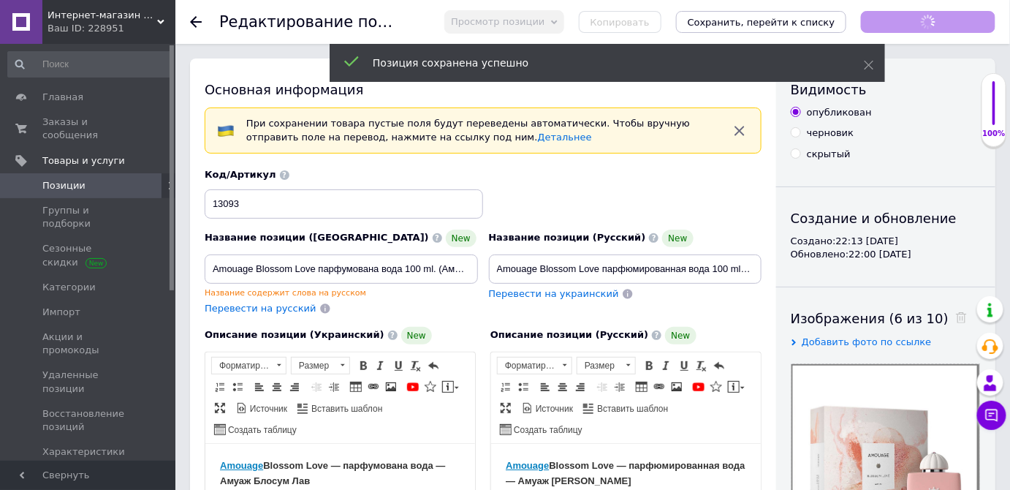
checkbox input "true"
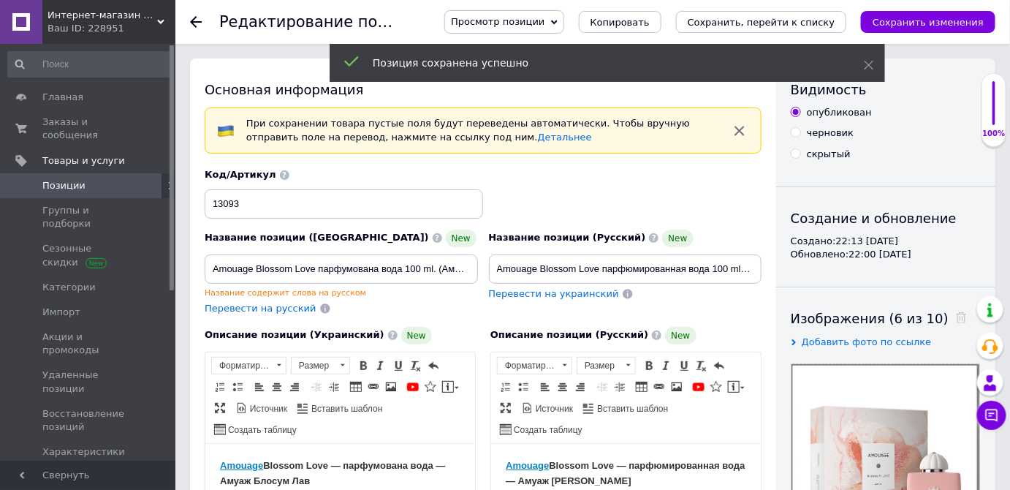
click at [75, 179] on span "Позиции" at bounding box center [63, 185] width 43 height 13
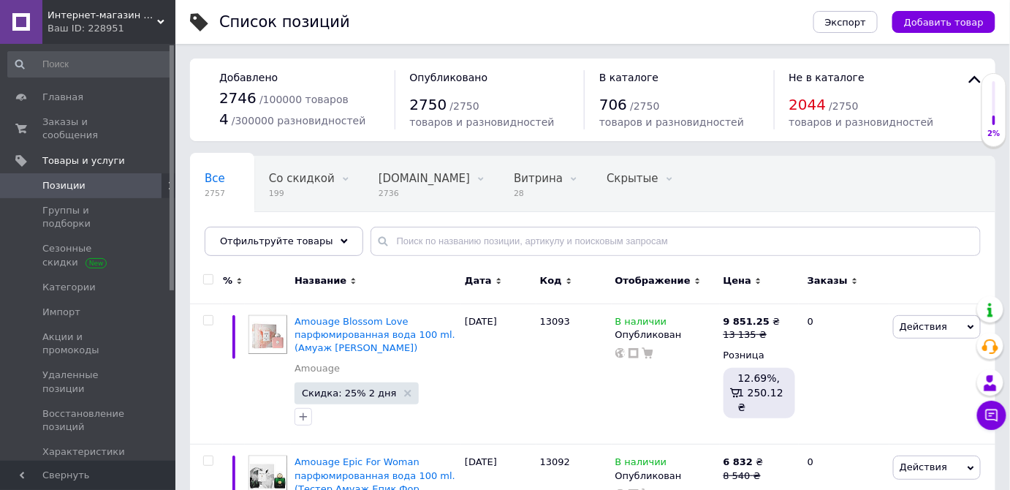
click at [94, 25] on div "Ваш ID: 228951" at bounding box center [112, 28] width 128 height 13
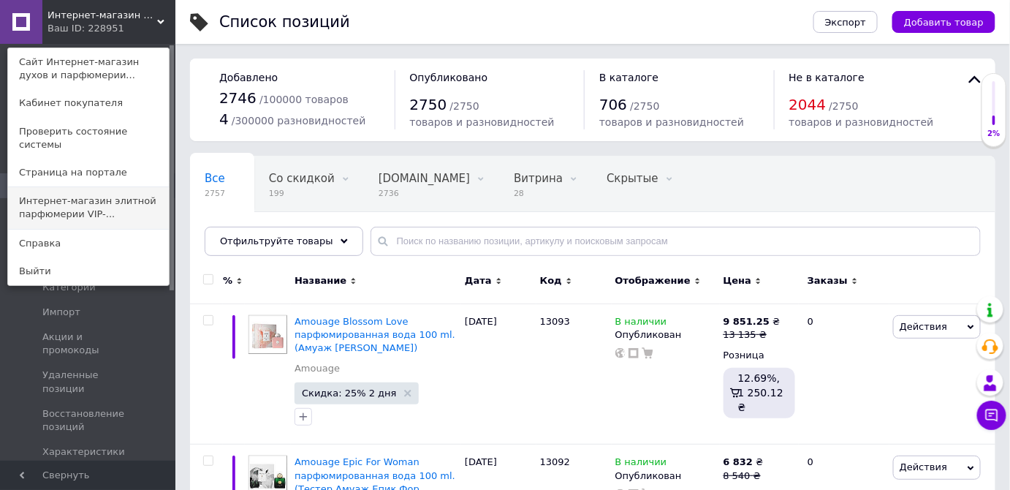
click at [99, 188] on link "Интернет-магазин элитной парфюмерии VIP-..." at bounding box center [88, 207] width 161 height 41
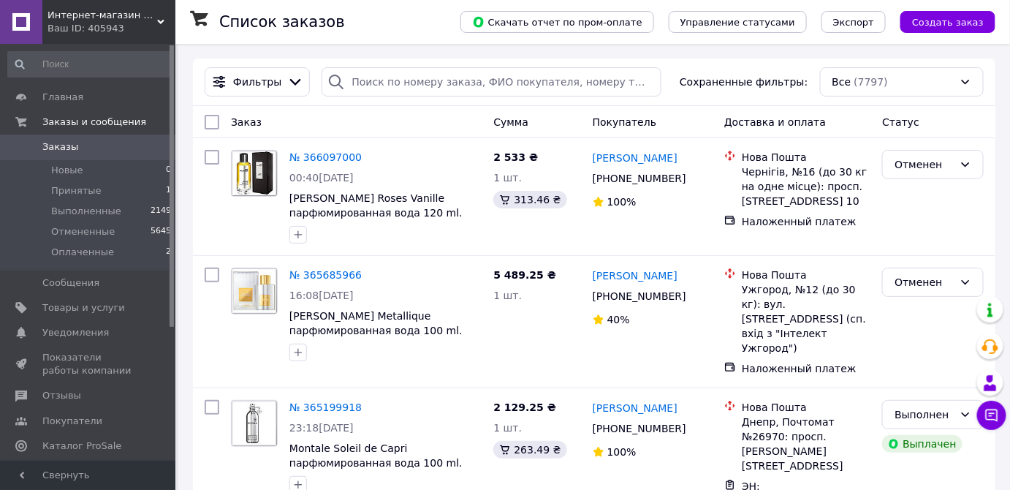
click at [92, 31] on div "Ваш ID: 405943" at bounding box center [112, 28] width 128 height 13
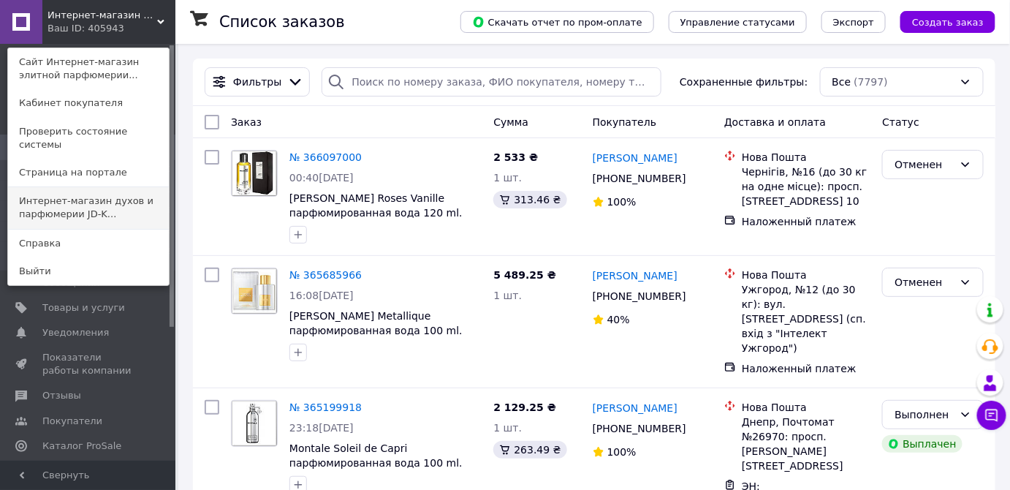
click at [77, 205] on link "Интернет-магазин духов и парфюмерии JD-K..." at bounding box center [88, 207] width 161 height 41
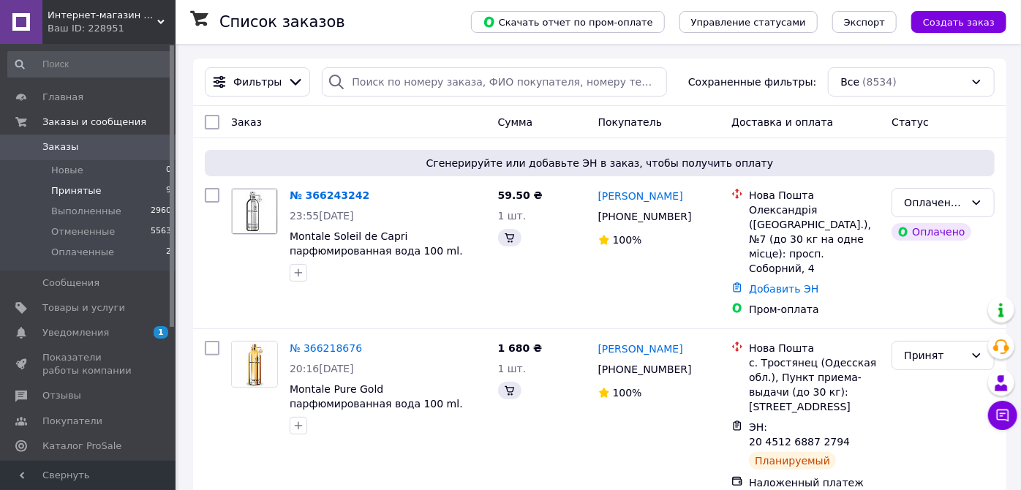
click at [82, 193] on span "Принятые" at bounding box center [76, 190] width 50 height 13
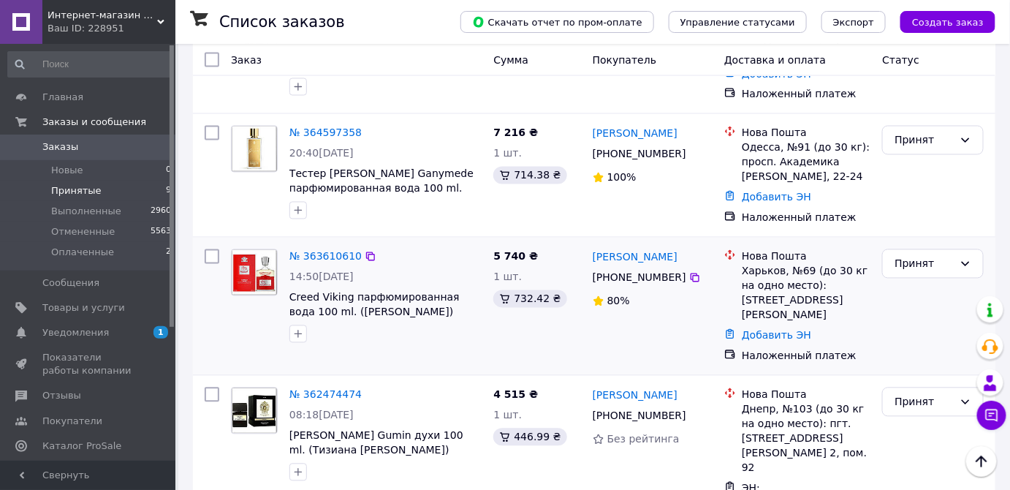
scroll to position [939, 0]
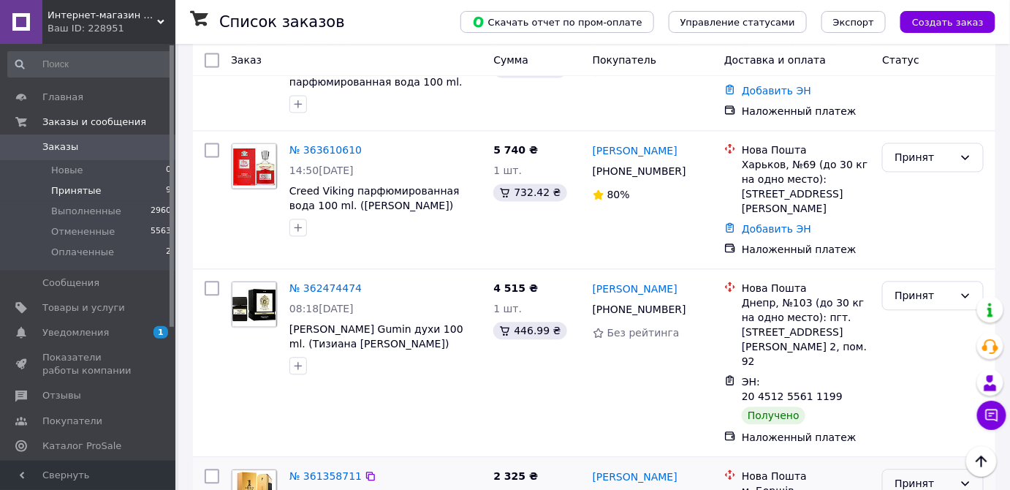
click at [930, 475] on div "Принят" at bounding box center [924, 483] width 59 height 16
click at [921, 385] on li "Выполнен" at bounding box center [934, 390] width 100 height 26
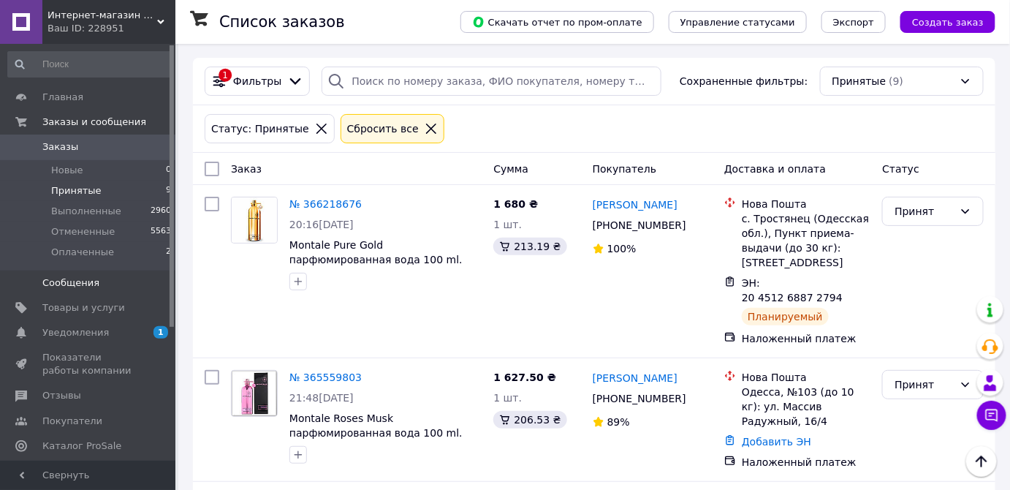
scroll to position [0, 0]
click at [83, 306] on span "Товары и услуги" at bounding box center [83, 307] width 83 height 13
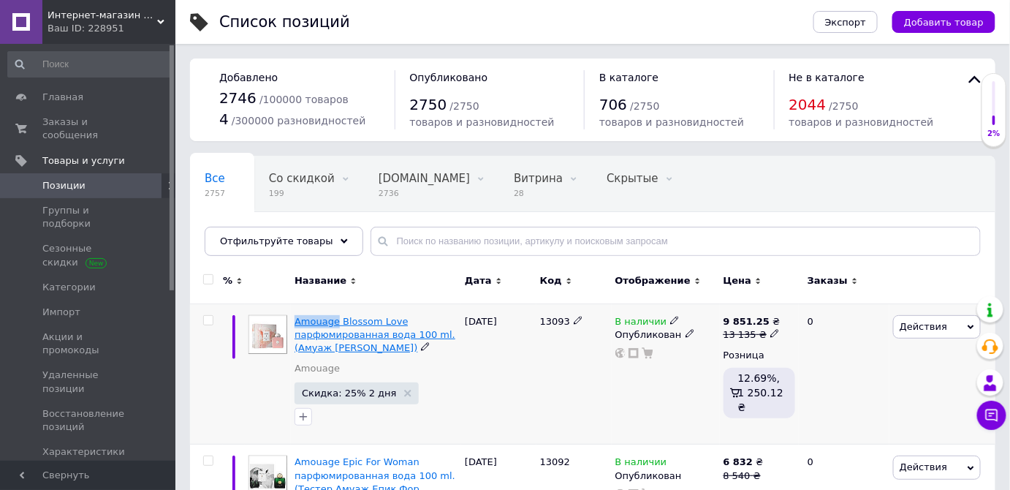
drag, startPoint x: 292, startPoint y: 320, endPoint x: 336, endPoint y: 318, distance: 43.9
click at [334, 318] on div "Amouage Blossom Love парфюмированная вода 100 ml. (Амуаж Блоссум Лав) Amouage С…" at bounding box center [376, 373] width 170 height 141
copy span "Amouage"
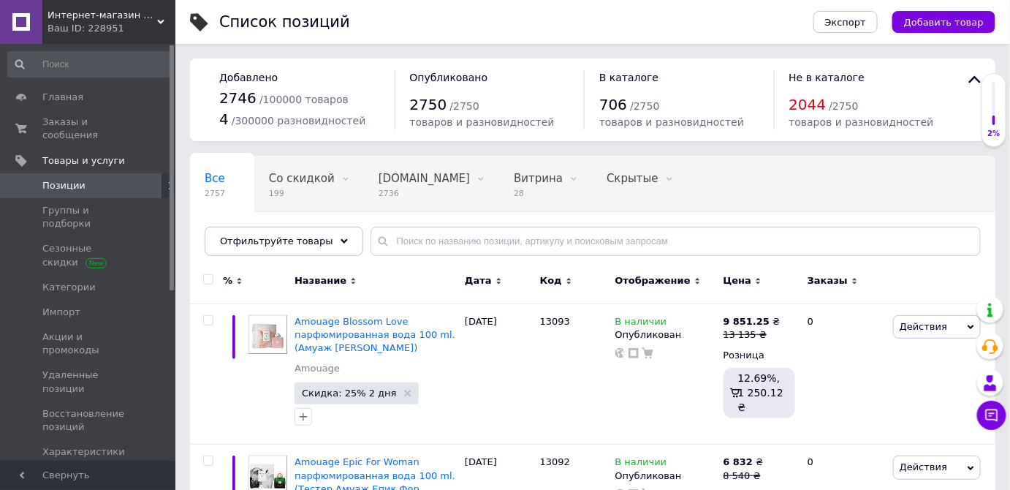
click at [103, 20] on span "Интернет-магазин духов и парфюмерии JD-Kristall" at bounding box center [103, 15] width 110 height 13
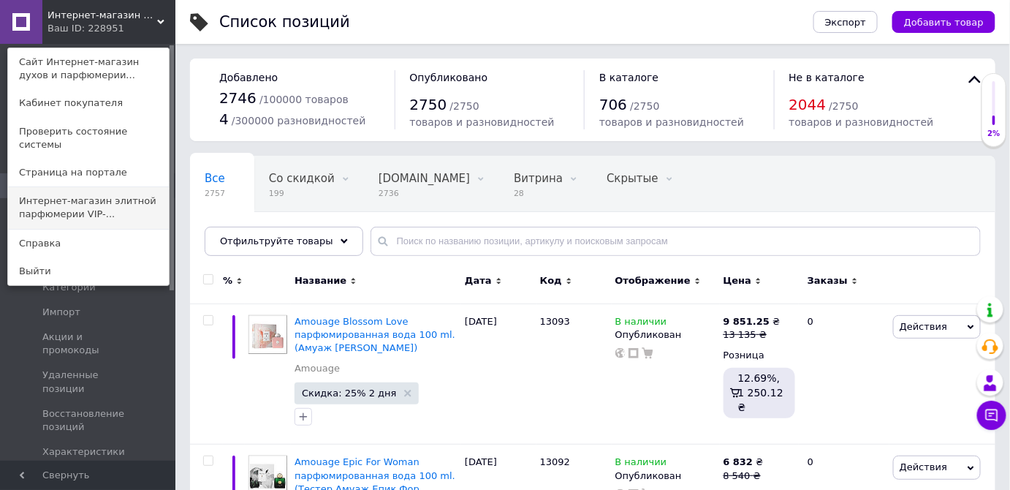
click at [105, 208] on link "Интернет-магазин элитной парфюмерии VIP-..." at bounding box center [88, 207] width 161 height 41
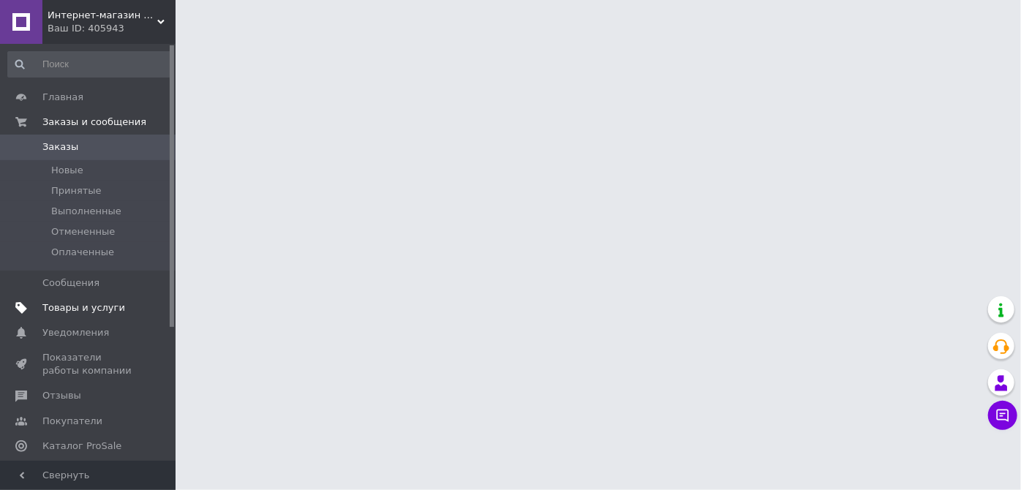
click at [73, 309] on span "Товары и услуги" at bounding box center [83, 307] width 83 height 13
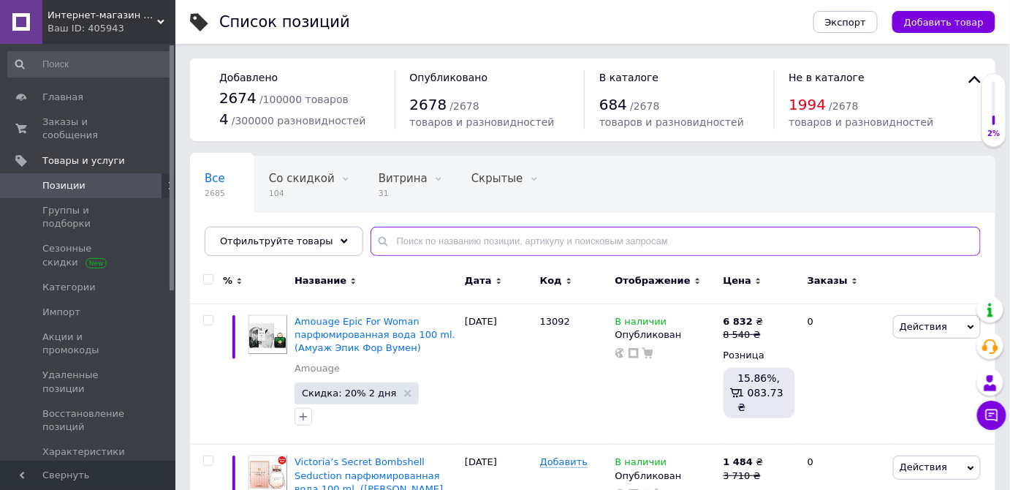
click at [446, 238] on input "text" at bounding box center [676, 241] width 610 height 29
paste input "Amouage Blossom Love"
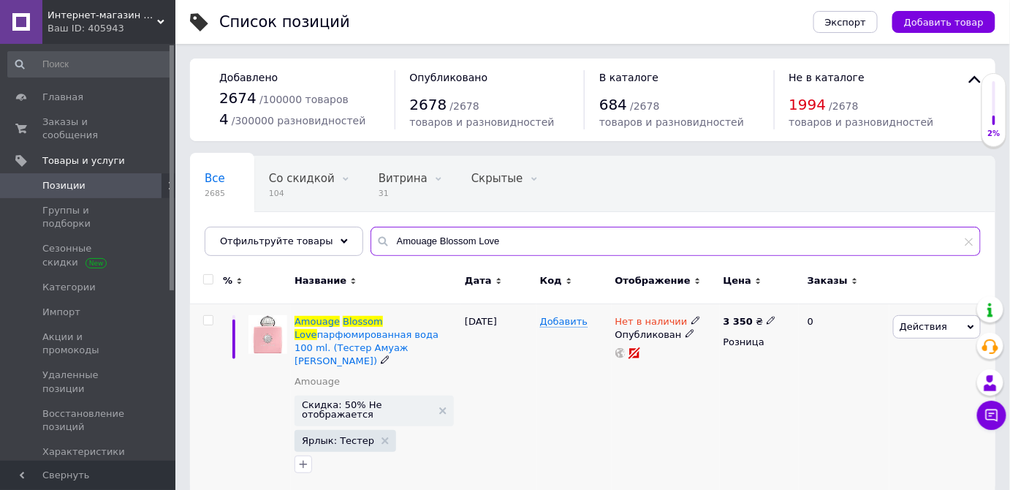
type input "Amouage Blossom Love"
click at [934, 324] on span "Действия" at bounding box center [924, 326] width 48 height 11
click at [842, 398] on li "Копировать" at bounding box center [877, 395] width 208 height 20
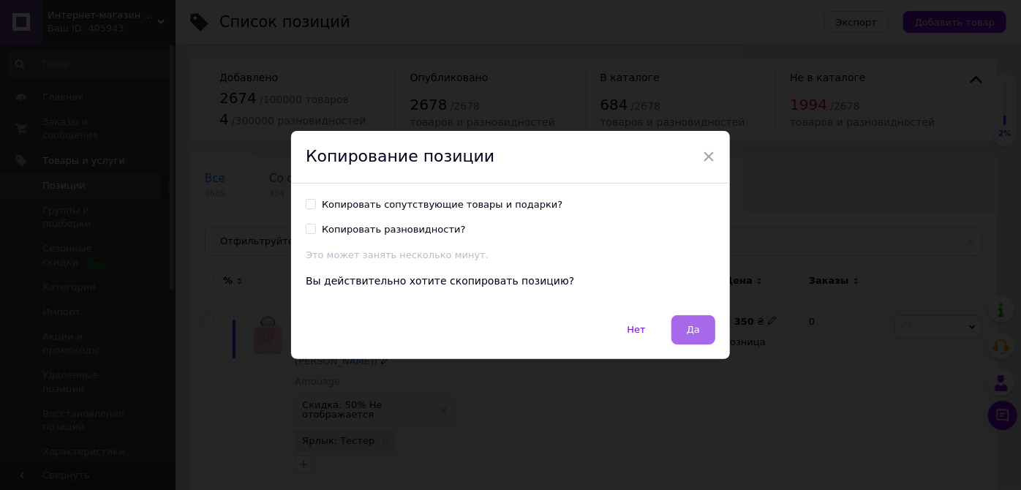
click at [681, 320] on button "Да" at bounding box center [693, 329] width 44 height 29
